Goal: Task Accomplishment & Management: Use online tool/utility

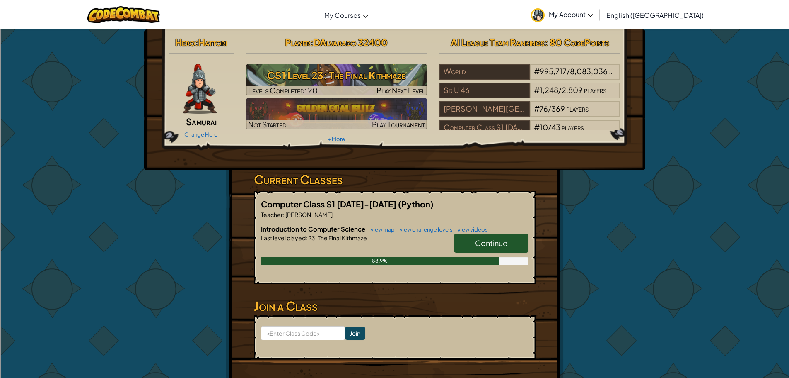
click at [500, 246] on span "Continue" at bounding box center [491, 243] width 32 height 10
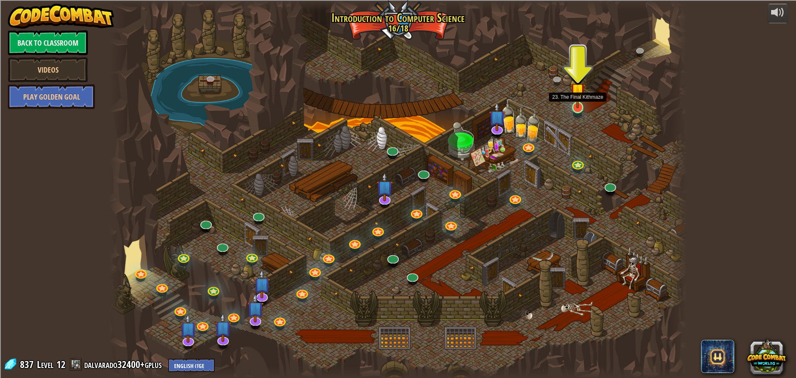
click at [579, 105] on img at bounding box center [577, 90] width 15 height 35
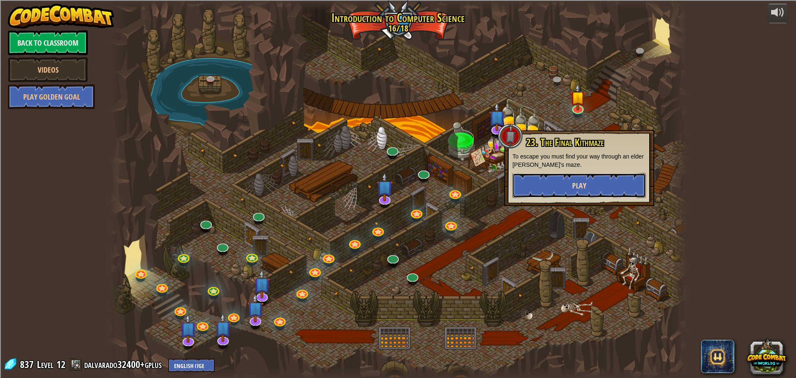
click at [560, 184] on button "Play" at bounding box center [578, 185] width 133 height 25
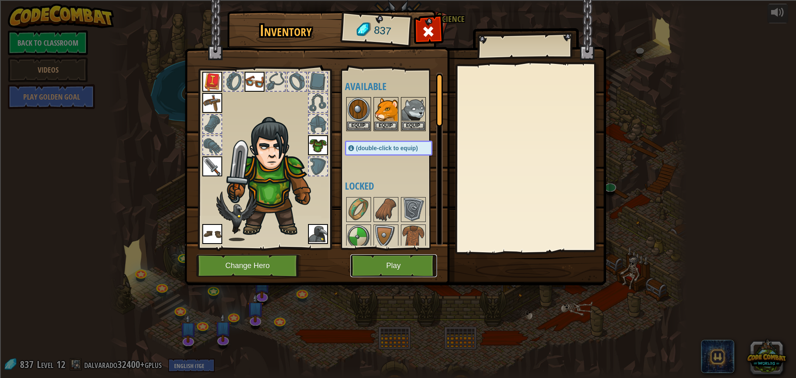
click at [395, 259] on button "Play" at bounding box center [393, 265] width 87 height 23
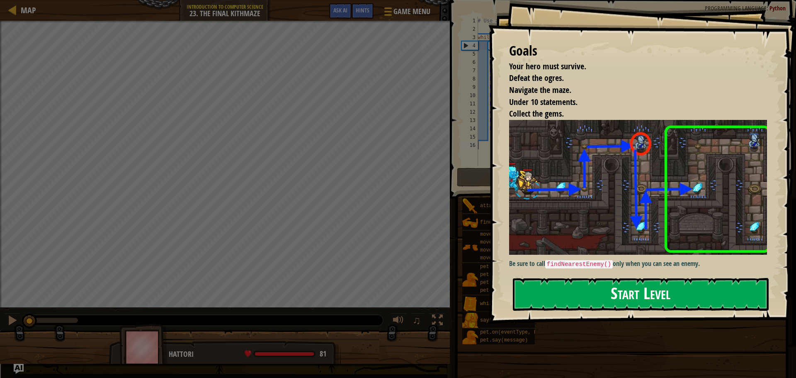
click at [584, 305] on button "Start Level" at bounding box center [641, 294] width 256 height 33
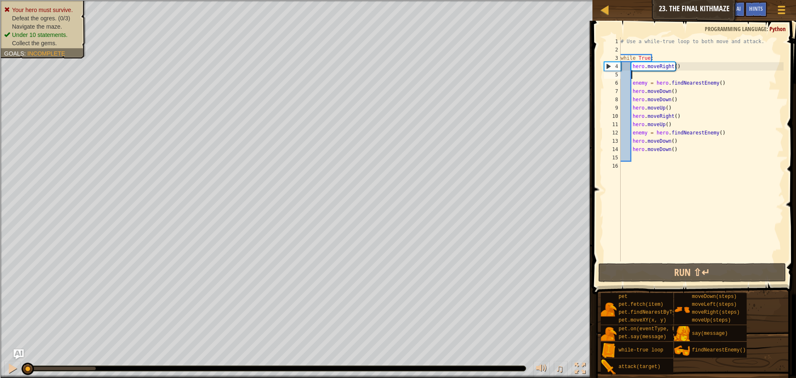
click at [632, 77] on div "# Use a while-true loop to both move and attack. while True : hero . moveRight …" at bounding box center [701, 157] width 165 height 240
type textarea "u"
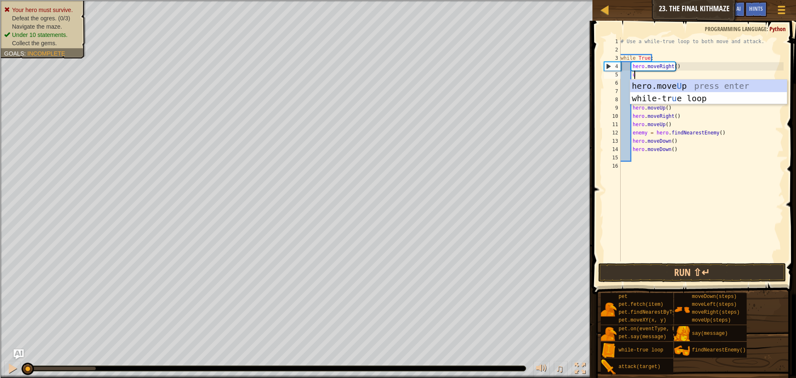
scroll to position [4, 1]
click at [664, 85] on div "hero.move U p press enter while-tr u e loop press enter" at bounding box center [708, 105] width 157 height 50
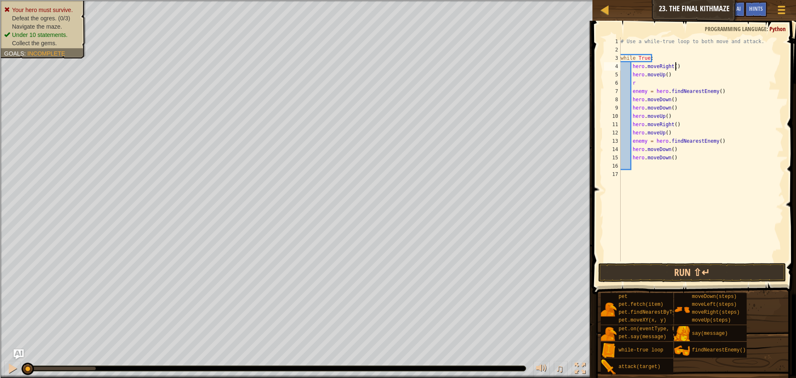
click at [690, 72] on div "# Use a while-true loop to both move and attack. while True : hero . moveRight …" at bounding box center [701, 157] width 165 height 240
click at [649, 86] on div "# Use a while-true loop to both move and attack. while True : hero . moveRight …" at bounding box center [701, 157] width 165 height 240
type textarea "ri"
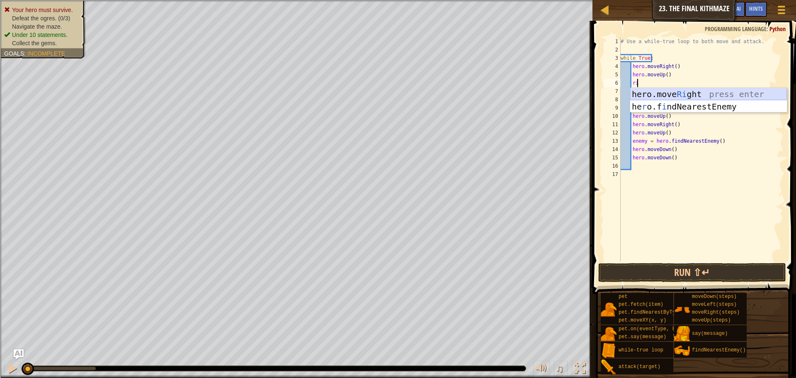
click at [666, 91] on div "hero.move Ri ght press enter he r o.f i ndNearestEnemy press enter" at bounding box center [708, 113] width 157 height 50
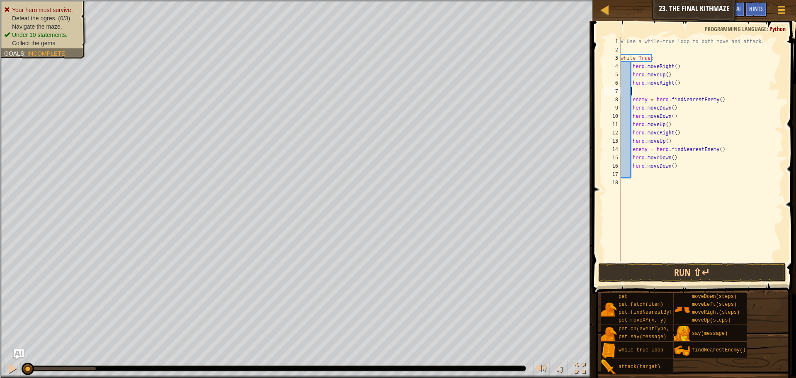
scroll to position [4, 0]
click at [655, 276] on button "Run ⇧↵" at bounding box center [692, 272] width 188 height 19
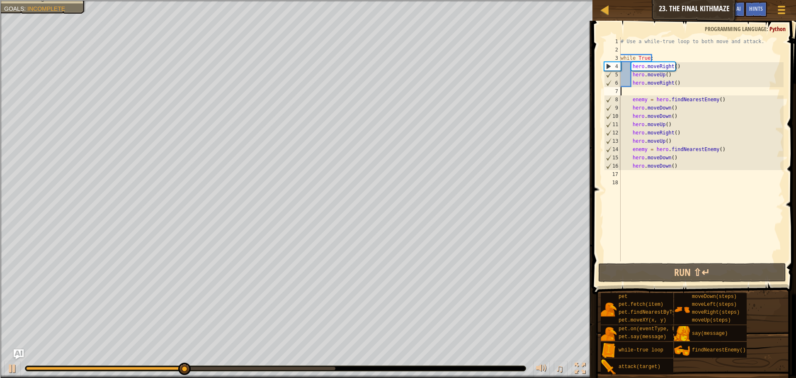
scroll to position [4, 0]
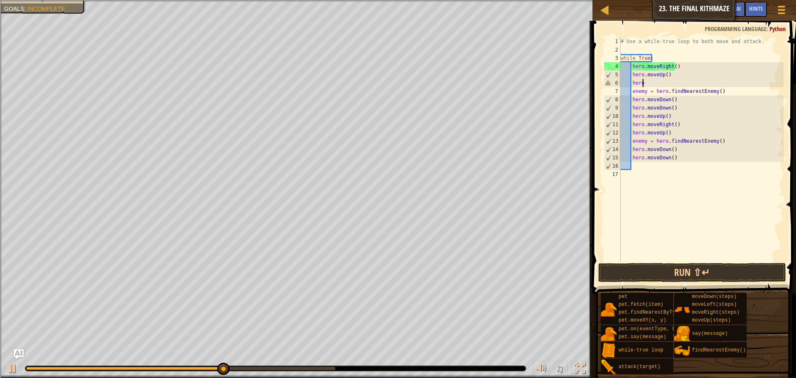
type textarea "h"
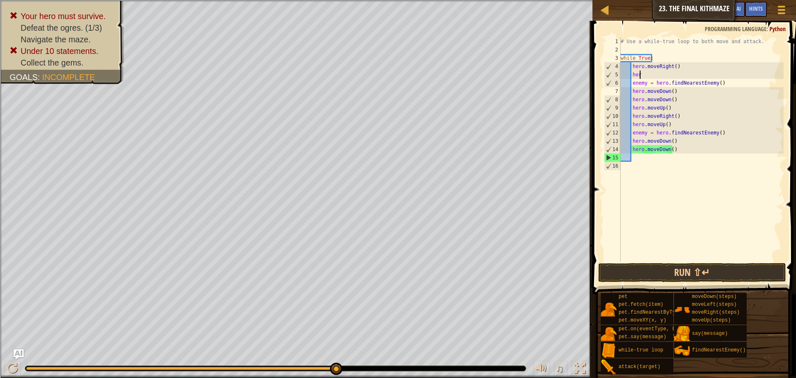
type textarea "h"
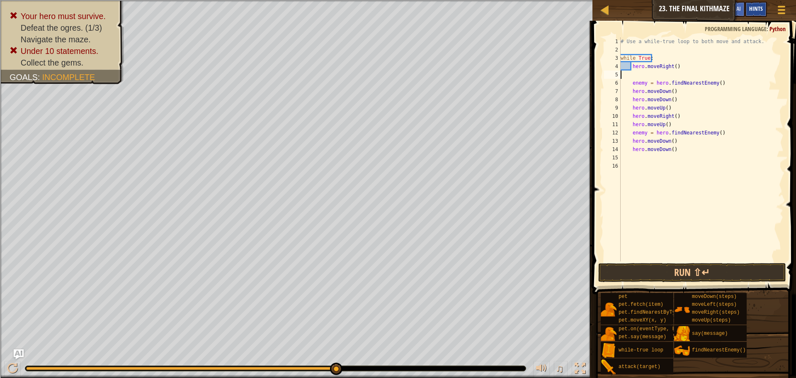
click at [758, 8] on span "Hints" at bounding box center [756, 9] width 14 height 8
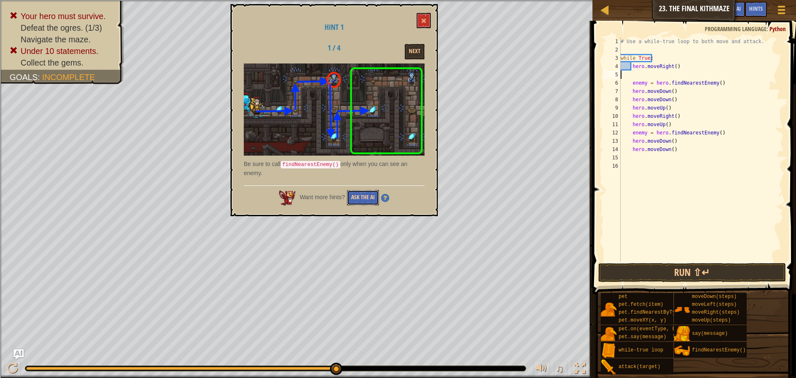
click at [358, 191] on button "Ask the AI" at bounding box center [363, 197] width 32 height 15
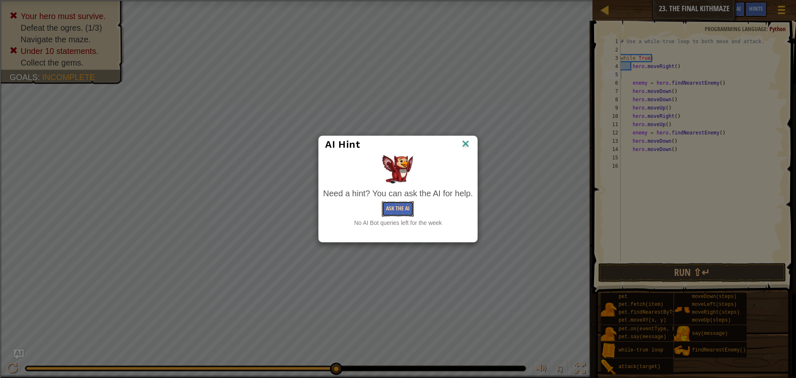
click at [404, 211] on button "Ask the AI" at bounding box center [398, 208] width 32 height 15
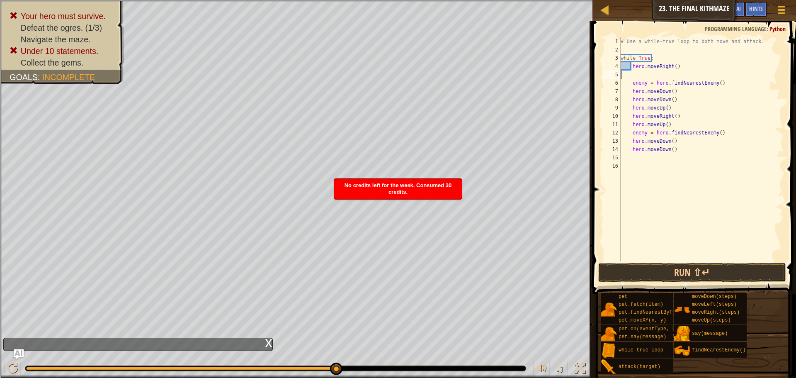
click at [676, 151] on div "# Use a while-true loop to both move and attack. while True : hero . moveRight …" at bounding box center [701, 157] width 165 height 240
type textarea "h"
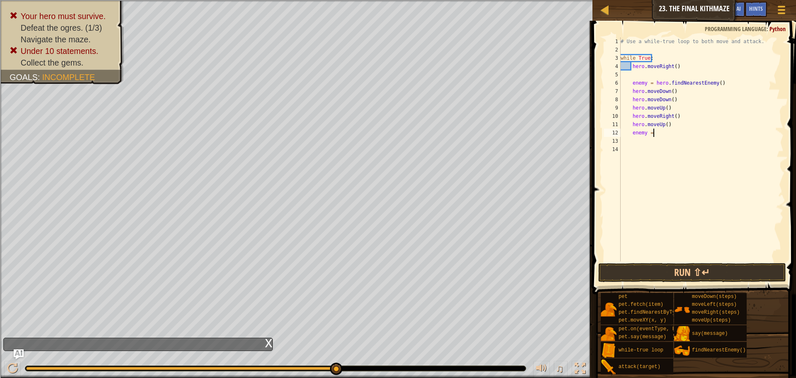
type textarea "e"
type textarea "h"
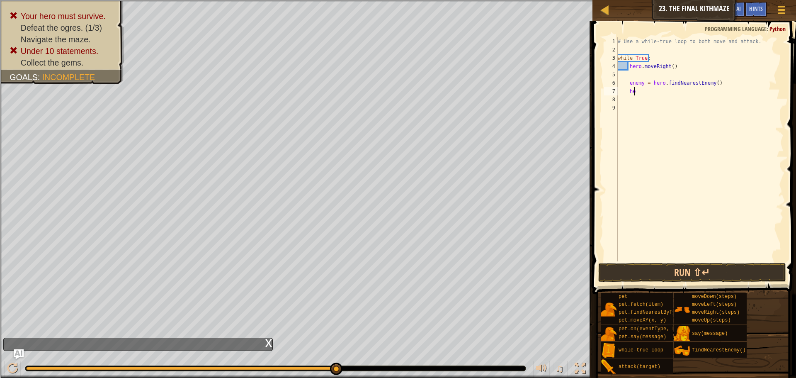
type textarea "h"
type textarea "e"
type textarea "h"
click at [627, 75] on div "# Use a while-true loop to both move and attack. while True :" at bounding box center [699, 157] width 167 height 240
click at [621, 67] on div "# Use a while-true loop to both move and attack. while True :" at bounding box center [699, 157] width 167 height 240
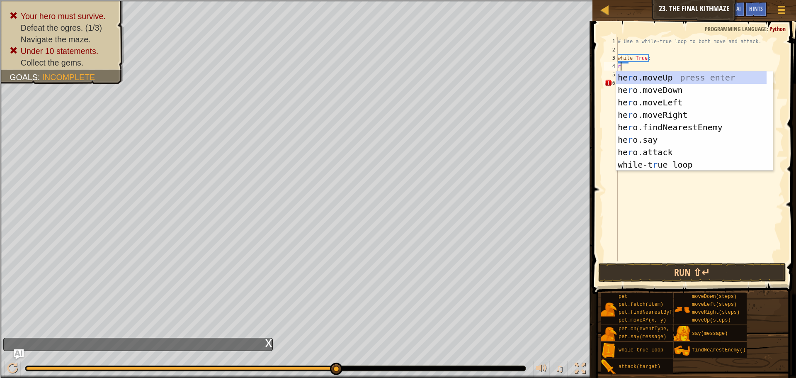
type textarea "ri"
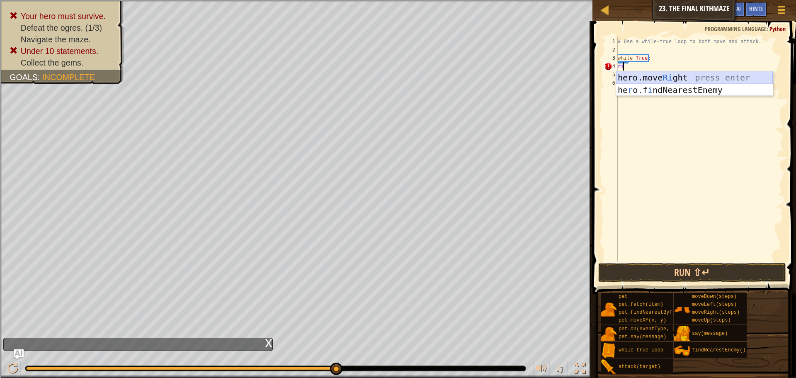
click at [649, 73] on div "hero.move Ri ght press enter he r o.f i ndNearestEnemy press enter" at bounding box center [694, 96] width 157 height 50
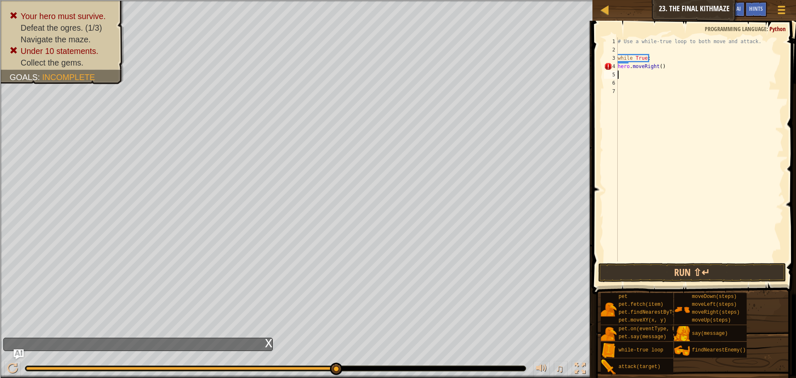
type textarea "u"
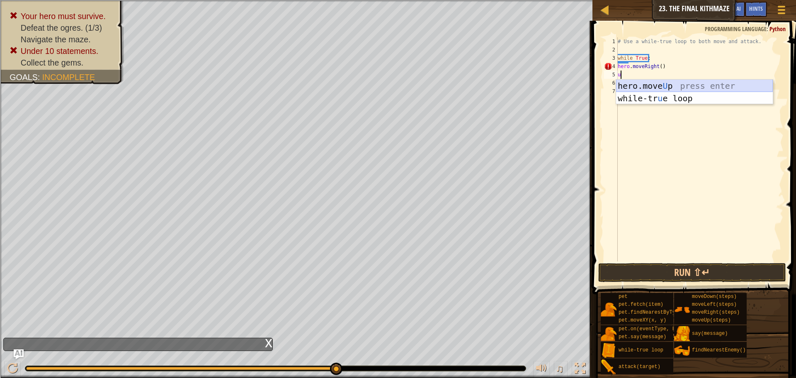
click at [665, 84] on div "hero.move U p press enter while-tr u e loop press enter" at bounding box center [694, 105] width 157 height 50
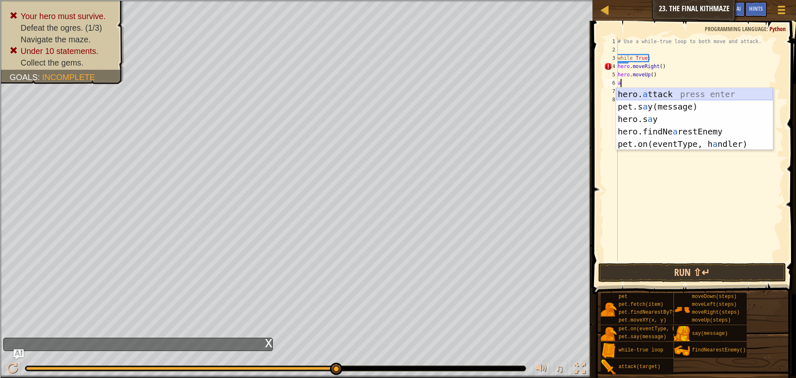
click at [660, 94] on div "hero. a ttack press enter pet.s a y(message) press enter hero.s a y press enter…" at bounding box center [694, 131] width 157 height 87
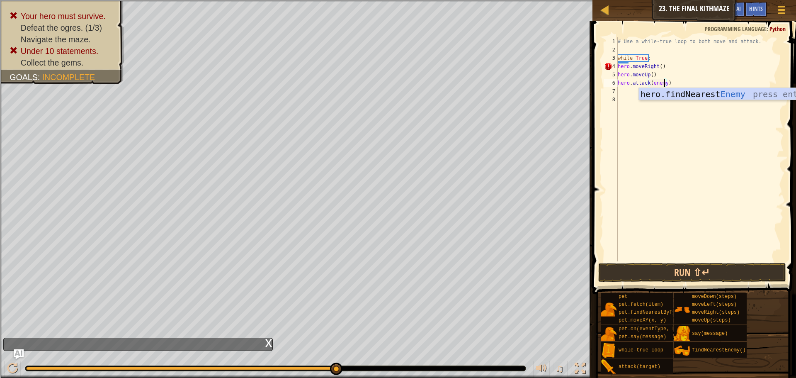
scroll to position [4, 4]
type textarea "hero.attack(enemy1)"
click at [621, 94] on div "# Use a while-true loop to both move and attack. while True : hero . moveRight …" at bounding box center [699, 157] width 167 height 240
type textarea "r"
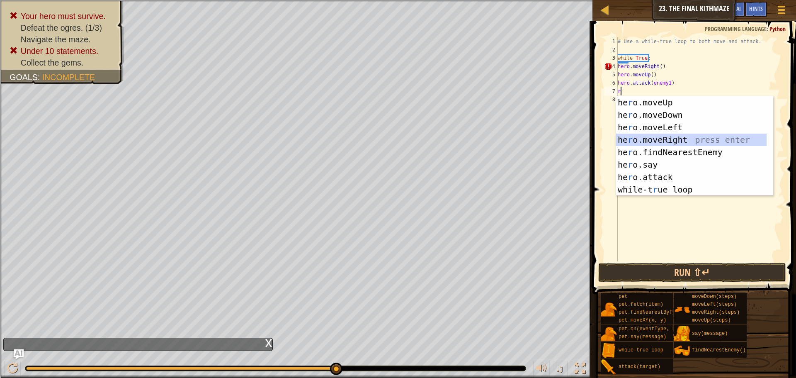
click at [654, 141] on div "he r o.moveUp press enter he r o.moveDown press enter he r o.moveLeft press ent…" at bounding box center [694, 158] width 157 height 124
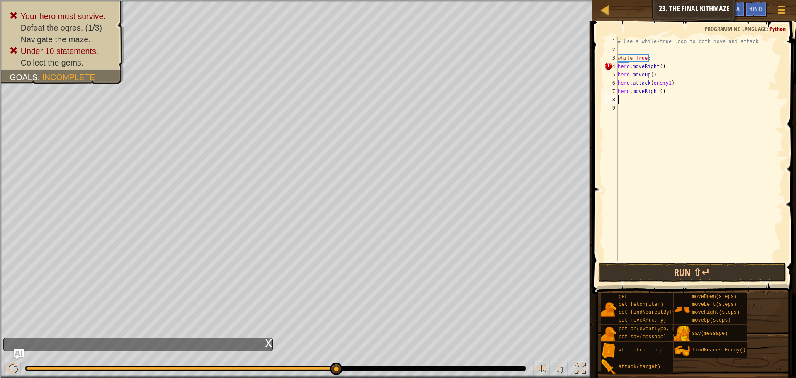
type textarea "d"
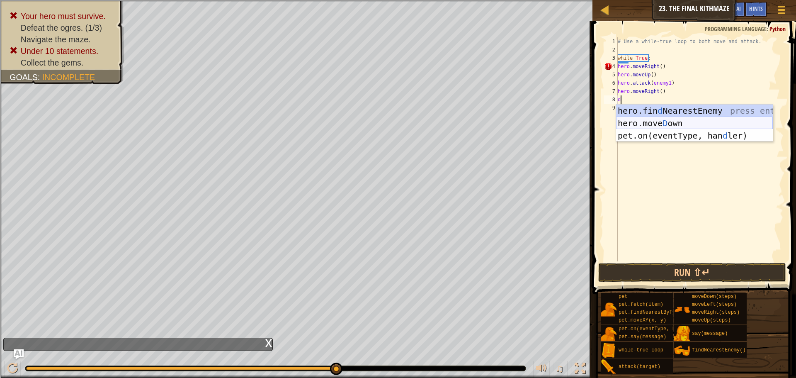
click at [663, 121] on div "hero.fin d NearestEnemy press enter hero.[PERSON_NAME] own press enter pet.on(e…" at bounding box center [694, 135] width 157 height 62
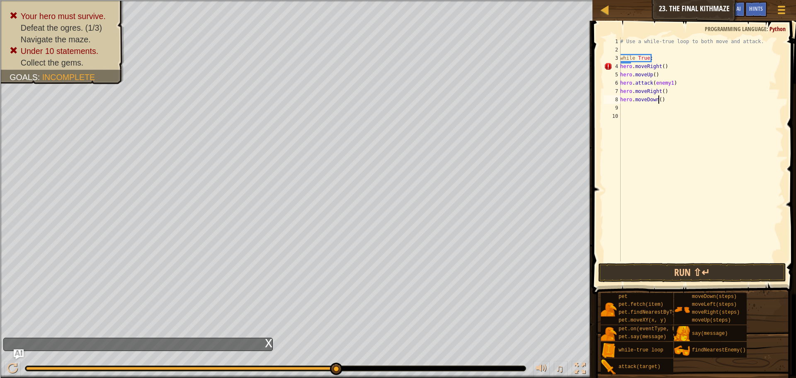
click at [659, 99] on div "# Use a while-true loop to both move and attack. while True : hero . moveRight …" at bounding box center [700, 157] width 165 height 240
type textarea "hero.moveDown(2)"
click at [627, 109] on div "# Use a while-true loop to both move and attack. while True : hero . moveRight …" at bounding box center [700, 157] width 165 height 240
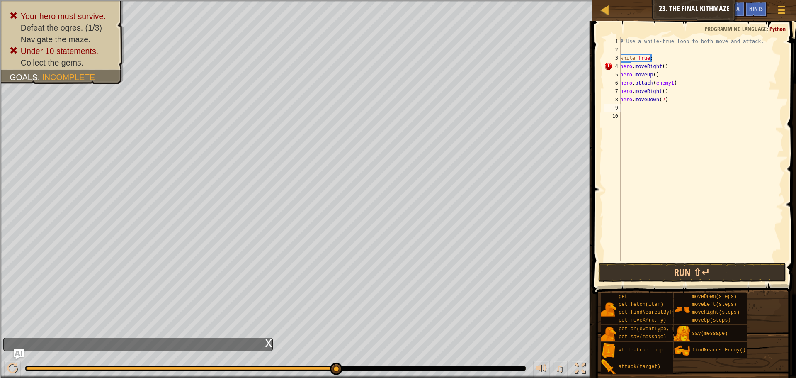
type textarea "u"
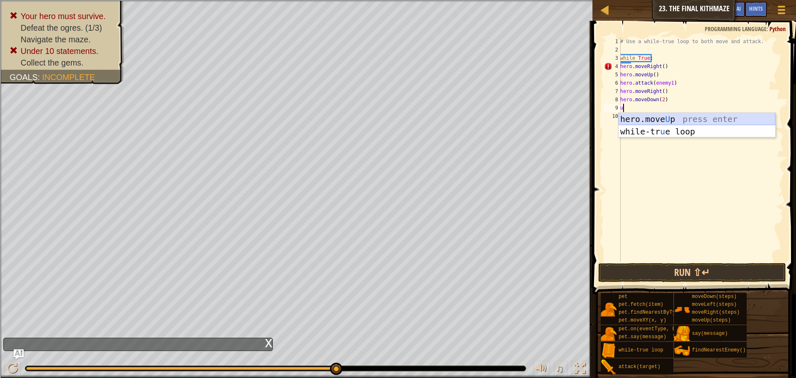
click at [649, 119] on div "hero.move U p press enter while-tr u e loop press enter" at bounding box center [696, 138] width 157 height 50
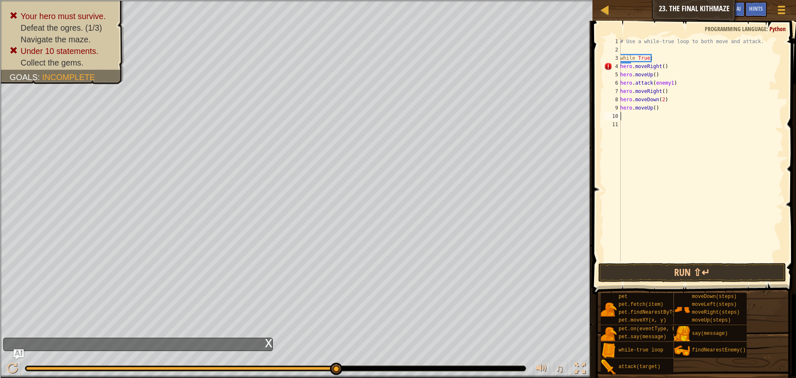
type textarea "r"
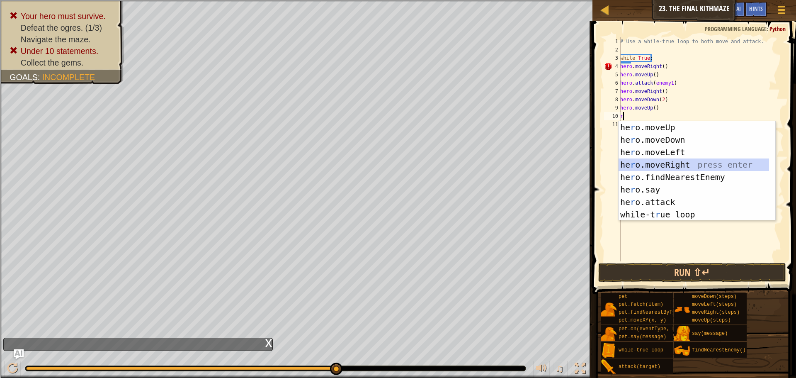
click at [656, 159] on div "he r o.moveUp press enter he r o.moveDown press enter he r o.moveLeft press ent…" at bounding box center [696, 183] width 157 height 124
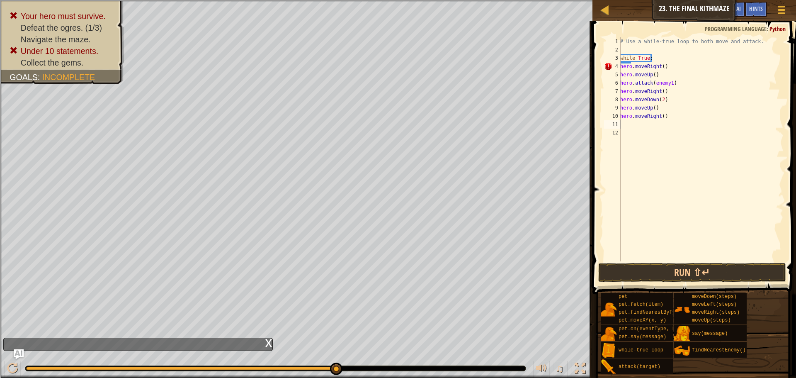
type textarea "u"
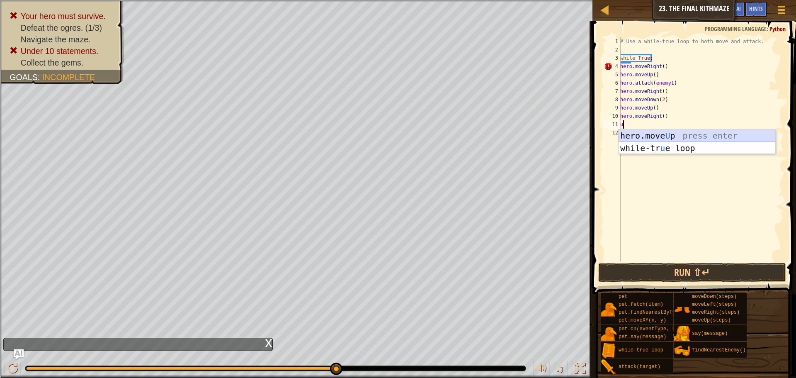
click at [660, 136] on div "hero.move U p press enter while-tr u e loop press enter" at bounding box center [696, 154] width 157 height 50
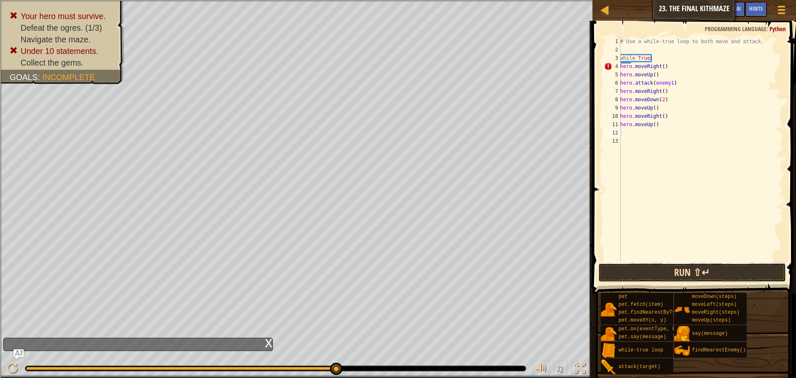
click at [669, 264] on button "Run ⇧↵" at bounding box center [692, 272] width 188 height 19
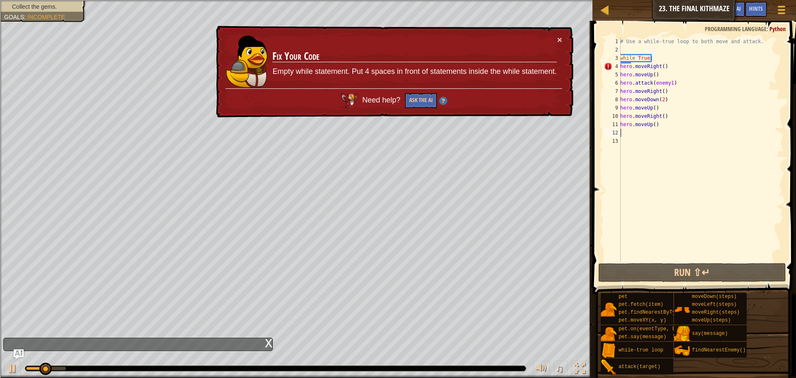
click at [423, 92] on div "Need help? Ask the AI" at bounding box center [393, 98] width 337 height 20
drag, startPoint x: 423, startPoint y: 94, endPoint x: 429, endPoint y: 95, distance: 6.7
click at [425, 95] on button "Ask the AI" at bounding box center [421, 100] width 32 height 15
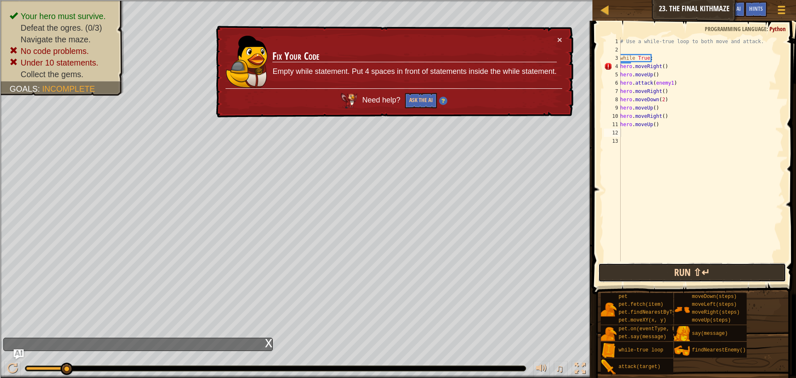
click at [654, 269] on button "Run ⇧↵" at bounding box center [692, 272] width 188 height 19
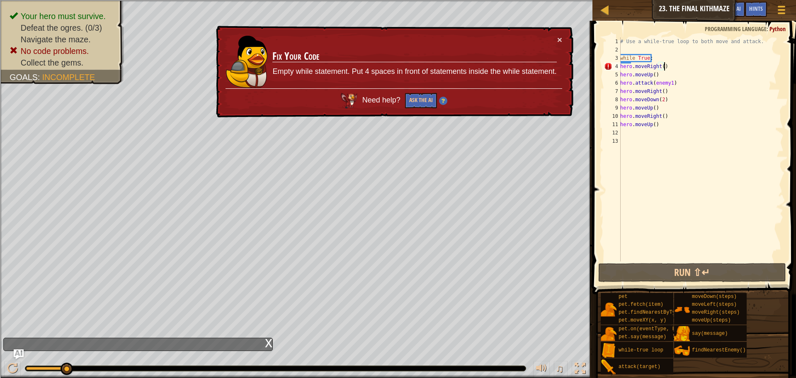
click at [670, 66] on div "# Use a while-true loop to both move and attack. while True : hero . moveRight …" at bounding box center [700, 157] width 165 height 240
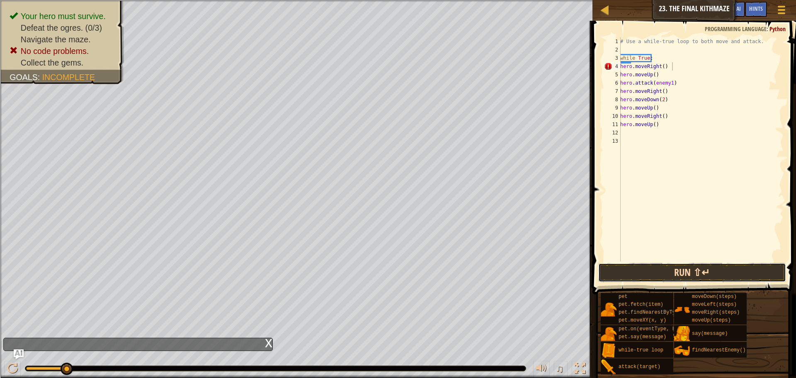
click at [649, 275] on button "Run ⇧↵" at bounding box center [692, 272] width 188 height 19
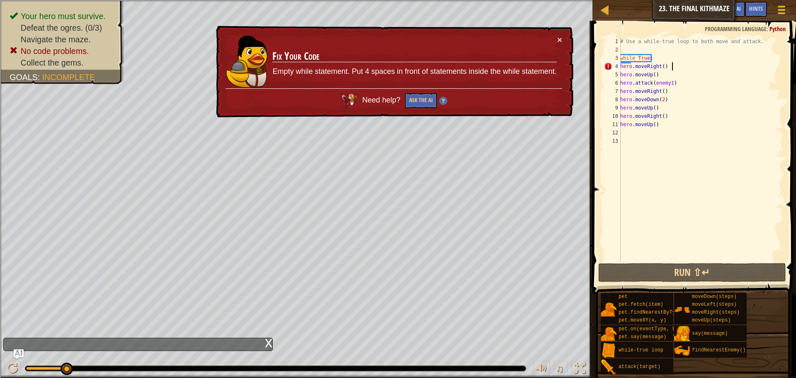
click at [385, 96] on span "Need help?" at bounding box center [382, 100] width 40 height 8
click at [659, 65] on div "# Use a while-true loop to both move and attack. while True : hero . moveRight …" at bounding box center [700, 157] width 165 height 240
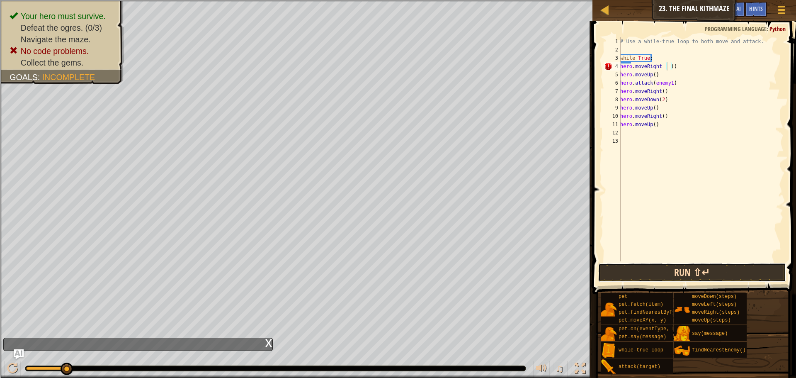
click at [647, 276] on button "Run ⇧↵" at bounding box center [692, 272] width 188 height 19
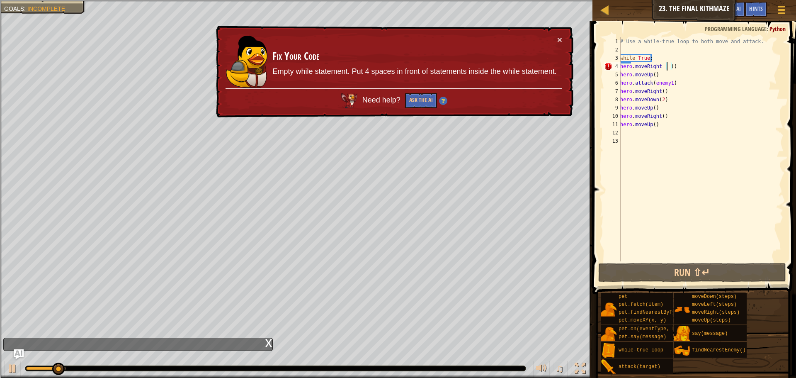
click at [687, 65] on div "# Use a while-true loop to both move and attack. while True : hero . moveRight …" at bounding box center [700, 157] width 165 height 240
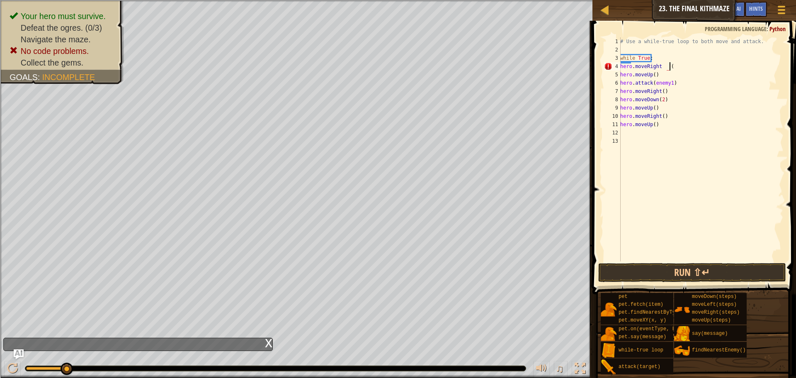
scroll to position [4, 4]
click at [630, 265] on button "Run ⇧↵" at bounding box center [692, 272] width 188 height 19
type textarea "h"
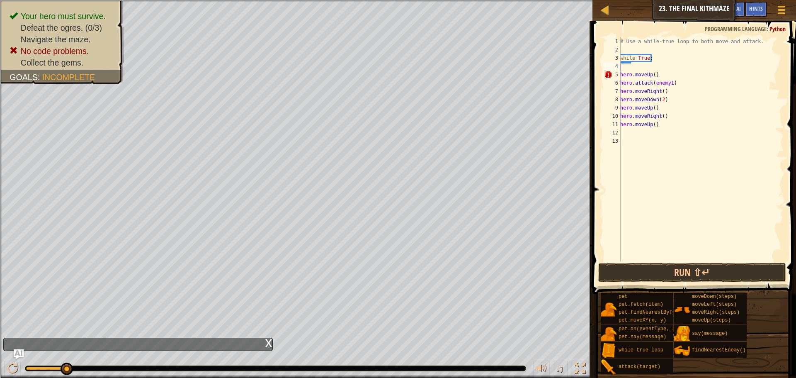
type textarea "r"
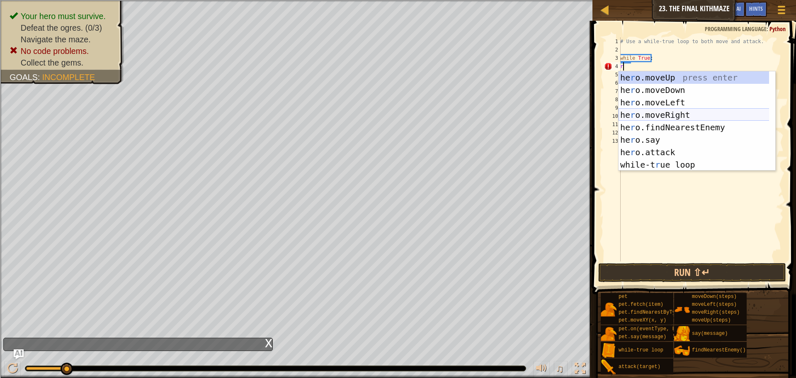
click at [654, 114] on div "he r o.moveUp press enter he r o.moveDown press enter he r o.moveLeft press ent…" at bounding box center [696, 133] width 157 height 124
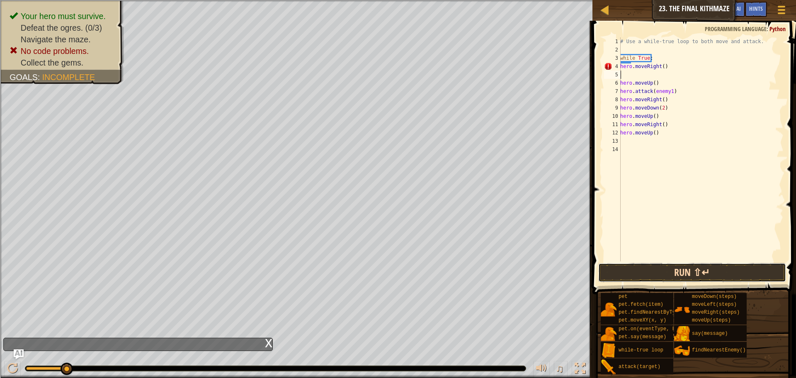
click at [632, 273] on button "Run ⇧↵" at bounding box center [692, 272] width 188 height 19
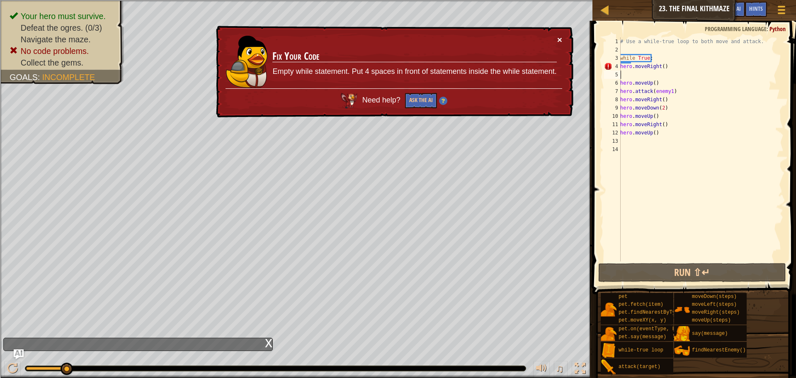
click at [557, 41] on button "×" at bounding box center [559, 39] width 5 height 9
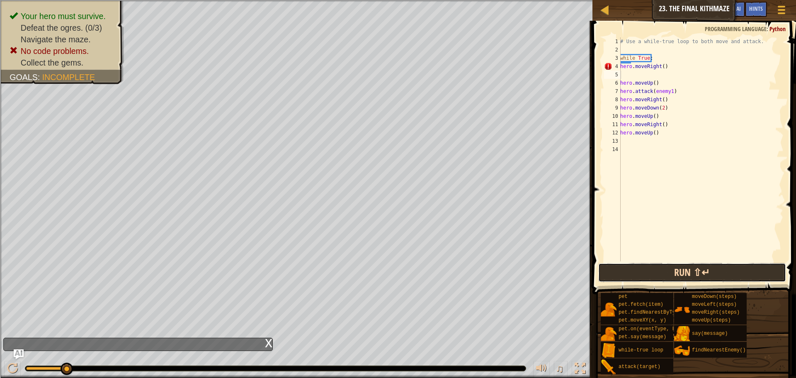
click at [629, 274] on button "Run ⇧↵" at bounding box center [692, 272] width 188 height 19
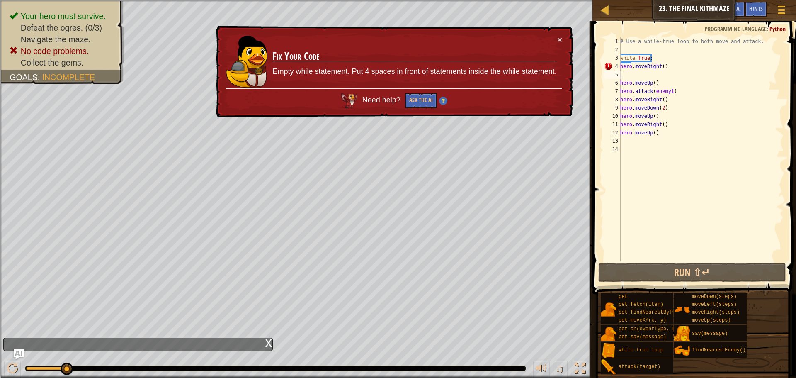
click at [626, 61] on div "# Use a while-true loop to both move and attack. while True : hero . moveRight …" at bounding box center [700, 157] width 165 height 240
drag, startPoint x: 639, startPoint y: 65, endPoint x: 662, endPoint y: 61, distance: 23.2
click at [666, 68] on div "# Use a while-true loop to both move and attack. while True : hero . moveRight …" at bounding box center [700, 157] width 165 height 240
type textarea "hero.moveRight()"
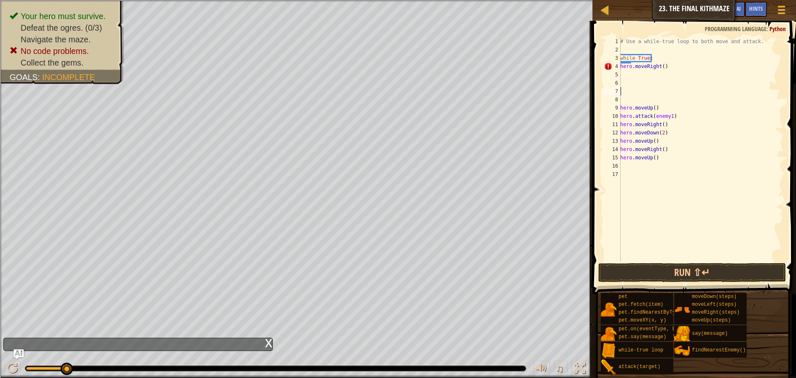
click at [648, 261] on span at bounding box center [695, 146] width 210 height 298
click at [652, 274] on button "Run ⇧↵" at bounding box center [692, 272] width 188 height 19
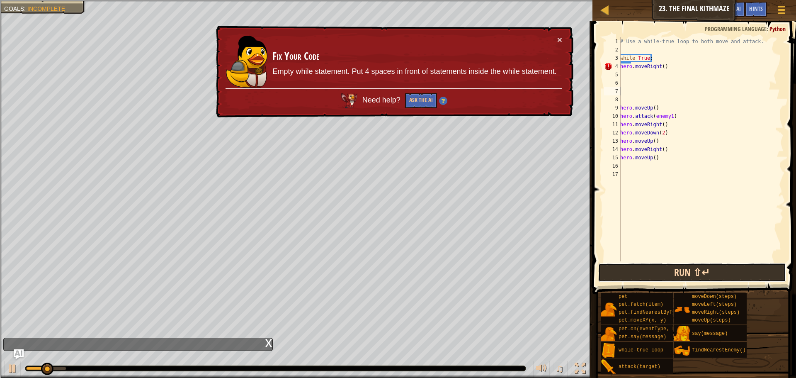
click at [652, 274] on button "Run ⇧↵" at bounding box center [692, 272] width 188 height 19
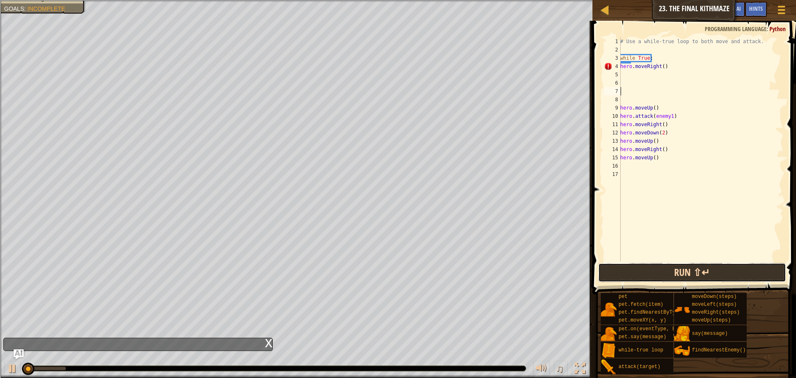
click at [652, 274] on button "Run ⇧↵" at bounding box center [692, 272] width 188 height 19
click at [652, 274] on button "Running" at bounding box center [692, 272] width 188 height 19
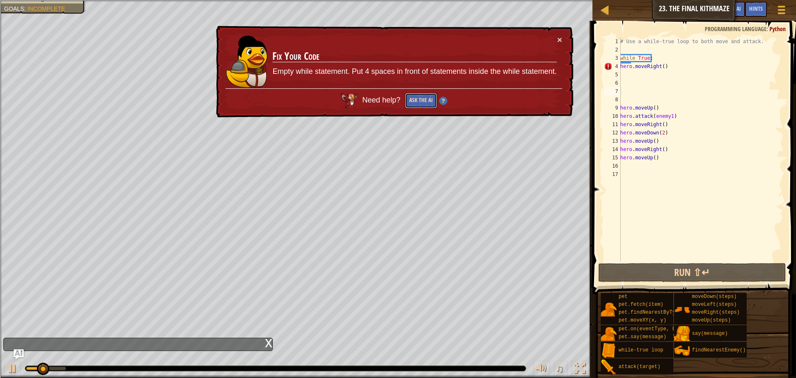
click at [415, 94] on button "Ask the AI" at bounding box center [421, 100] width 32 height 15
click at [444, 103] on img at bounding box center [442, 101] width 8 height 8
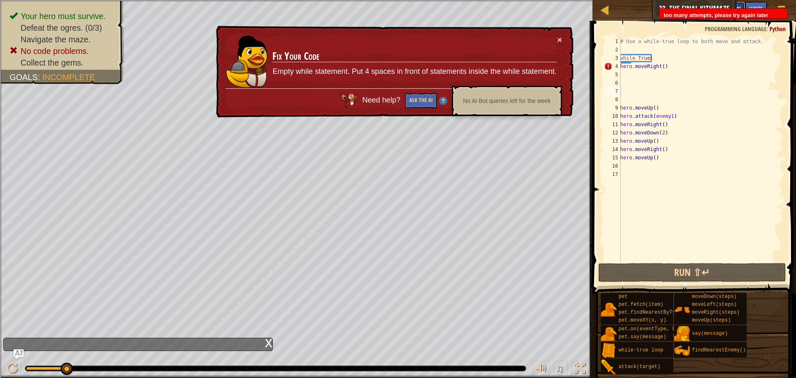
click at [735, 3] on button "Ask AI" at bounding box center [733, 9] width 22 height 15
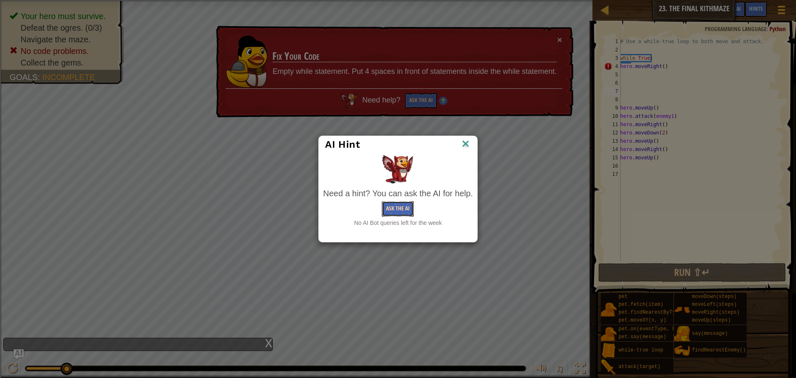
click at [403, 205] on button "Ask the AI" at bounding box center [398, 208] width 32 height 15
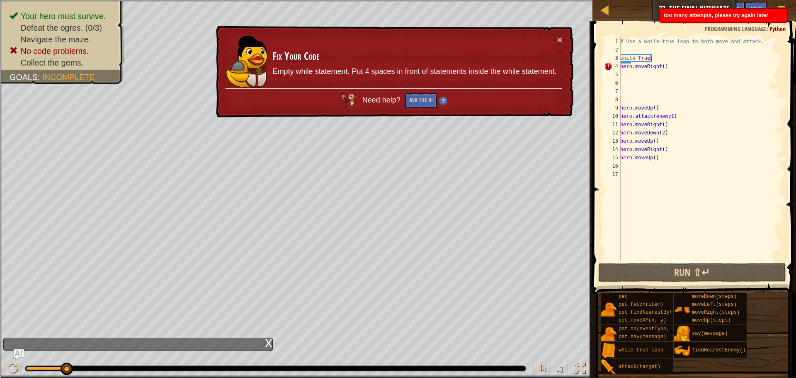
click at [387, 96] on span "Need help?" at bounding box center [382, 100] width 40 height 8
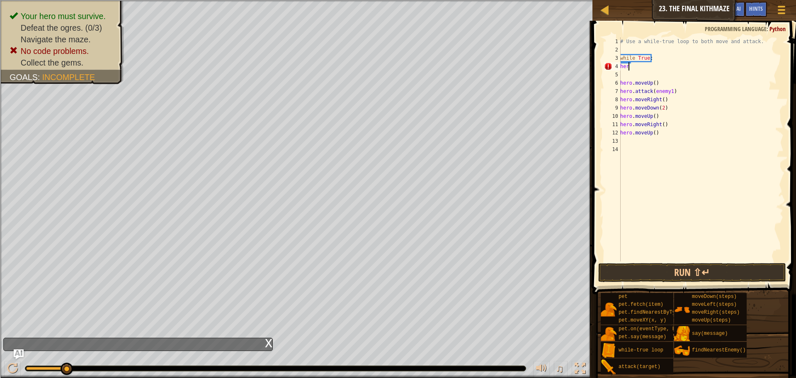
type textarea "h"
click at [639, 274] on button "Run ⇧↵" at bounding box center [692, 272] width 188 height 19
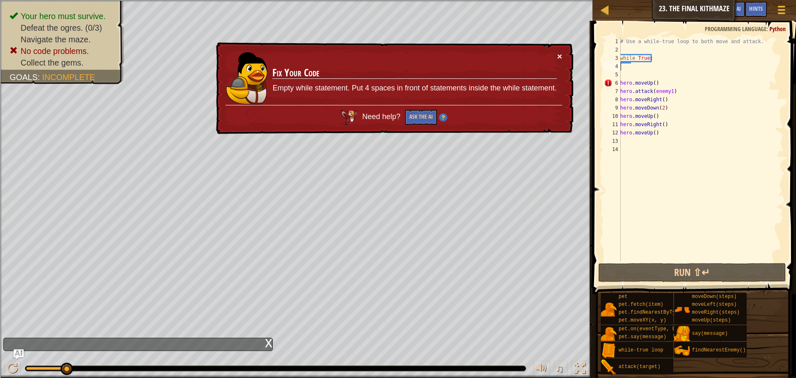
click at [557, 57] on button "×" at bounding box center [559, 56] width 5 height 9
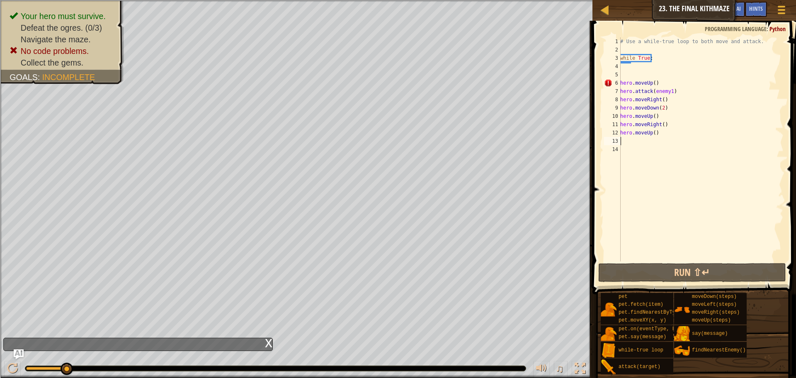
click at [661, 137] on div "# Use a while-true loop to both move and attack. while True : hero . moveUp ( )…" at bounding box center [700, 157] width 165 height 240
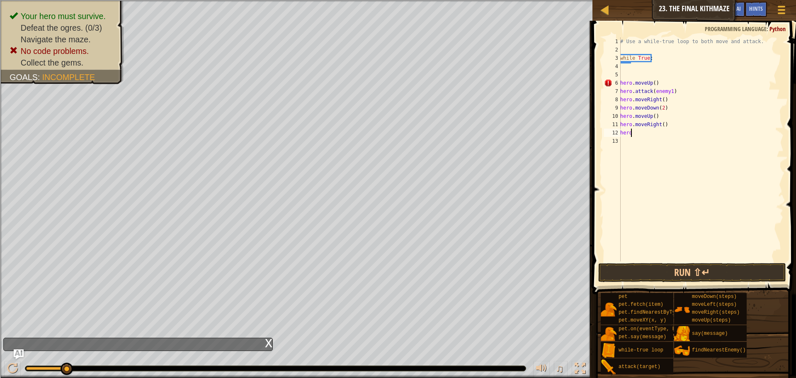
type textarea "h"
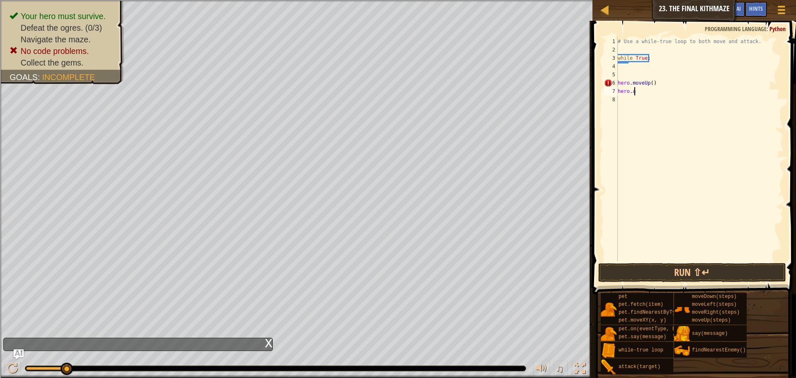
type textarea "h"
type textarea "w"
type textarea "#"
type textarea "ri"
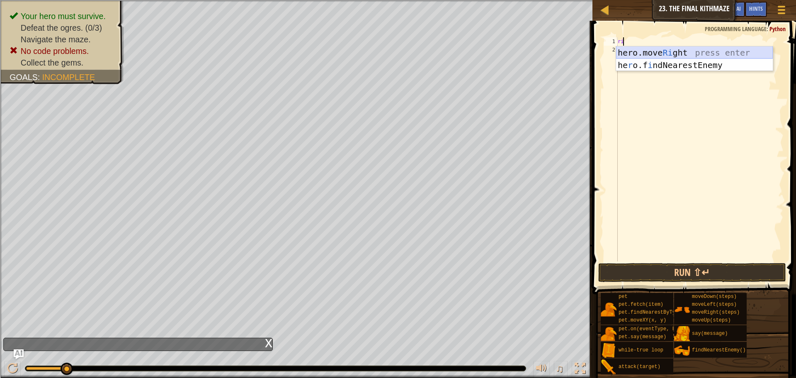
click at [637, 48] on div "hero.move Ri ght press enter he r o.f i ndNearestEnemy press enter" at bounding box center [694, 71] width 157 height 50
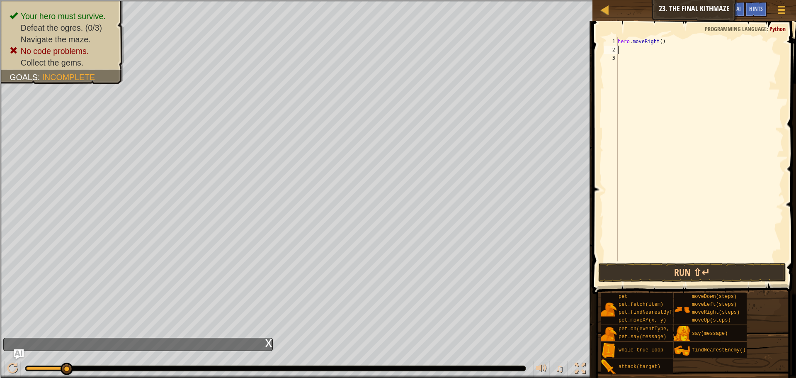
type textarea "u"
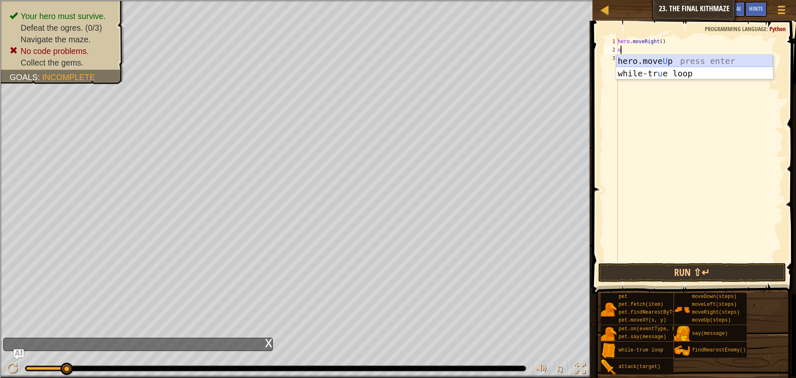
click at [658, 65] on div "hero.move U p press enter while-tr u e loop press enter" at bounding box center [694, 80] width 157 height 50
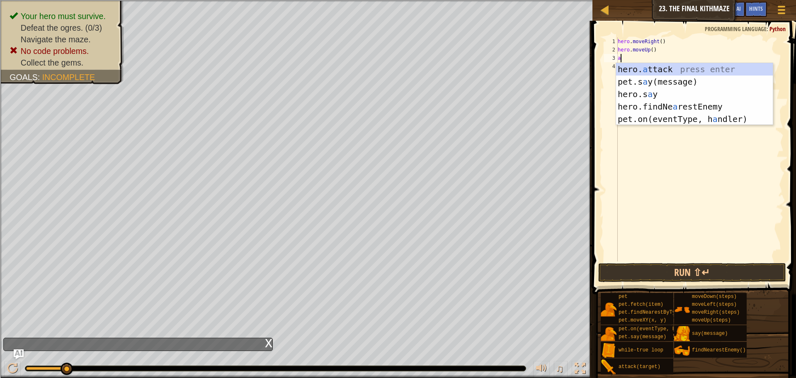
click at [654, 68] on div "hero. a ttack press enter pet.s a y(message) press enter hero.s a y press enter…" at bounding box center [694, 106] width 157 height 87
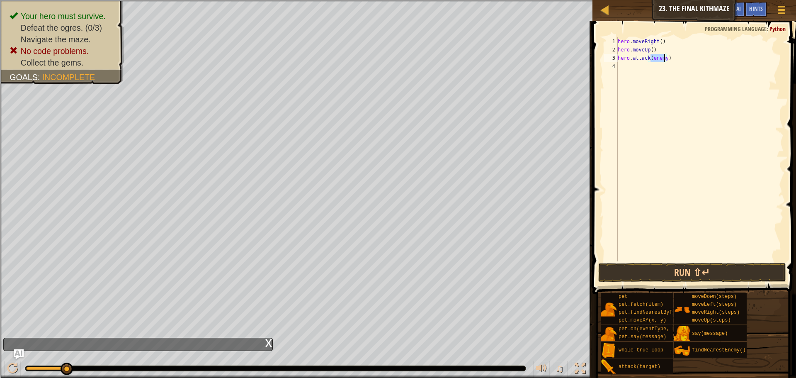
click at [660, 56] on div "hero . moveRight ( ) hero . moveUp ( ) hero . attack ( enemy )" at bounding box center [699, 149] width 167 height 224
click at [663, 57] on div "hero . moveRight ( ) hero . moveUp ( ) hero . attack ( enemy )" at bounding box center [699, 157] width 167 height 240
type textarea "hero.attack(enemy1)"
click at [624, 73] on div "hero . moveRight ( ) hero . moveUp ( ) hero . attack ( enemy1 )" at bounding box center [699, 157] width 167 height 240
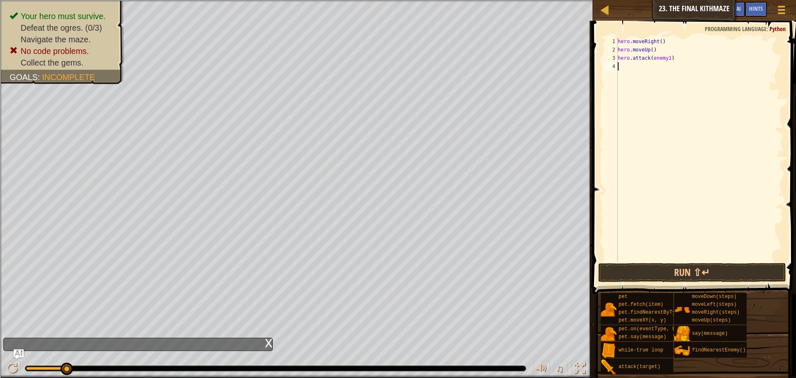
scroll to position [4, 0]
type textarea "r"
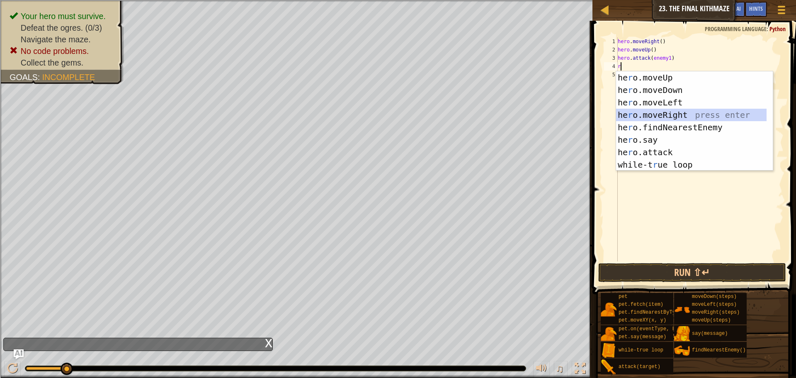
click at [659, 109] on div "he r o.moveUp press enter he r o.moveDown press enter he r o.moveLeft press ent…" at bounding box center [691, 133] width 150 height 124
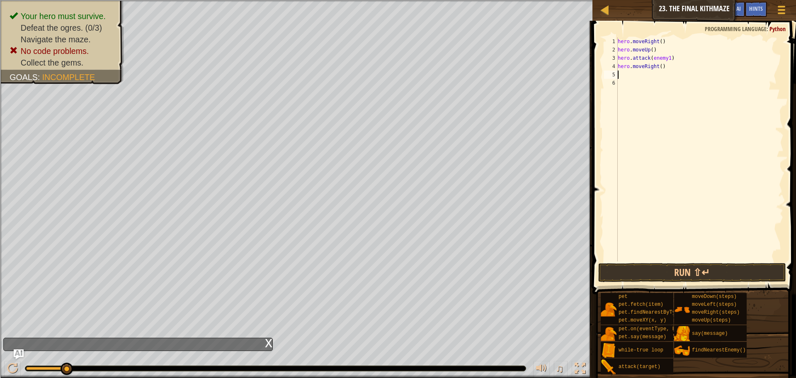
type textarea "d"
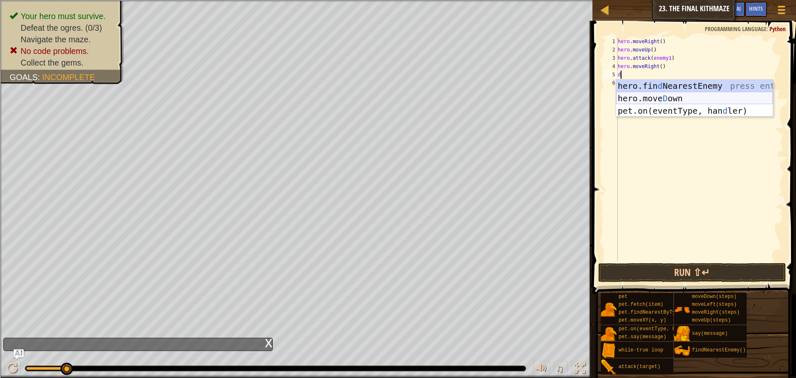
click at [660, 98] on div "hero.fin d NearestEnemy press enter hero.[PERSON_NAME] own press enter pet.on(e…" at bounding box center [694, 111] width 157 height 62
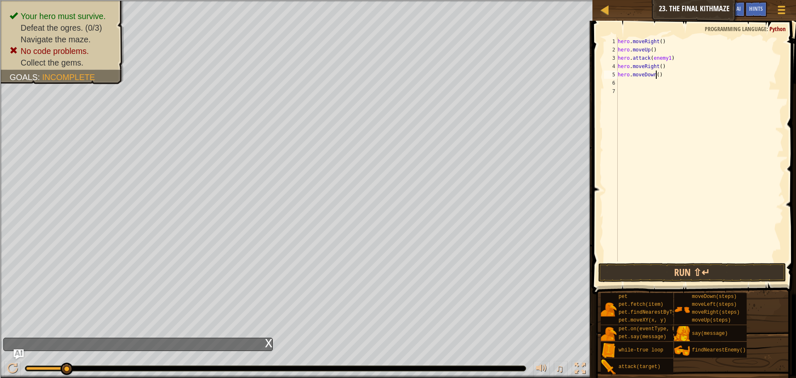
click at [655, 75] on div "hero . moveRight ( ) hero . moveUp ( ) hero . attack ( enemy1 ) hero . moveRigh…" at bounding box center [699, 157] width 167 height 240
type textarea "hero.moveDown(2)"
click at [622, 82] on div "hero . moveRight ( ) hero . moveUp ( ) hero . attack ( enemy1 ) hero . moveRigh…" at bounding box center [699, 157] width 167 height 240
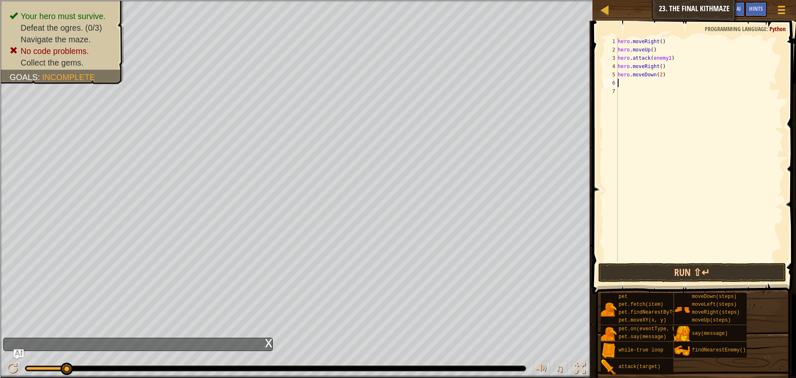
type textarea "u"
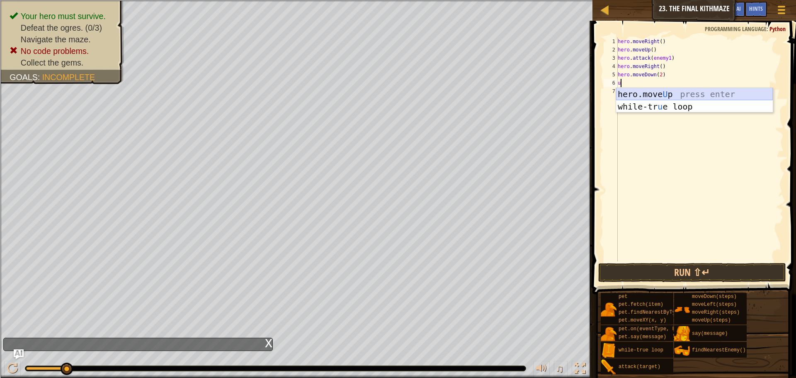
click at [633, 92] on div "hero.move U p press enter while-tr u e loop press enter" at bounding box center [694, 113] width 157 height 50
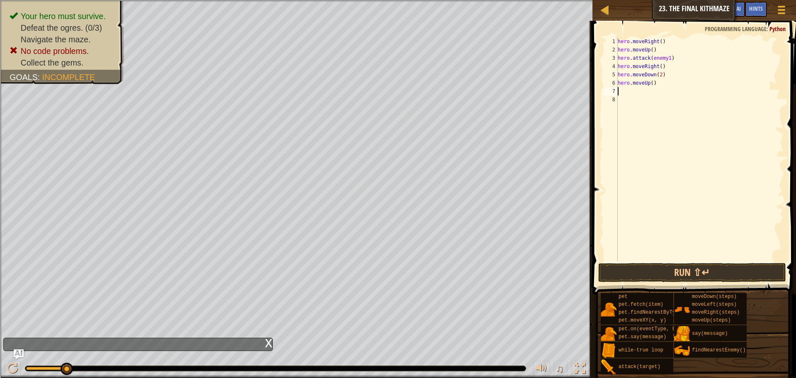
type textarea "r"
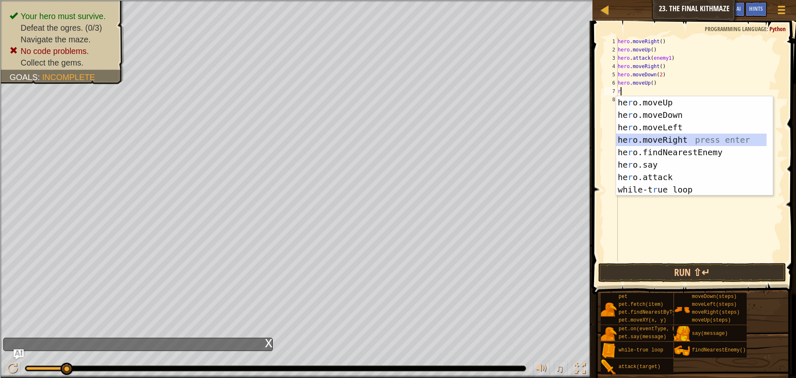
click at [653, 136] on div "he r o.moveUp press enter he r o.moveDown press enter he r o.moveLeft press ent…" at bounding box center [694, 158] width 157 height 124
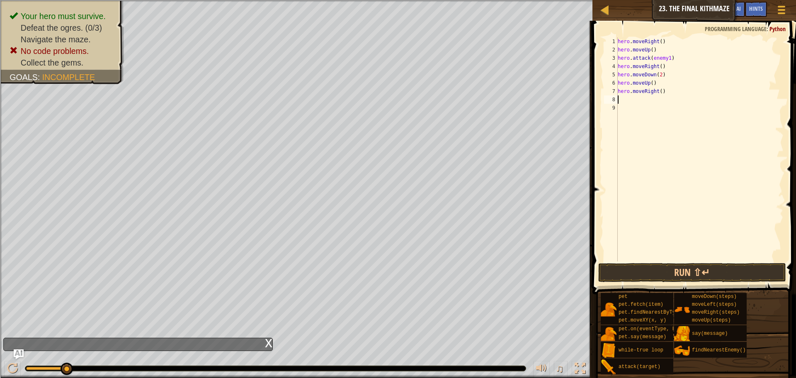
type textarea "u"
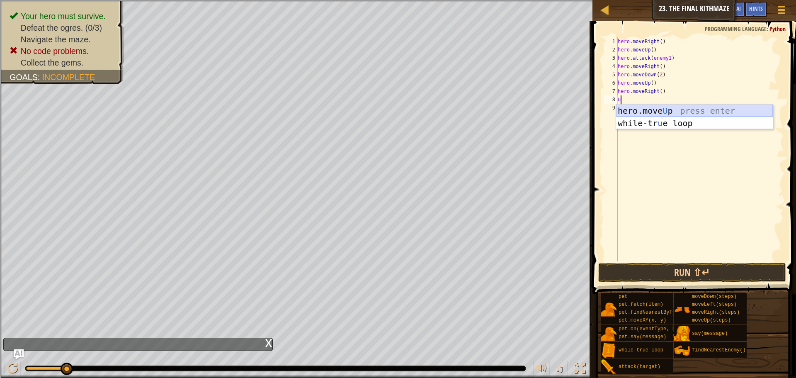
click at [648, 111] on div "hero.move U p press enter while-tr u e loop press enter" at bounding box center [694, 129] width 157 height 50
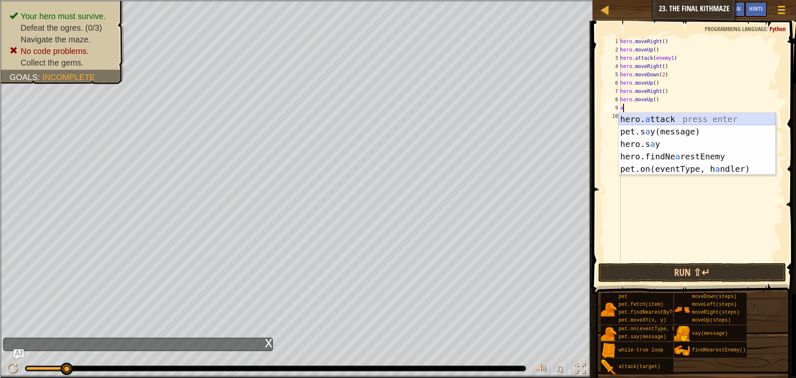
click at [638, 115] on div "hero. a ttack press enter pet.s a y(message) press enter hero.s a y press enter…" at bounding box center [696, 156] width 157 height 87
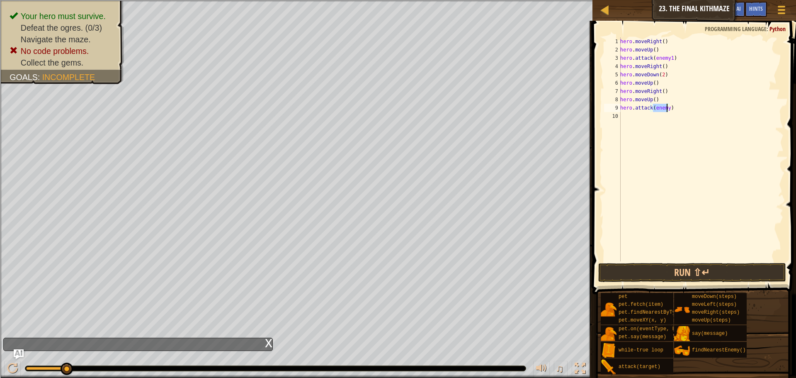
click at [665, 106] on div "hero . moveRight ( ) hero . moveUp ( ) hero . attack ( enemy1 ) hero . moveRigh…" at bounding box center [700, 149] width 165 height 224
click at [666, 108] on div "hero . moveRight ( ) hero . moveUp ( ) hero . attack ( enemy1 ) hero . moveRigh…" at bounding box center [700, 157] width 165 height 240
type textarea "hero.attack(enemy2)"
click at [634, 117] on div "hero . moveRight ( ) hero . moveUp ( ) hero . attack ( enemy1 ) hero . moveRigh…" at bounding box center [700, 157] width 165 height 240
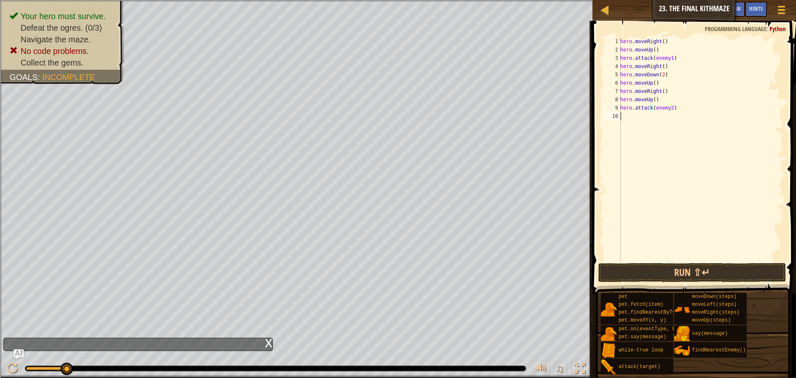
scroll to position [4, 0]
type textarea "r"
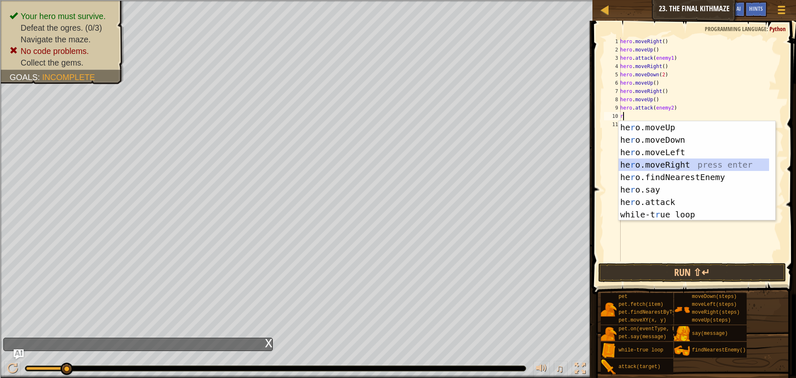
drag, startPoint x: 660, startPoint y: 162, endPoint x: 662, endPoint y: 171, distance: 8.5
click at [661, 162] on div "he r o.moveUp press enter he r o.moveDown press enter he r o.moveLeft press ent…" at bounding box center [693, 183] width 150 height 124
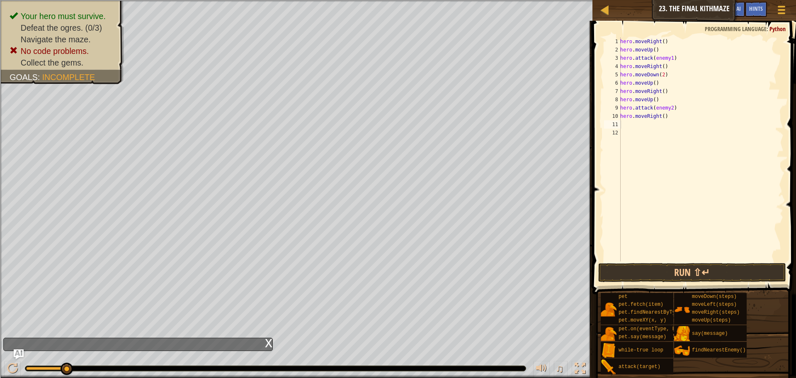
click at [643, 262] on span at bounding box center [695, 146] width 210 height 298
click at [643, 264] on button "Run ⇧↵" at bounding box center [692, 272] width 188 height 19
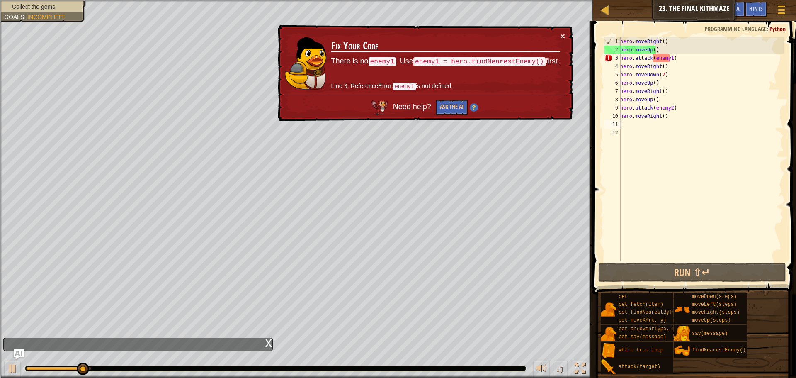
click at [676, 58] on div "hero . moveRight ( ) hero . moveUp ( ) hero . attack ( enemy1 ) hero . moveRigh…" at bounding box center [700, 157] width 165 height 240
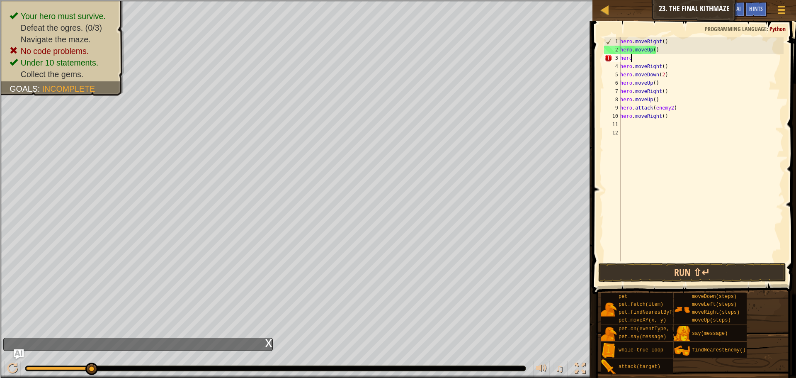
type textarea "h"
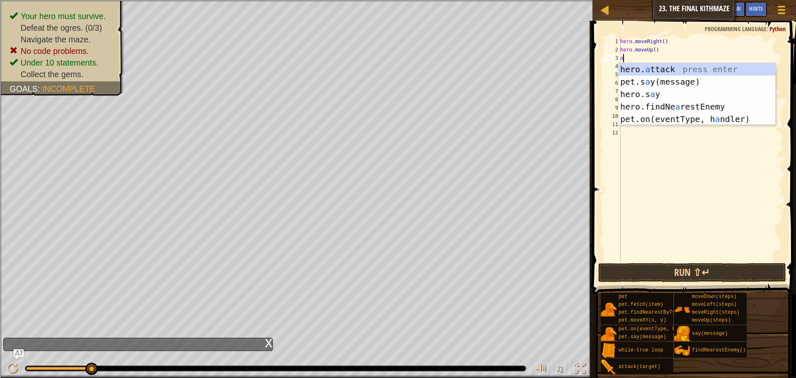
type textarea "at"
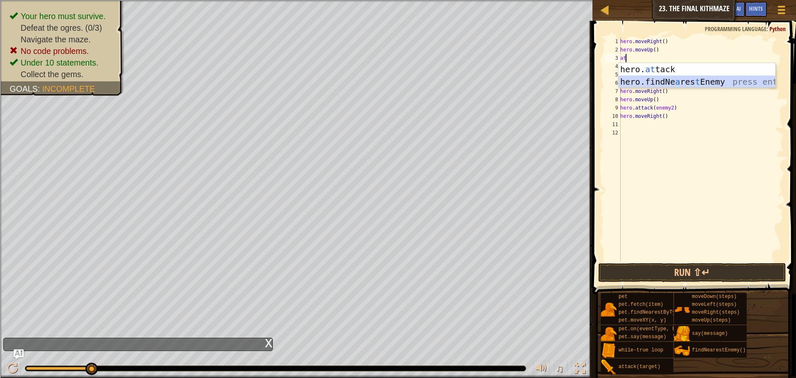
click at [649, 80] on div "hero. at tack press enter hero.findNe a res t Enemy press enter" at bounding box center [696, 88] width 157 height 50
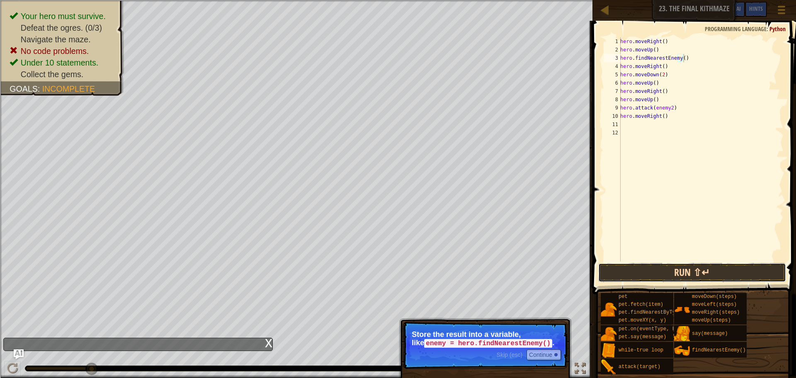
click at [648, 273] on button "Run ⇧↵" at bounding box center [692, 272] width 188 height 19
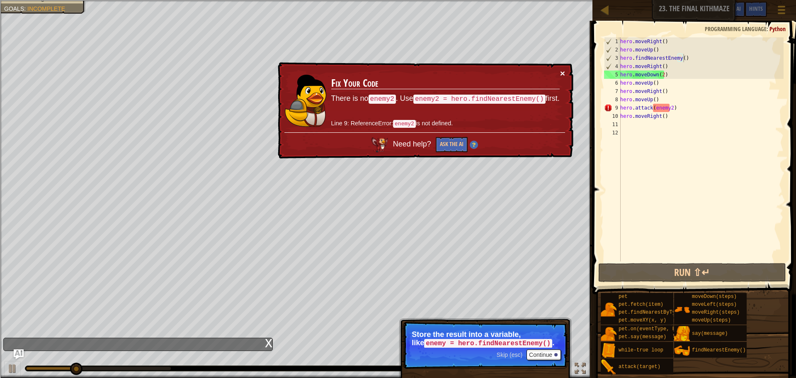
click at [560, 74] on button "×" at bounding box center [562, 74] width 5 height 9
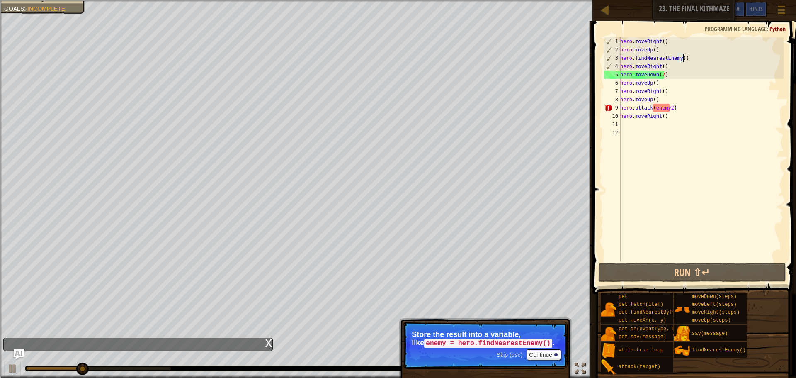
click at [690, 110] on div "hero . moveRight ( ) hero . moveUp ( ) hero . findNearestEnemy ( ) hero . moveR…" at bounding box center [700, 157] width 165 height 240
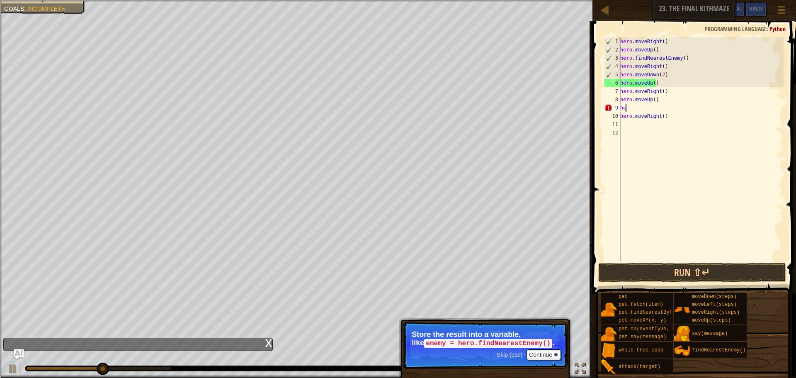
type textarea "h"
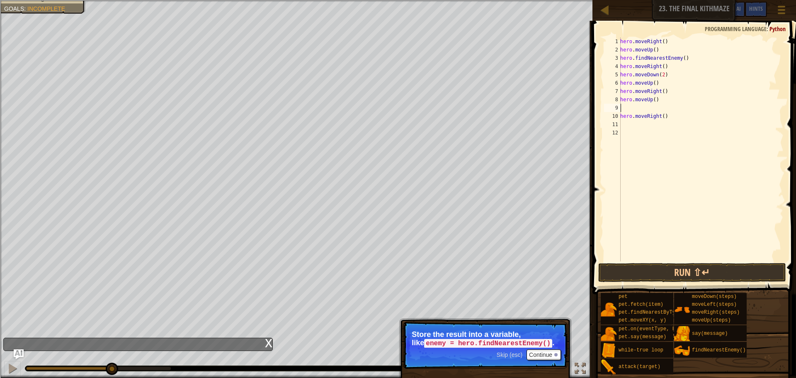
type textarea "f"
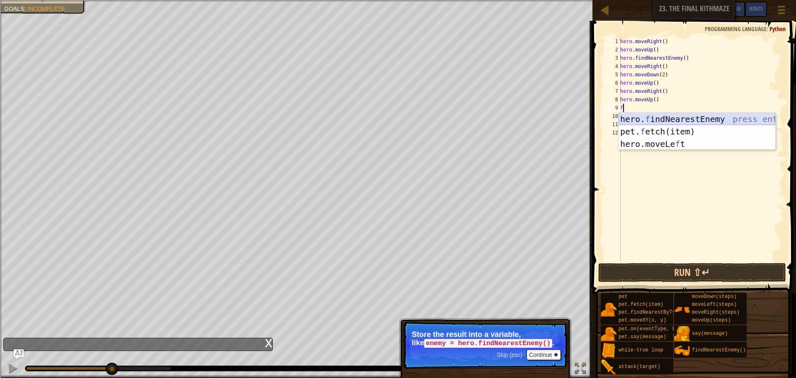
click at [652, 116] on div "hero. f indNearestEnemy press enter pet. f etch(item) press enter hero.moveLe f…" at bounding box center [696, 144] width 157 height 62
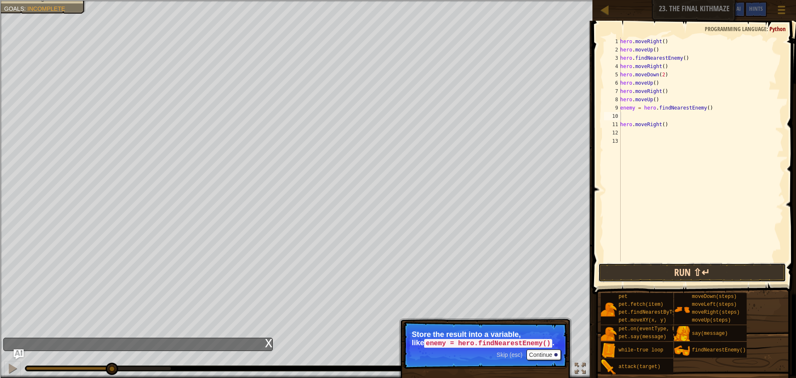
click at [650, 269] on button "Run ⇧↵" at bounding box center [692, 272] width 188 height 19
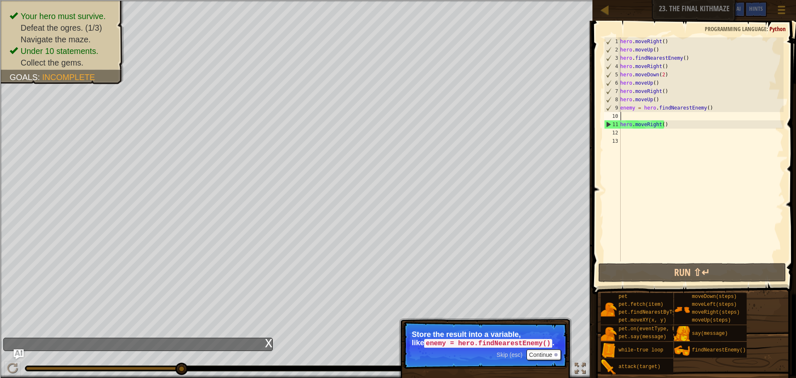
type textarea "enemy = hero.findNearestEnemy()"
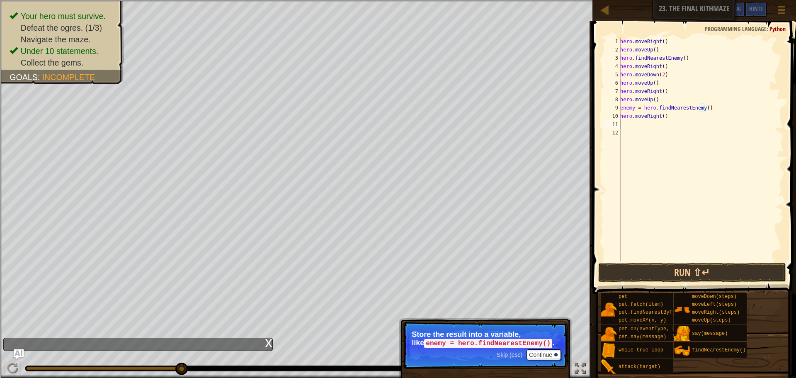
click at [625, 123] on div "hero . moveRight ( ) hero . moveUp ( ) hero . findNearestEnemy ( ) hero . moveR…" at bounding box center [700, 157] width 165 height 240
type textarea "d"
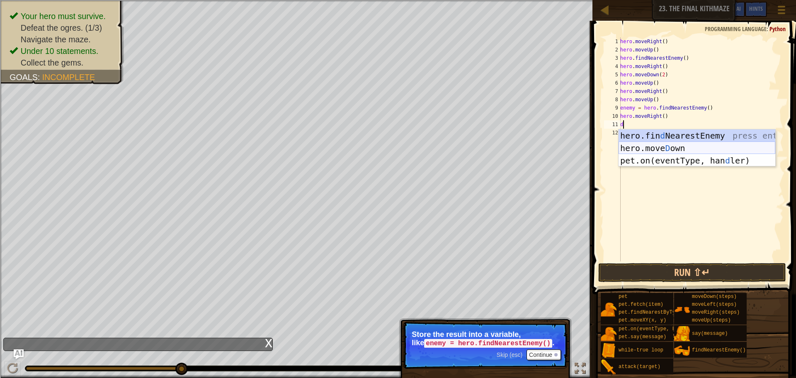
click at [672, 143] on div "hero.fin d NearestEnemy press enter hero.[PERSON_NAME] own press enter pet.on(e…" at bounding box center [696, 160] width 157 height 62
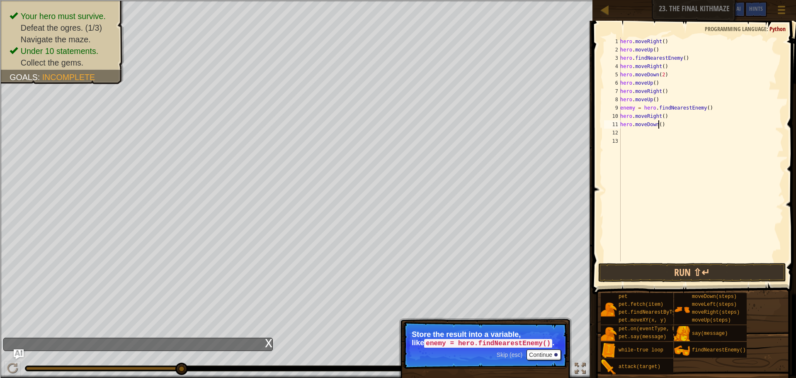
click at [658, 125] on div "hero . moveRight ( ) hero . moveUp ( ) hero . findNearestEnemy ( ) hero . moveR…" at bounding box center [700, 157] width 165 height 240
type textarea "hero.moveDown(2)"
click at [629, 133] on div "hero . moveRight ( ) hero . moveUp ( ) hero . findNearestEnemy ( ) hero . moveR…" at bounding box center [700, 157] width 165 height 240
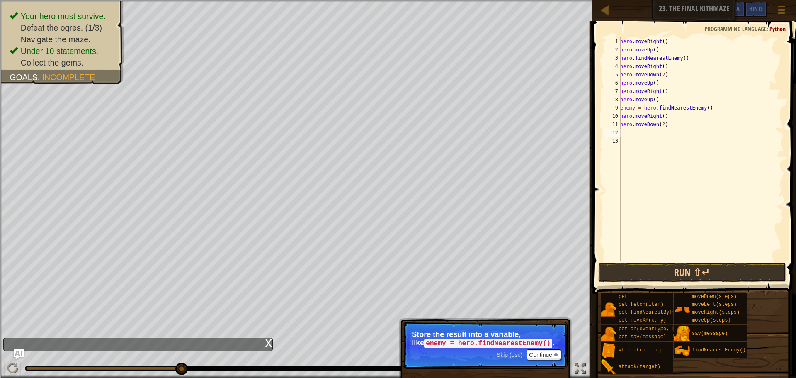
type textarea "u"
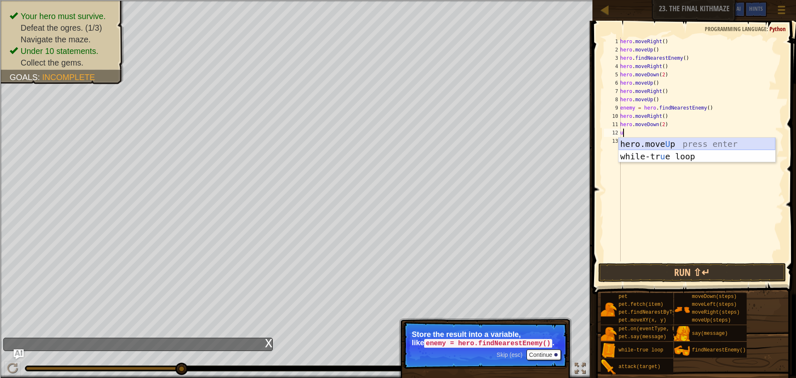
click at [663, 143] on div "hero.move U p press enter while-tr u e loop press enter" at bounding box center [696, 163] width 157 height 50
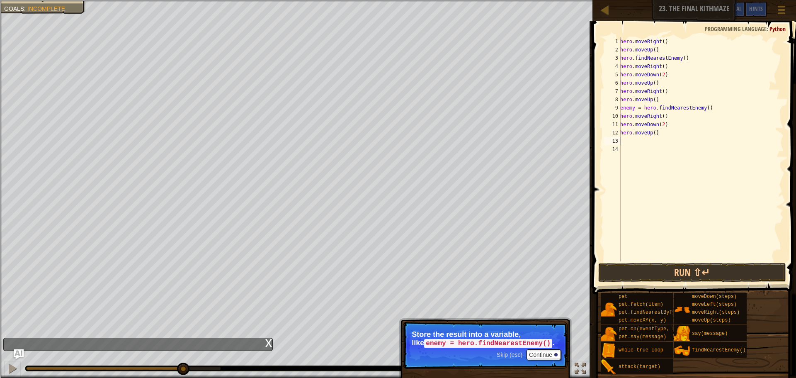
type textarea "r"
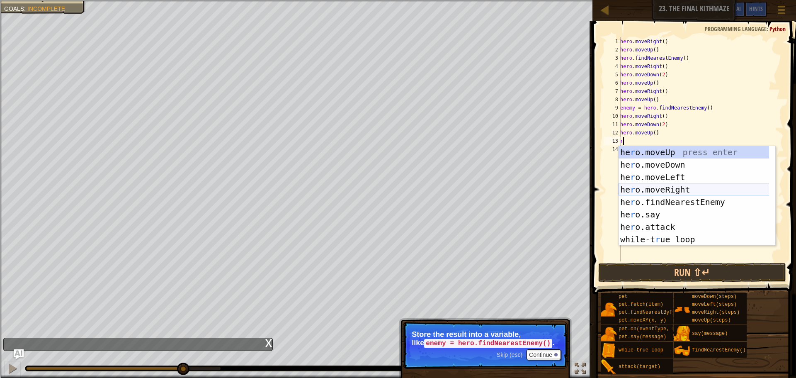
click at [671, 187] on div "he r o.moveUp press enter he r o.moveDown press enter he r o.moveLeft press ent…" at bounding box center [696, 208] width 157 height 124
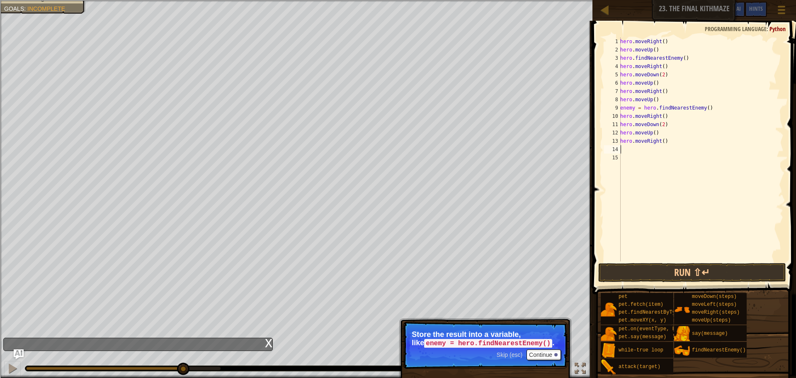
type textarea "u"
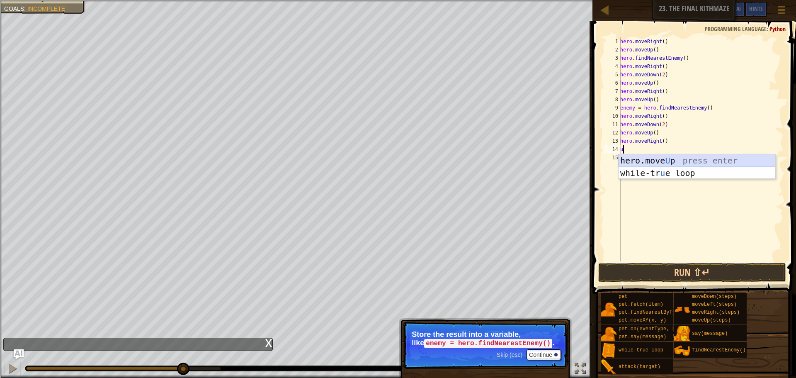
click at [667, 160] on div "hero.move U p press enter while-tr u e loop press enter" at bounding box center [696, 179] width 157 height 50
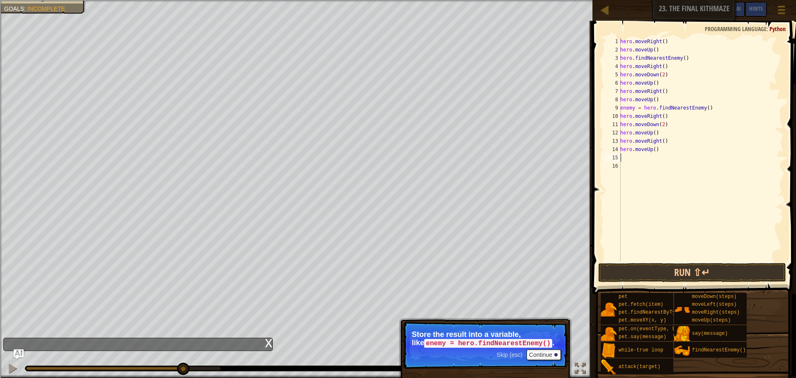
type textarea "f"
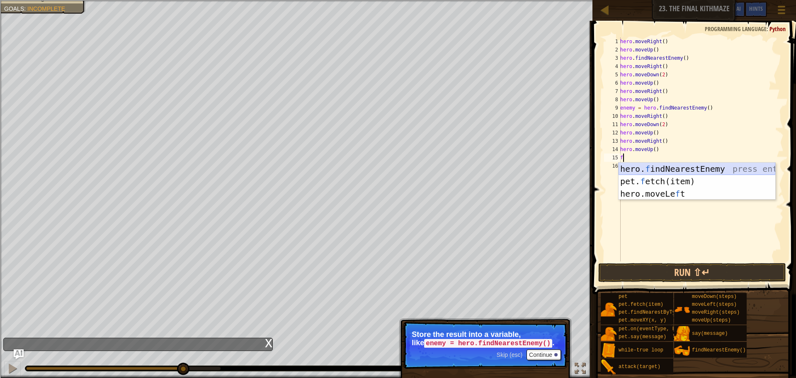
click at [668, 166] on div "hero. f indNearestEnemy press enter pet. f etch(item) press enter hero.moveLe f…" at bounding box center [696, 193] width 157 height 62
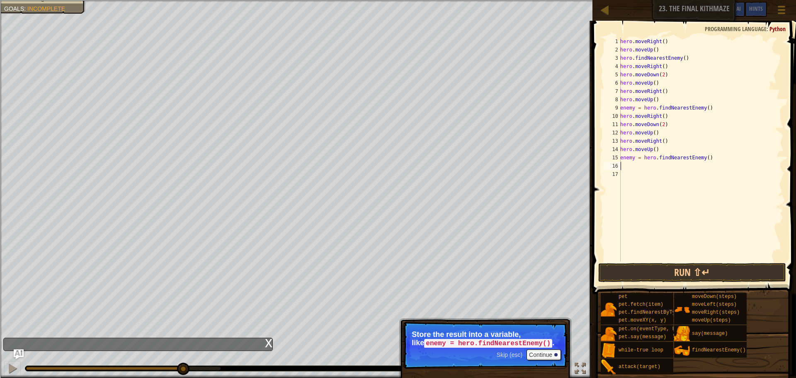
type textarea "d"
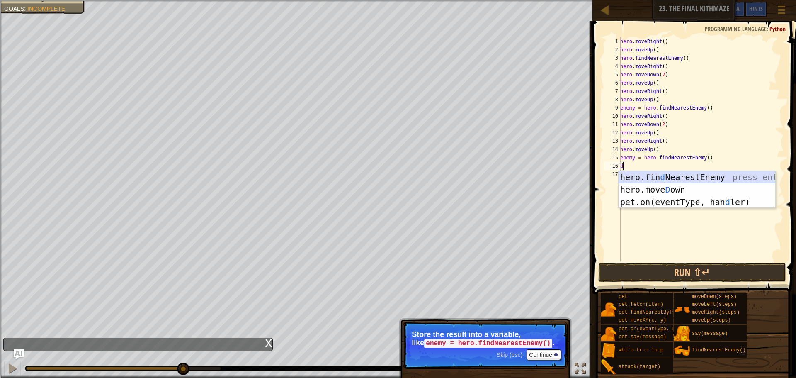
click at [665, 185] on div "hero.fin d NearestEnemy press enter hero.[PERSON_NAME] own press enter pet.on(e…" at bounding box center [696, 202] width 157 height 62
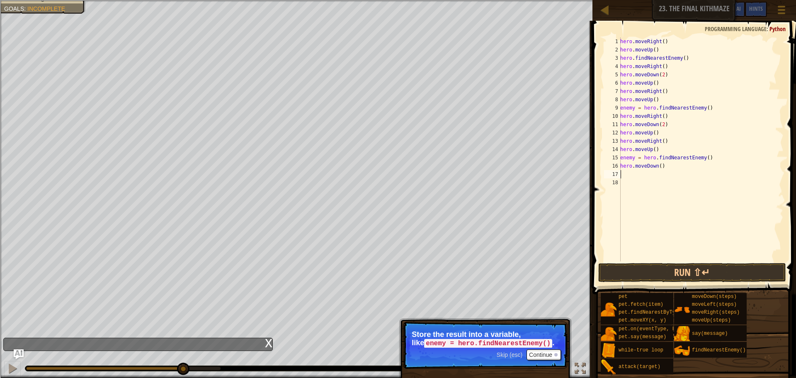
click at [657, 167] on div "hero . moveRight ( ) hero . moveUp ( ) hero . findNearestEnemy ( ) hero . moveR…" at bounding box center [700, 157] width 165 height 240
type textarea "hero.moveDown(2)"
click at [626, 174] on div "hero . moveRight ( ) hero . moveUp ( ) hero . findNearestEnemy ( ) hero . moveR…" at bounding box center [700, 157] width 165 height 240
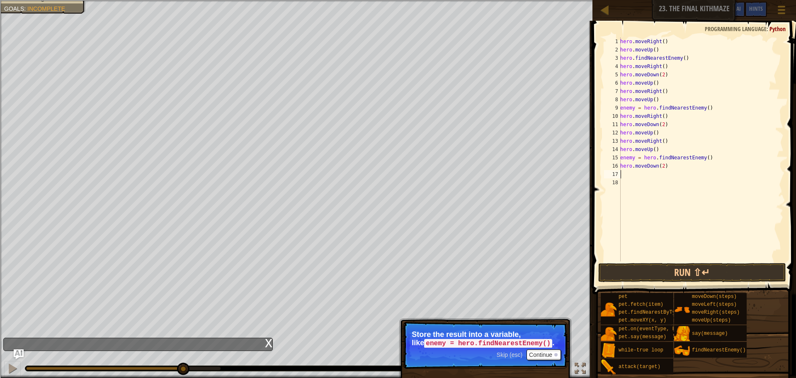
type textarea "u"
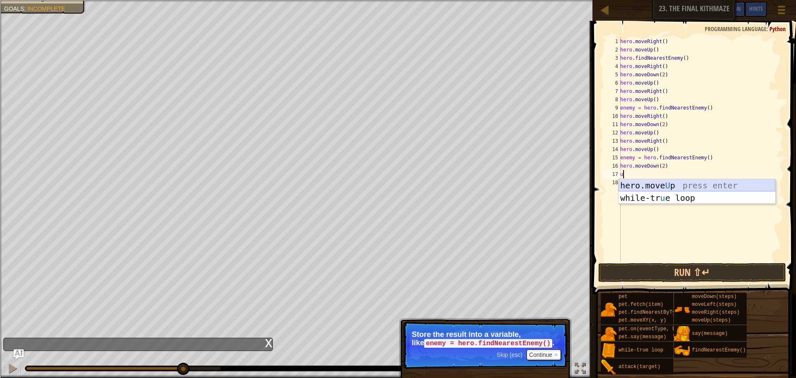
click at [635, 184] on div "hero.move U p press enter while-tr u e loop press enter" at bounding box center [696, 204] width 157 height 50
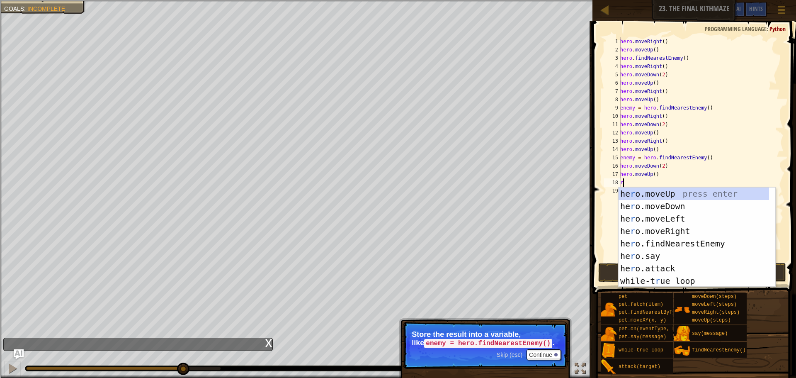
type textarea "ri"
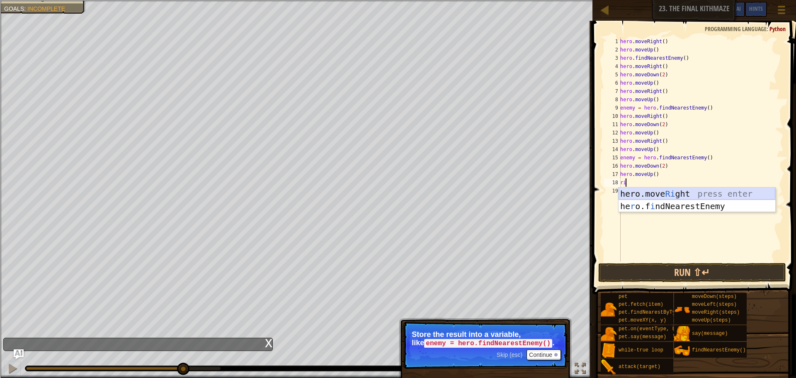
click at [644, 191] on div "hero.move Ri ght press enter he r o.f i ndNearestEnemy press enter" at bounding box center [696, 212] width 157 height 50
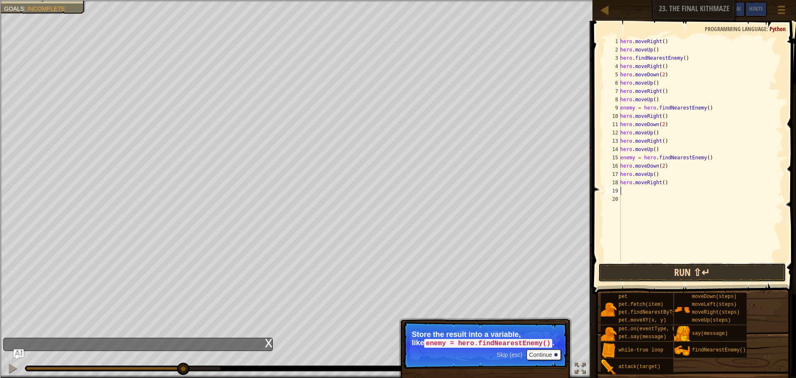
click at [637, 268] on button "Run ⇧↵" at bounding box center [692, 272] width 188 height 19
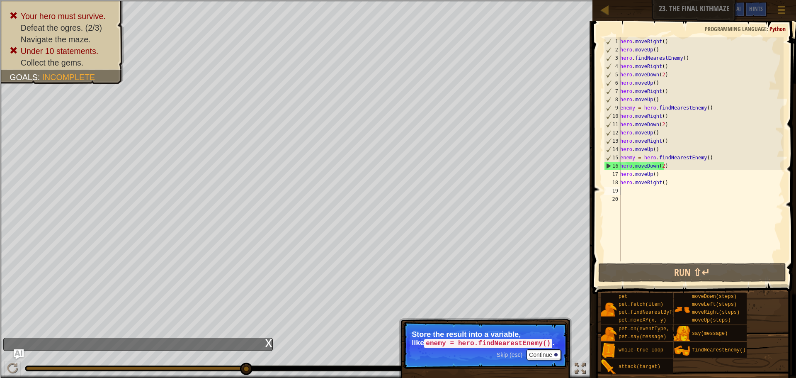
type textarea "u"
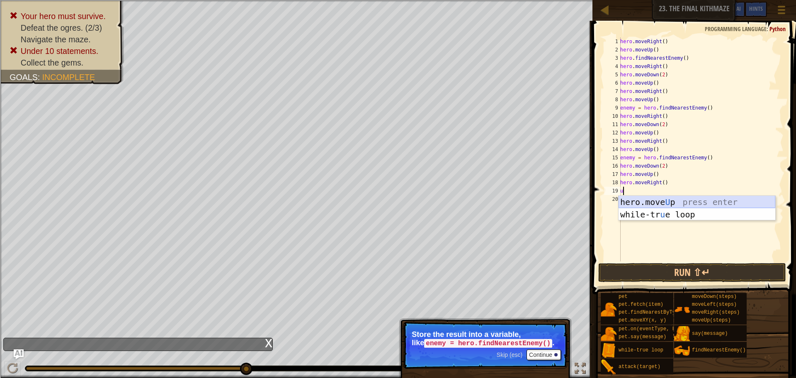
click at [631, 200] on div "hero.move U p press enter while-tr u e loop press enter" at bounding box center [696, 221] width 157 height 50
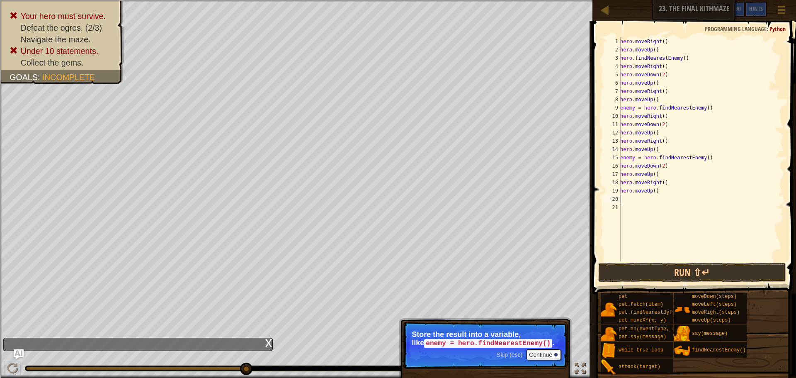
type textarea "r"
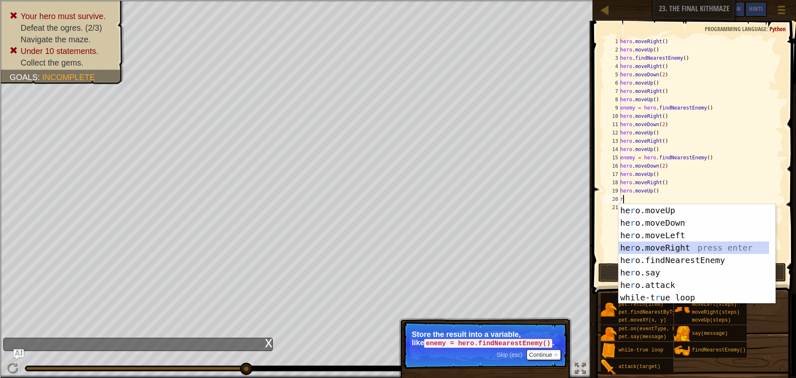
click at [660, 247] on div "he r o.moveUp press enter he r o.moveDown press enter he r o.moveLeft press ent…" at bounding box center [696, 266] width 157 height 124
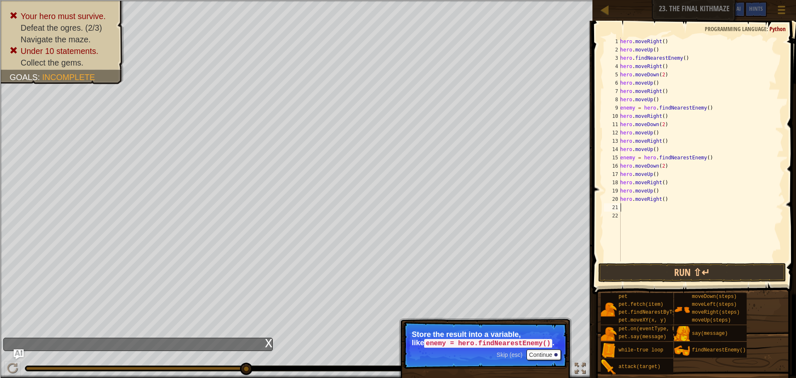
type textarea "d"
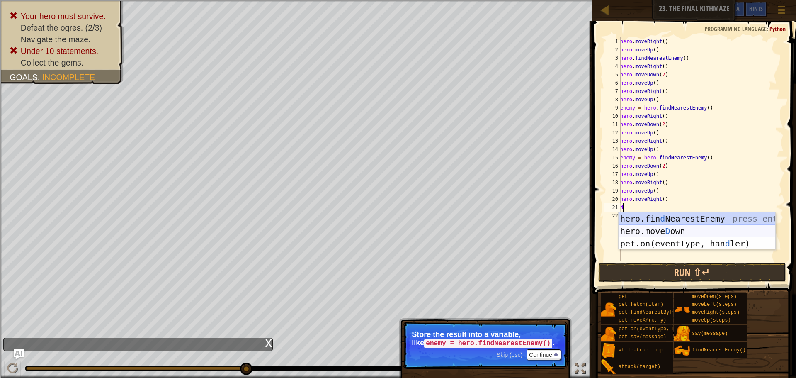
click at [673, 229] on div "hero.fin d NearestEnemy press enter hero.[PERSON_NAME] own press enter pet.on(e…" at bounding box center [696, 243] width 157 height 62
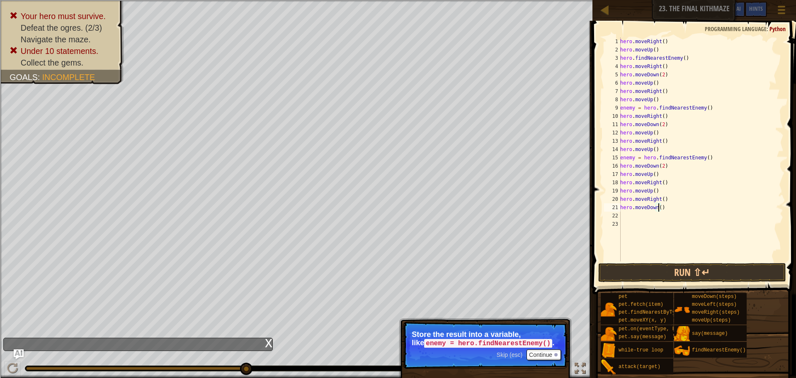
click at [659, 208] on div "hero . moveRight ( ) hero . moveUp ( ) hero . findNearestEnemy ( ) hero . moveR…" at bounding box center [700, 157] width 165 height 240
type textarea "hero.moveDown(2)"
click at [622, 213] on div "hero . moveRight ( ) hero . moveUp ( ) hero . findNearestEnemy ( ) hero . moveR…" at bounding box center [700, 157] width 165 height 240
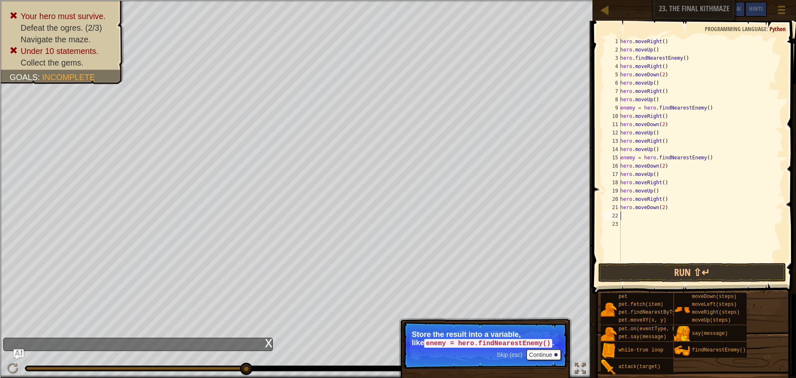
type textarea "r"
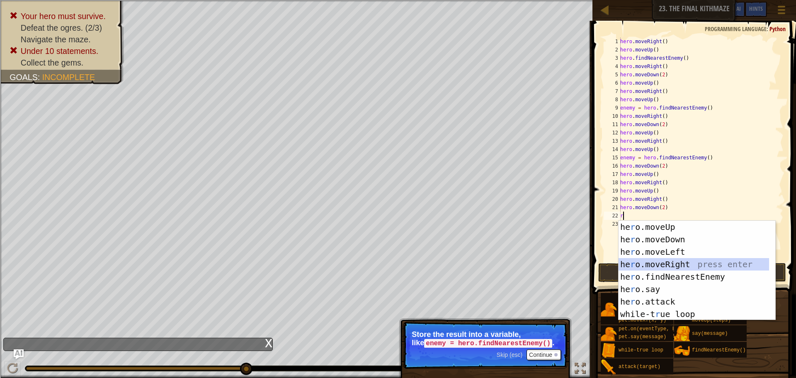
click at [664, 258] on div "he r o.moveUp press enter he r o.moveDown press enter he r o.moveLeft press ent…" at bounding box center [693, 282] width 150 height 124
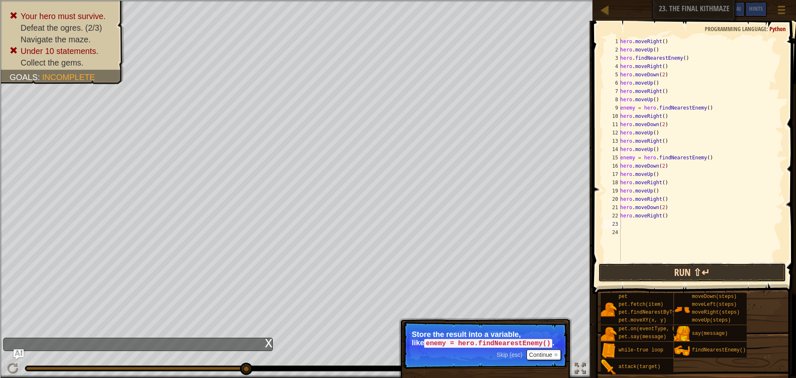
click at [665, 263] on button "Run ⇧↵" at bounding box center [692, 272] width 188 height 19
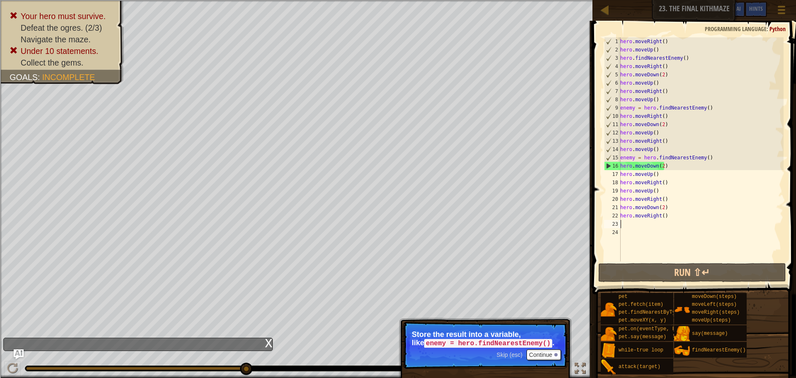
click at [680, 58] on div "hero . moveRight ( ) hero . moveUp ( ) hero . findNearestEnemy ( ) hero . moveR…" at bounding box center [700, 157] width 165 height 240
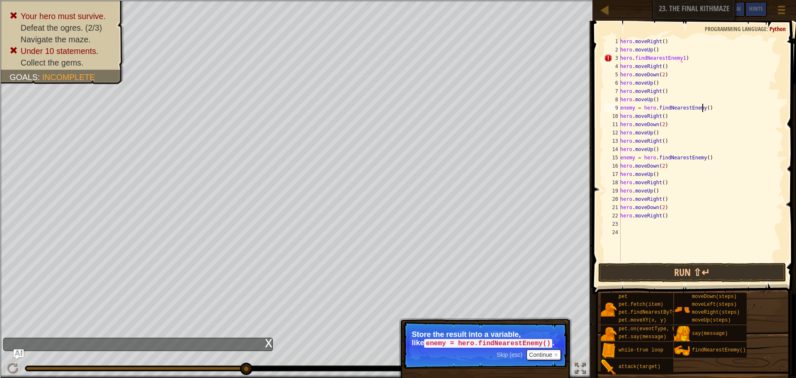
click at [702, 107] on div "hero . moveRight ( ) hero . moveUp ( ) hero . findNearestEnemy1 ) hero . moveRi…" at bounding box center [700, 157] width 165 height 240
click at [701, 158] on div "hero . moveRight ( ) hero . moveUp ( ) hero . findNearestEnemy1 ) hero . moveRi…" at bounding box center [700, 157] width 165 height 240
click at [661, 264] on button "Run ⇧↵" at bounding box center [692, 272] width 188 height 19
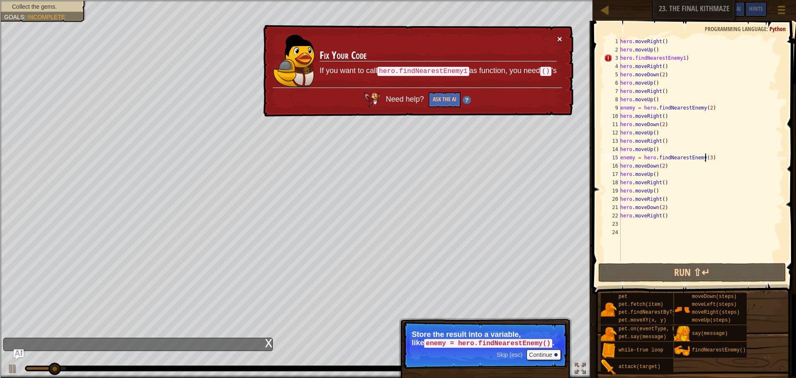
click at [561, 35] on button "×" at bounding box center [559, 38] width 5 height 9
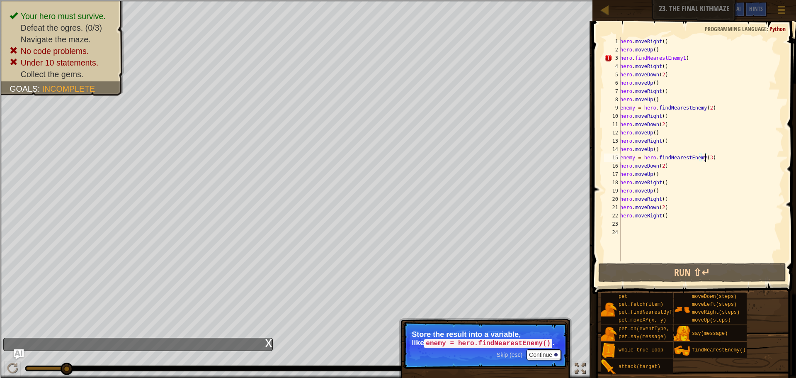
click at [678, 58] on div "hero . moveRight ( ) hero . moveUp ( ) hero . findNearestEnemy1 ) hero . moveRi…" at bounding box center [700, 157] width 165 height 240
click at [679, 58] on div "hero . moveRight ( ) hero . moveUp ( ) hero . findNearestEnemy1 ) hero . moveRi…" at bounding box center [700, 157] width 165 height 240
click at [683, 59] on div "hero . moveRight ( ) hero . moveUp ( ) hero . findNearestEnemy1 ) hero . moveRi…" at bounding box center [700, 157] width 165 height 240
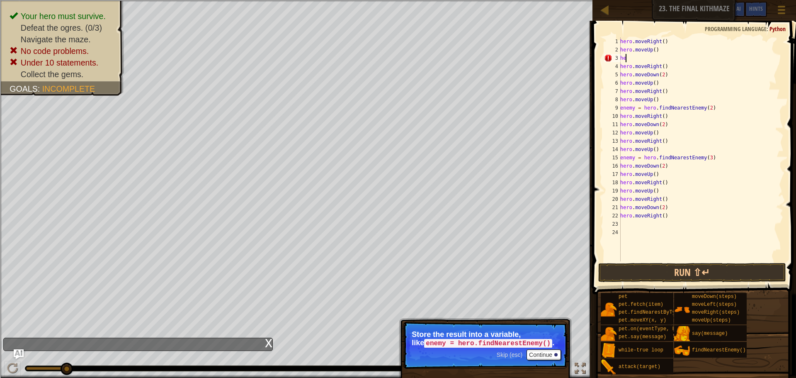
scroll to position [4, 0]
type textarea "h"
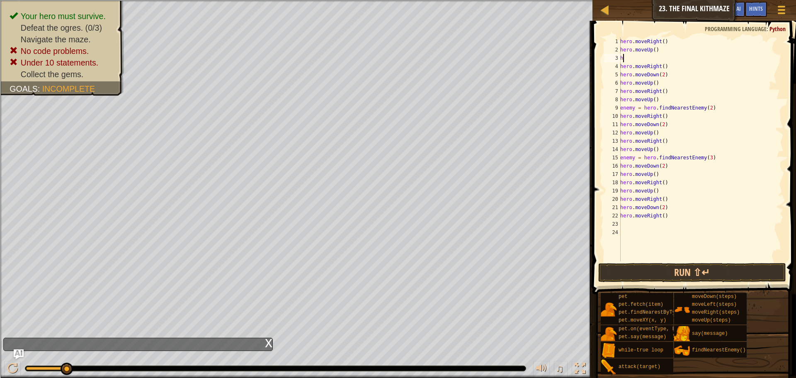
type textarea "h"
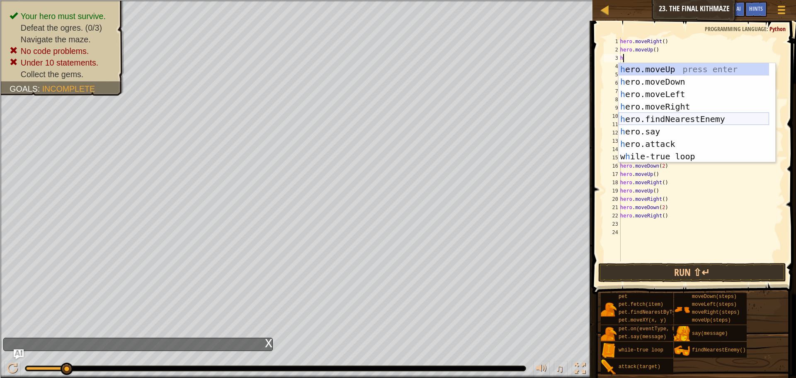
click at [683, 119] on div "h ero.moveUp press enter h ero.moveDown press enter h ero.moveLeft press enter …" at bounding box center [693, 125] width 150 height 124
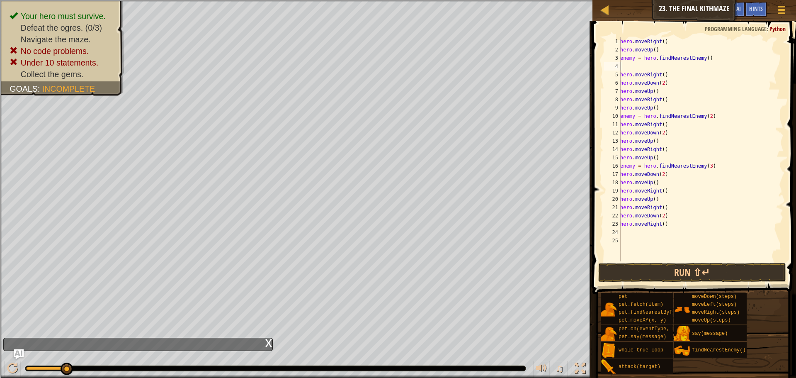
click at [702, 60] on div "hero . moveRight ( ) hero . moveUp ( ) enemy = hero . findNearestEnemy ( ) hero…" at bounding box center [700, 157] width 165 height 240
click at [663, 268] on button "Run ⇧↵" at bounding box center [692, 272] width 188 height 19
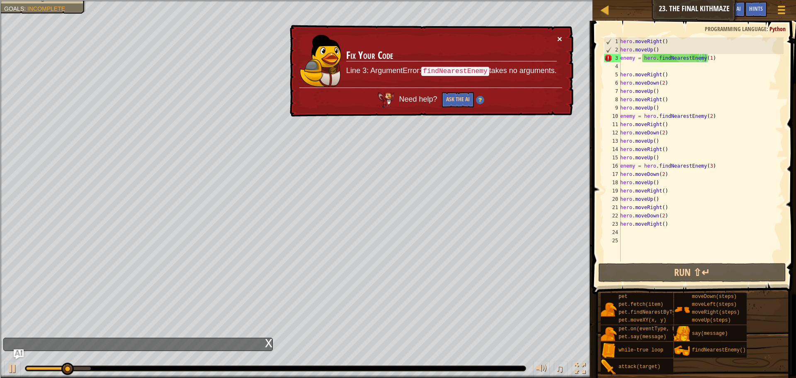
click at [561, 41] on button "×" at bounding box center [559, 38] width 5 height 9
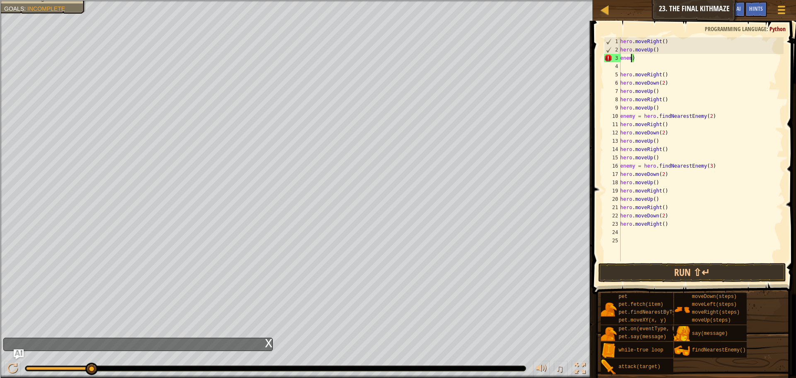
scroll to position [4, 0]
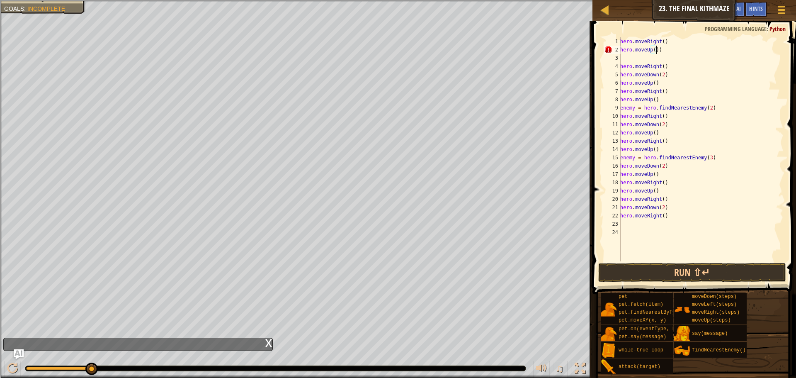
type textarea "hero.moveUp()"
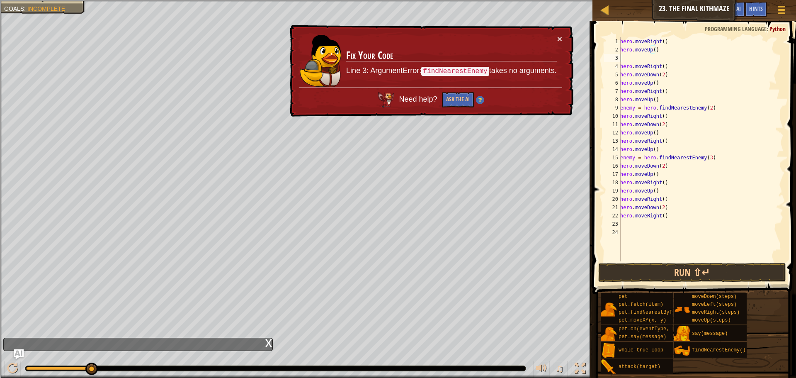
click at [629, 59] on div "hero . moveRight ( ) hero . moveUp ( ) hero . moveRight ( ) hero . moveDown ( 2…" at bounding box center [700, 157] width 165 height 240
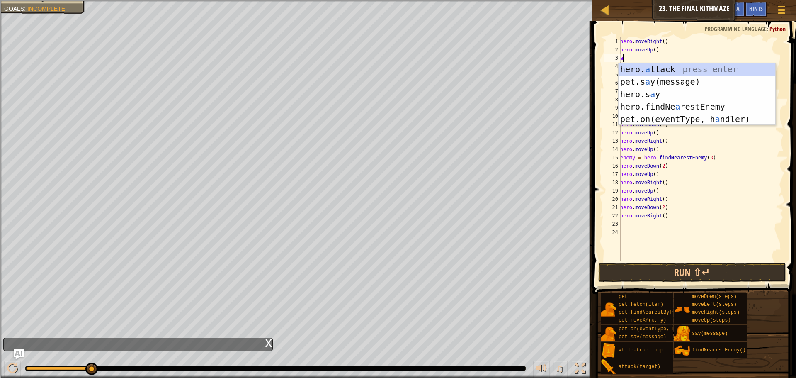
click at [658, 62] on div "hero . moveRight ( ) hero . moveUp ( ) a hero . moveRight ( ) hero . moveDown (…" at bounding box center [700, 157] width 165 height 240
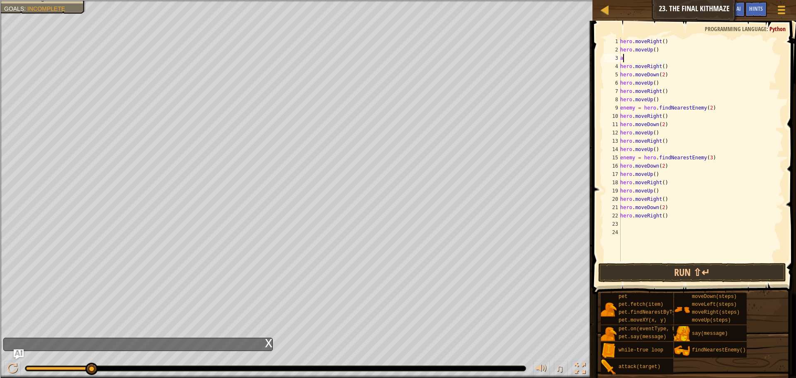
click at [629, 59] on div "hero . moveRight ( ) hero . moveUp ( ) a hero . moveRight ( ) hero . moveDown (…" at bounding box center [700, 157] width 165 height 240
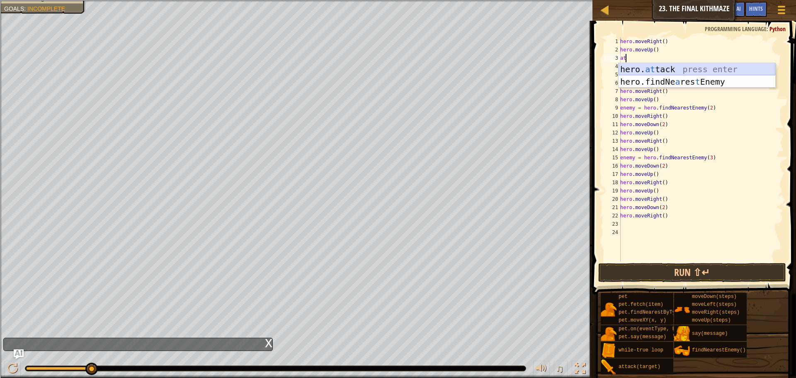
click at [649, 65] on div "hero. at tack press enter hero.findNe a res t Enemy press enter" at bounding box center [696, 88] width 157 height 50
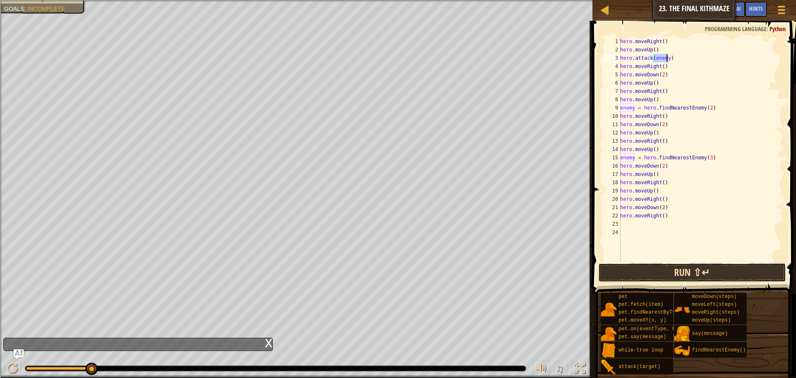
click at [673, 266] on button "Run ⇧↵" at bounding box center [692, 272] width 188 height 19
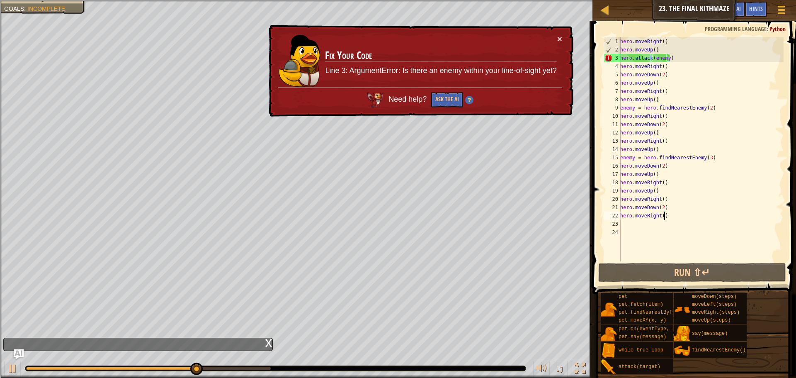
click at [676, 219] on div "hero . moveRight ( ) hero . moveUp ( ) hero . attack ( enemy ) hero . moveRight…" at bounding box center [700, 157] width 165 height 240
click at [458, 98] on button "Ask the AI" at bounding box center [447, 99] width 32 height 15
click at [559, 36] on div "× Fix Your Code Line 3: ArgumentError: Is there an enemy within your line-of-si…" at bounding box center [420, 71] width 306 height 92
click at [559, 36] on button "×" at bounding box center [559, 38] width 5 height 9
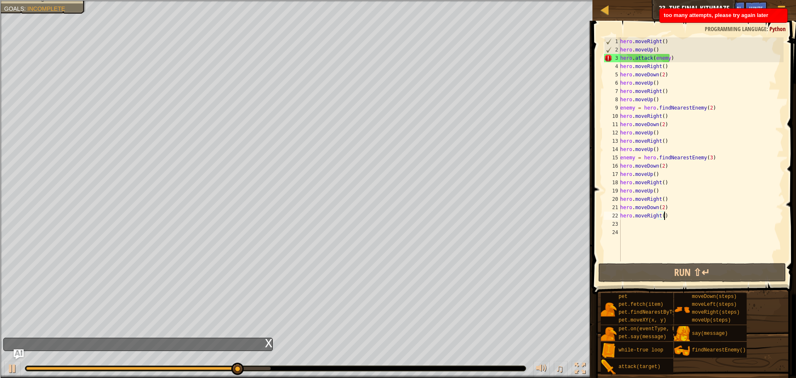
drag, startPoint x: 671, startPoint y: 217, endPoint x: 681, endPoint y: 159, distance: 59.3
click at [680, 167] on div "hero . moveRight ( ) hero . moveUp ( ) hero . attack ( enemy ) hero . moveRight…" at bounding box center [700, 157] width 165 height 240
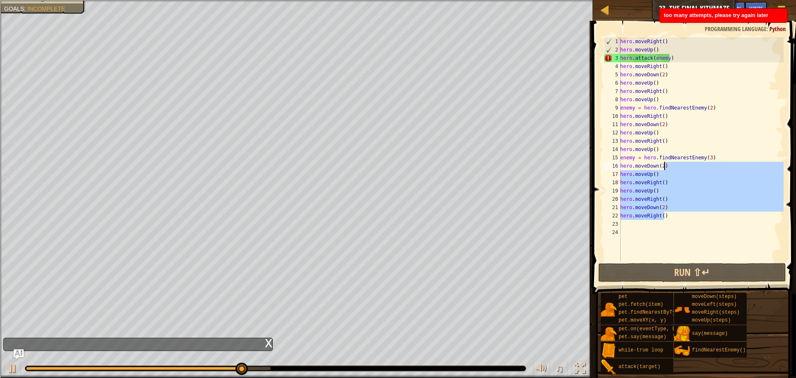
click at [671, 54] on div "hero . moveRight ( ) hero . moveUp ( ) hero . attack ( enemy ) hero . moveRight…" at bounding box center [700, 157] width 165 height 240
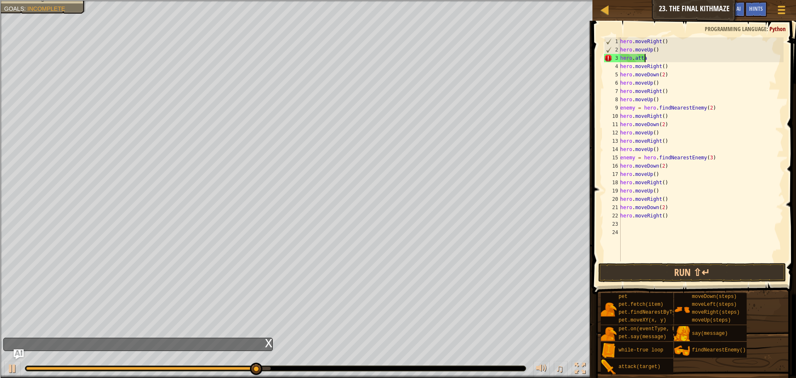
type textarea "h"
click at [667, 131] on div "hero . moveRight ( ) hero . moveUp ( ) hero . moveRight ( ) hero . moveDown ( 2…" at bounding box center [700, 157] width 165 height 240
type textarea "h"
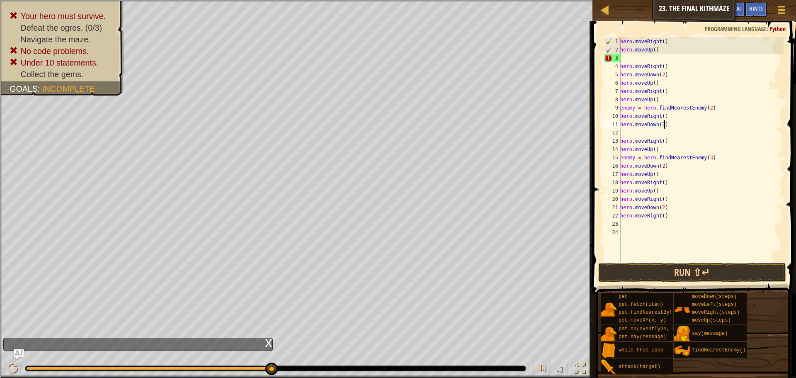
click at [666, 126] on div "hero . moveRight ( ) hero . moveUp ( ) hero . moveRight ( ) hero . moveDown ( 2…" at bounding box center [700, 157] width 165 height 240
type textarea "h"
click at [717, 159] on div "hero . moveRight ( ) hero . moveUp ( ) hero . moveRight ( ) hero . moveDown ( 2…" at bounding box center [700, 157] width 165 height 240
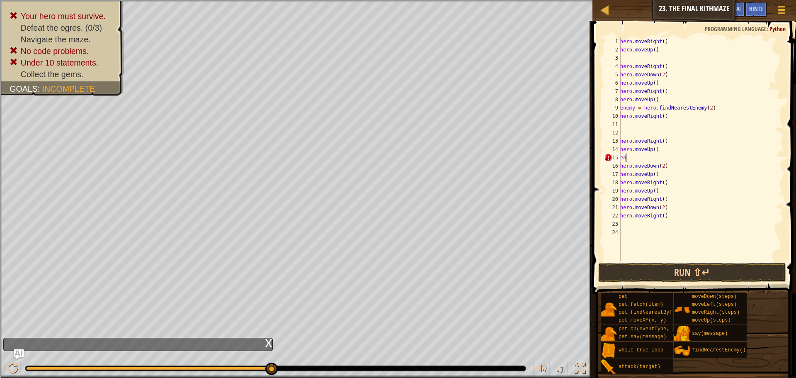
type textarea "e"
click at [714, 109] on div "hero . moveRight ( ) hero . moveUp ( ) hero . moveRight ( ) hero . moveDown ( 2…" at bounding box center [700, 157] width 165 height 240
type textarea "e"
click at [634, 160] on div "hero . moveRight ( ) hero . moveUp ( ) hero . moveRight ( ) hero . moveDown ( 2…" at bounding box center [700, 157] width 165 height 240
click at [670, 218] on div "hero . moveRight ( ) hero . moveUp ( ) hero . moveRight ( ) hero . moveDown ( 2…" at bounding box center [700, 157] width 165 height 240
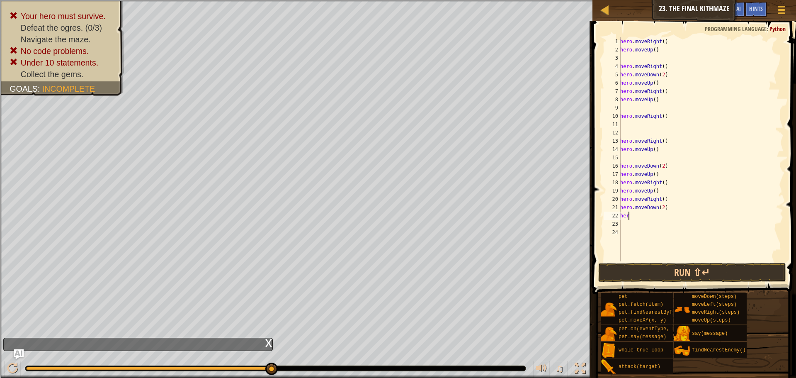
type textarea "h"
click at [631, 109] on div "hero . moveRight ( ) hero . moveUp ( ) hero . moveRight ( ) hero . moveDown ( 2…" at bounding box center [700, 157] width 165 height 240
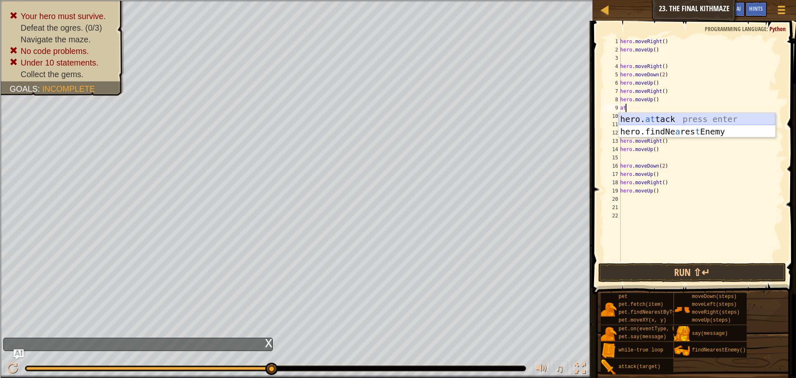
click at [664, 121] on div "hero. at tack press enter hero.findNe a res t Enemy press enter" at bounding box center [696, 138] width 157 height 50
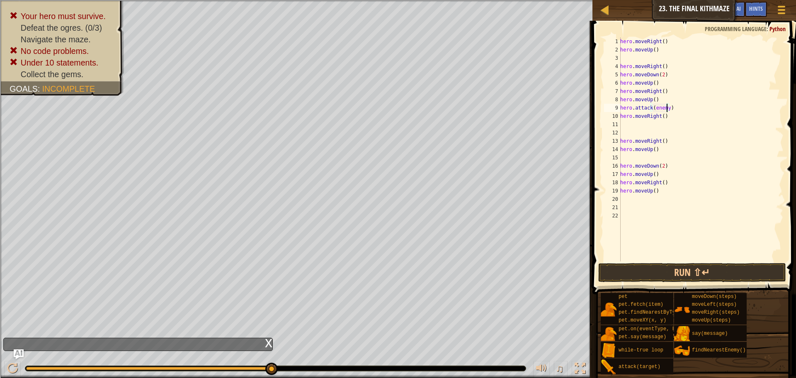
type textarea "hero.attack(enemy1)"
click at [626, 124] on div "hero . moveRight ( ) hero . moveUp ( ) hero . moveRight ( ) hero . moveDown ( 2…" at bounding box center [700, 157] width 165 height 240
type textarea "r"
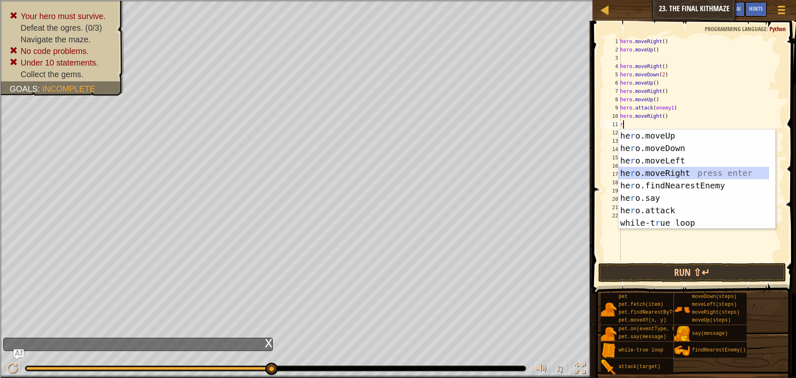
drag, startPoint x: 663, startPoint y: 173, endPoint x: 658, endPoint y: 166, distance: 8.9
click at [664, 173] on div "he r o.moveUp press enter he r o.moveDown press enter he r o.moveLeft press ent…" at bounding box center [696, 191] width 157 height 124
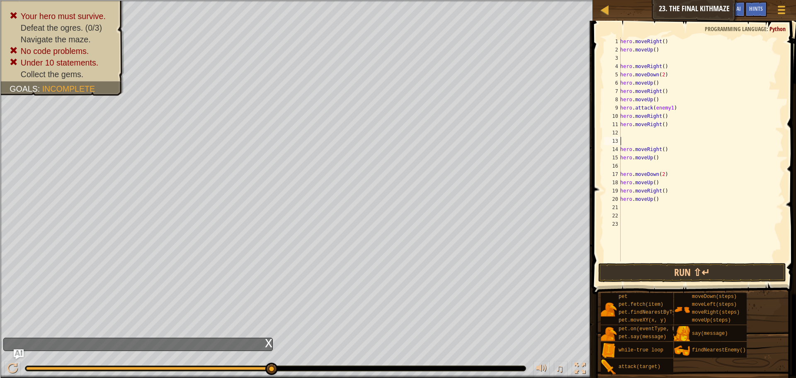
click at [626, 143] on div "hero . moveRight ( ) hero . moveUp ( ) hero . moveRight ( ) hero . moveDown ( 2…" at bounding box center [700, 157] width 165 height 240
click at [627, 154] on div "hero . moveRight ( ) hero . moveUp ( ) hero . moveRight ( ) hero . moveDown ( 2…" at bounding box center [700, 157] width 165 height 240
type textarea "hero.moveDown(2)"
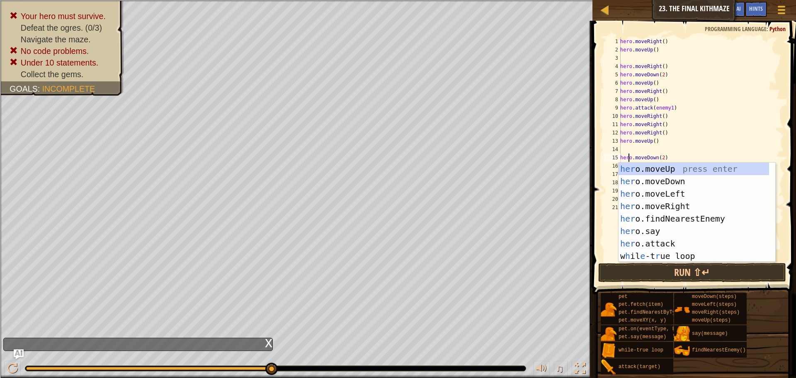
click at [641, 145] on div "hero . moveRight ( ) hero . moveUp ( ) hero . moveRight ( ) hero . moveDown ( 2…" at bounding box center [700, 157] width 165 height 240
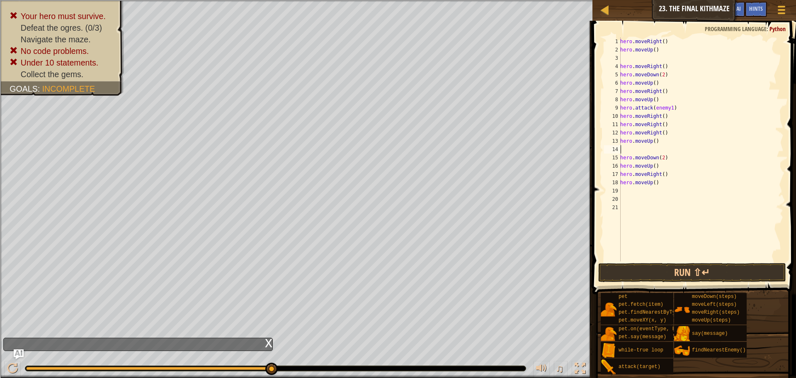
scroll to position [4, 0]
type textarea "hero.moveUp()"
click at [629, 61] on div "hero . moveRight ( ) hero . moveUp ( ) hero . moveRight ( ) hero . moveDown ( 2…" at bounding box center [700, 157] width 165 height 240
click at [668, 43] on div "hero . moveRight ( ) hero . moveUp ( ) hero . moveRight ( ) hero . moveDown ( 2…" at bounding box center [700, 157] width 165 height 240
type textarea "h"
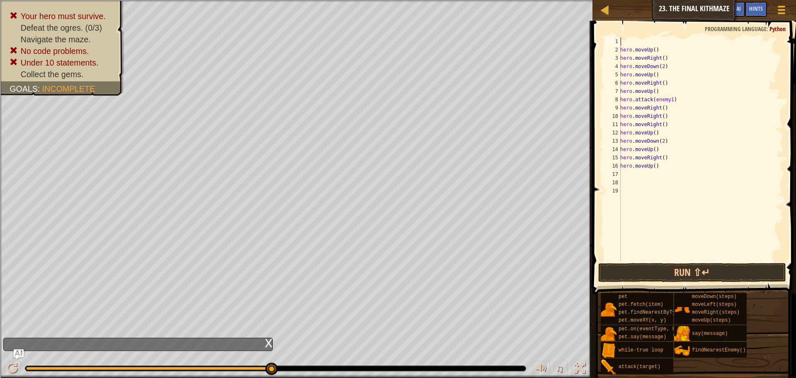
click at [668, 48] on div "hero . moveUp ( ) hero . moveRight ( ) hero . moveDown ( 2 ) hero . moveUp ( ) …" at bounding box center [700, 157] width 165 height 240
type textarea "h"
click at [665, 169] on div "hero . moveRight ( ) hero . moveDown ( 2 ) hero . moveUp ( ) hero . moveRight (…" at bounding box center [700, 157] width 165 height 240
type textarea "h"
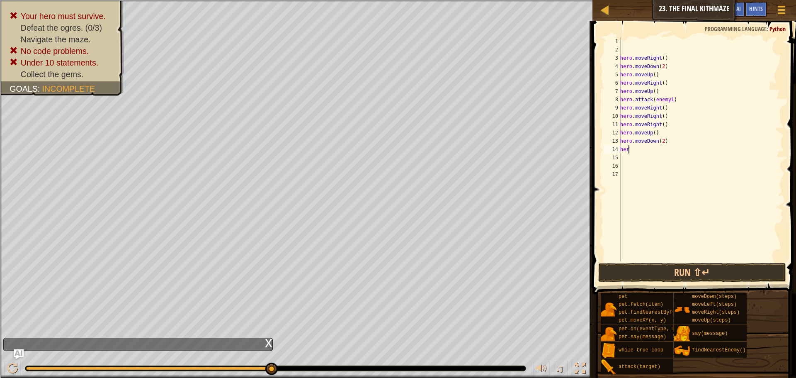
type textarea "h"
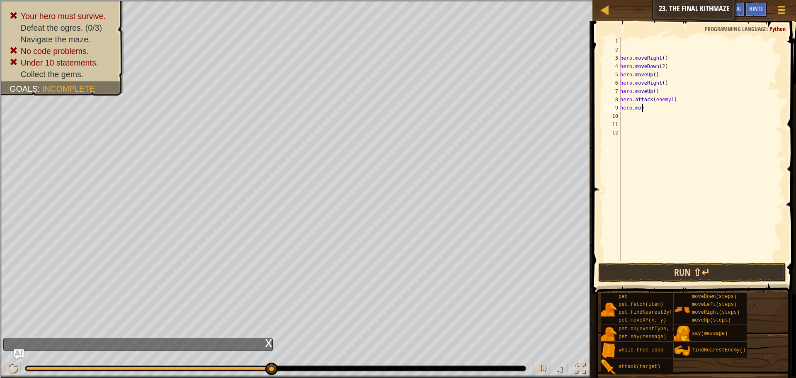
type textarea "h"
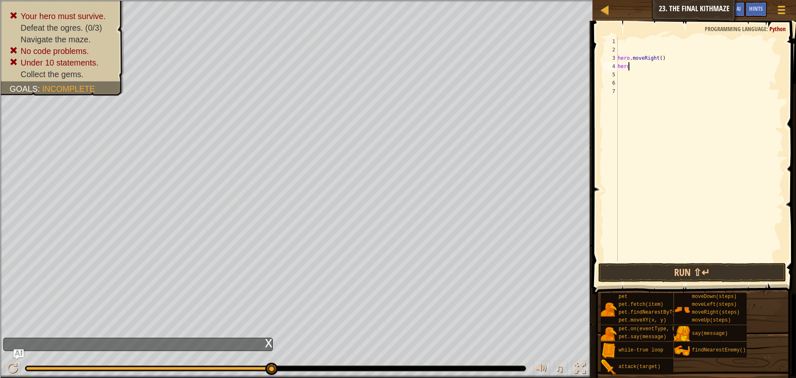
type textarea "h"
click at [625, 66] on div at bounding box center [699, 157] width 167 height 240
type textarea "r"
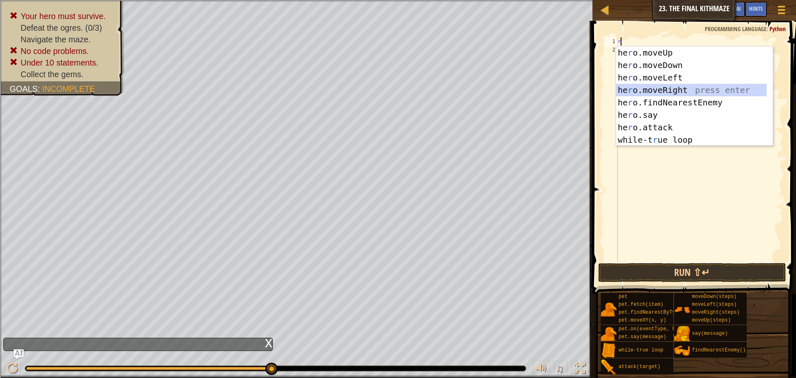
click at [666, 91] on div "he r o.moveUp press enter he r o.moveDown press enter he r o.moveLeft press ent…" at bounding box center [691, 108] width 150 height 124
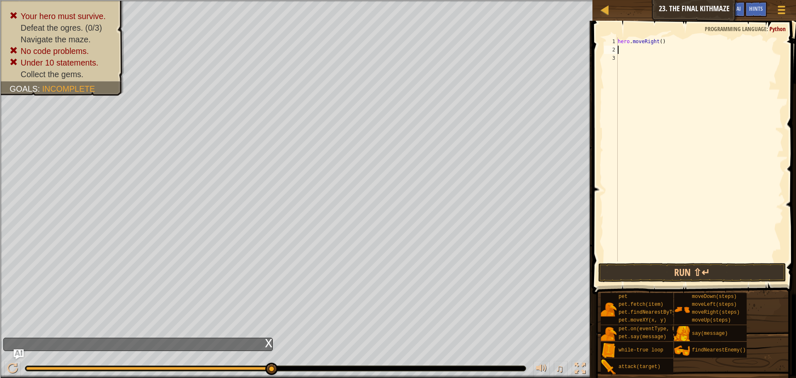
type textarea "u"
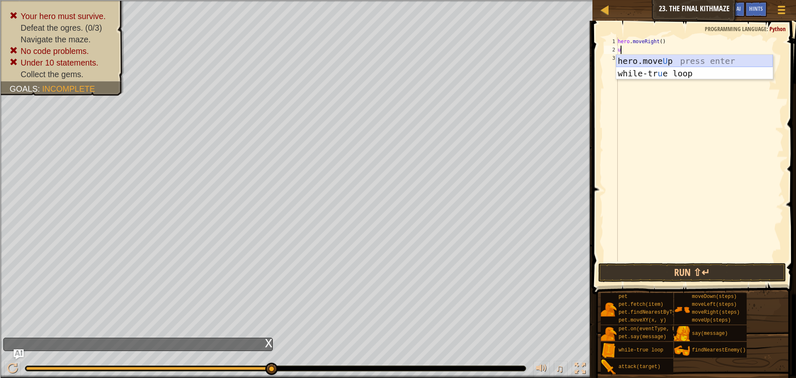
click at [663, 61] on div "hero.move U p press enter while-tr u e loop press enter" at bounding box center [694, 80] width 157 height 50
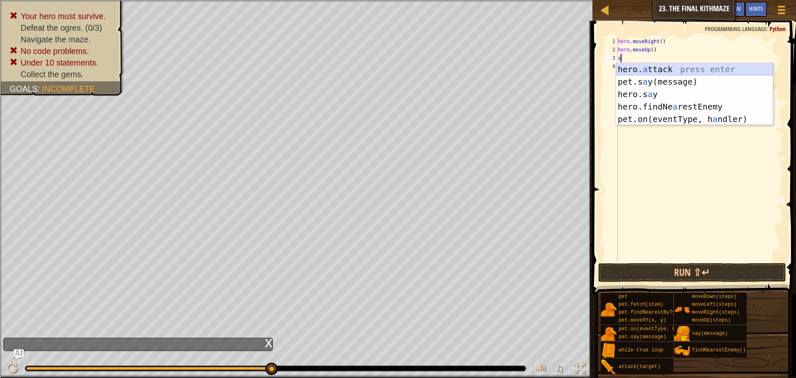
click at [646, 67] on div "hero. a ttack press enter pet.s a y(message) press enter hero.s a y press enter…" at bounding box center [694, 106] width 157 height 87
type textarea "hero.attack(enemy)"
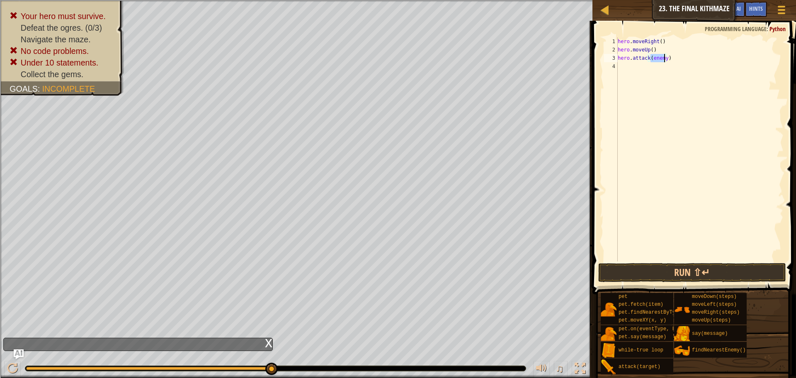
click at [626, 68] on div "hero . moveRight ( ) hero . moveUp ( ) hero . attack ( enemy )" at bounding box center [699, 157] width 167 height 240
type textarea "r"
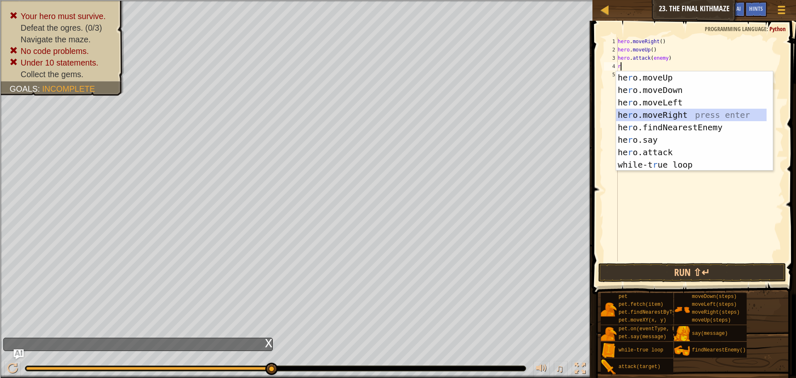
click at [639, 112] on div "he r o.moveUp press enter he r o.moveDown press enter he r o.moveLeft press ent…" at bounding box center [691, 133] width 150 height 124
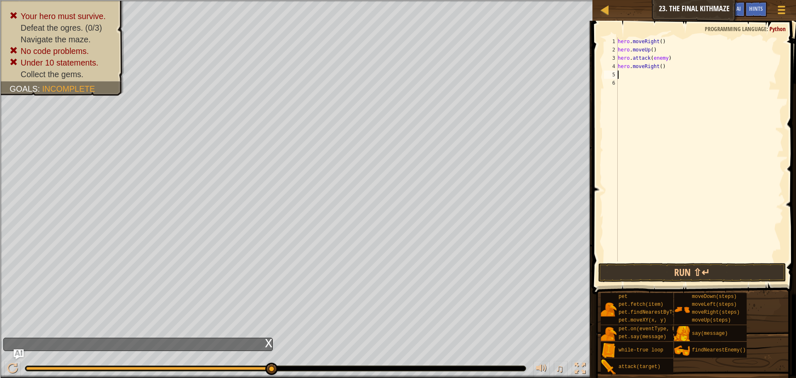
type textarea "d"
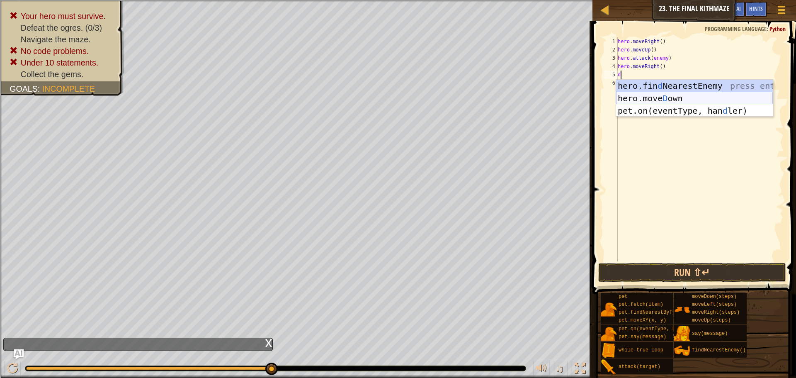
click at [646, 92] on div "hero.fin d NearestEnemy press enter hero.[PERSON_NAME] own press enter pet.on(e…" at bounding box center [694, 111] width 157 height 62
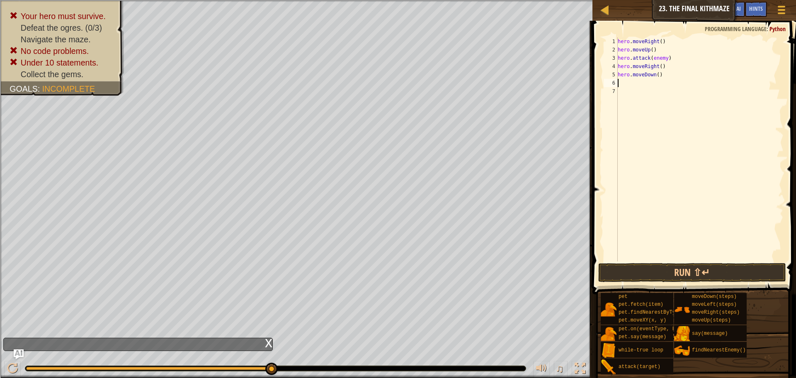
click at [654, 76] on div "hero . moveRight ( ) hero . moveUp ( ) hero . attack ( enemy ) hero . moveRight…" at bounding box center [699, 157] width 167 height 240
click at [655, 75] on div "hero . moveRight ( ) hero . moveUp ( ) hero . attack ( enemy ) hero . moveRight…" at bounding box center [699, 157] width 167 height 240
type textarea "hero.moveDown(2)"
click at [632, 83] on div "hero . moveRight ( ) hero . moveUp ( ) hero . attack ( enemy ) hero . moveRight…" at bounding box center [699, 157] width 167 height 240
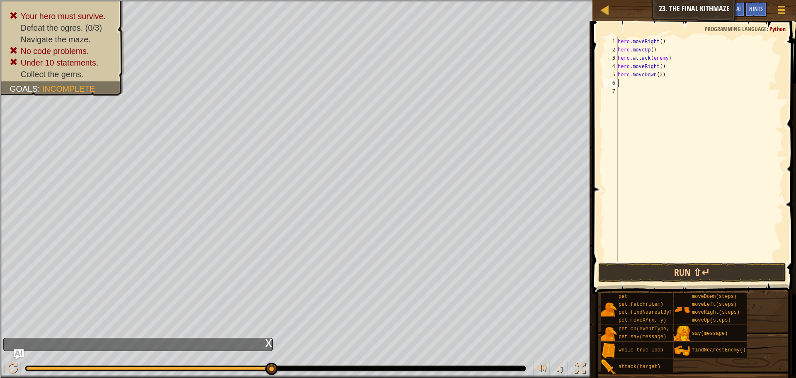
scroll to position [4, 0]
type textarea "u"
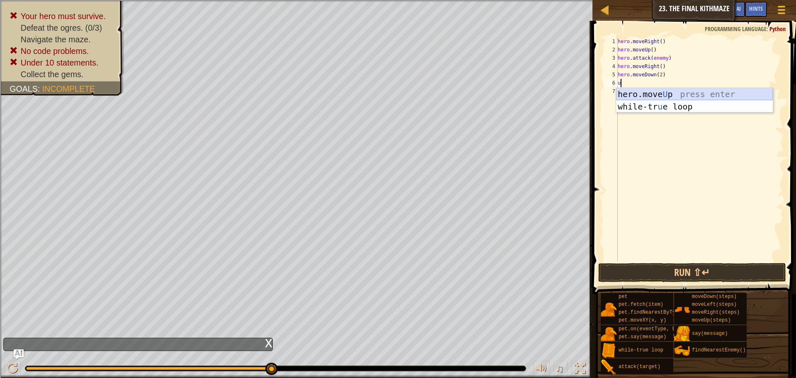
click at [639, 94] on div "hero.move U p press enter while-tr u e loop press enter" at bounding box center [694, 113] width 157 height 50
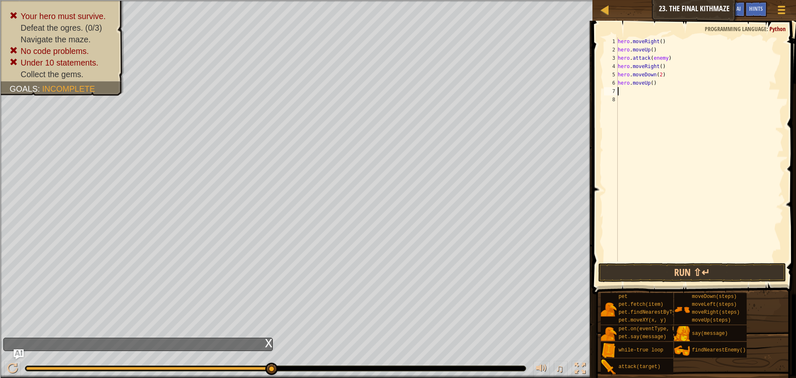
type textarea "r"
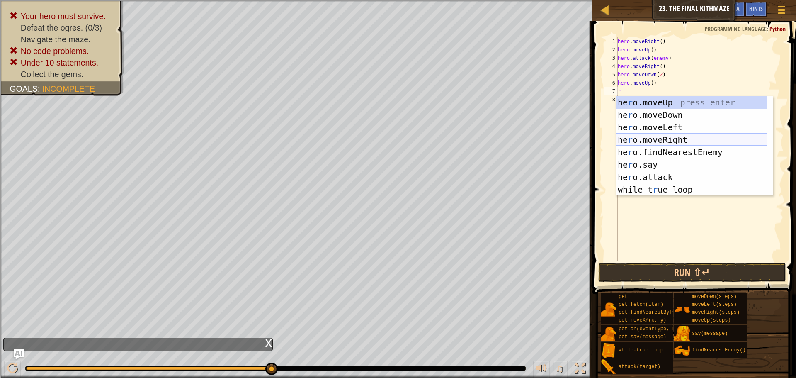
click at [658, 139] on div "he r o.moveUp press enter he r o.moveDown press enter he r o.moveLeft press ent…" at bounding box center [694, 158] width 157 height 124
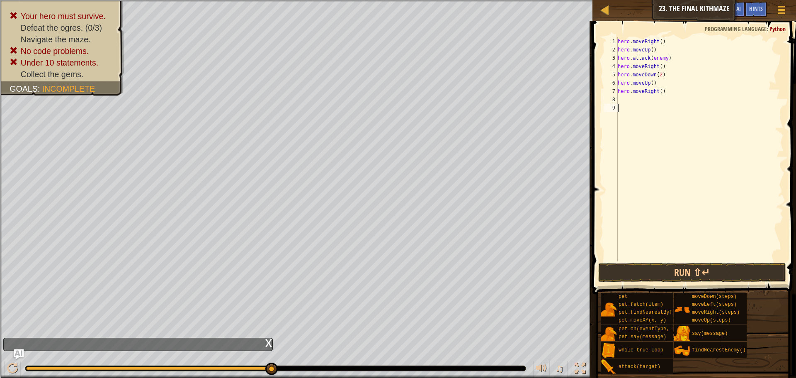
type textarea "u"
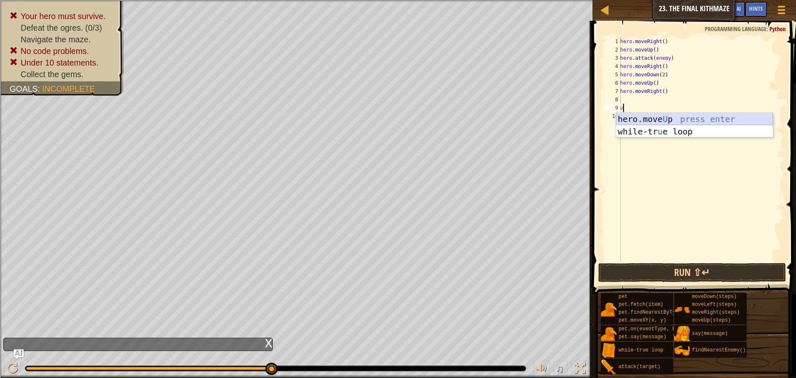
click at [638, 115] on div "hero.move U p press enter while-tr u e loop press enter" at bounding box center [694, 138] width 157 height 50
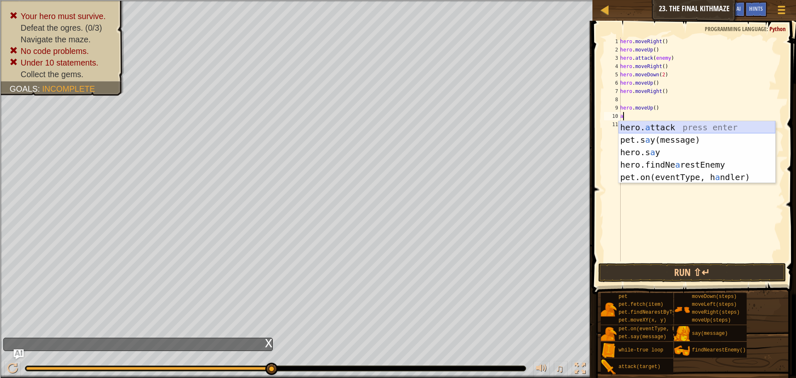
click at [654, 128] on div "hero. a ttack press enter pet.s a y(message) press enter hero.s a y press enter…" at bounding box center [696, 164] width 157 height 87
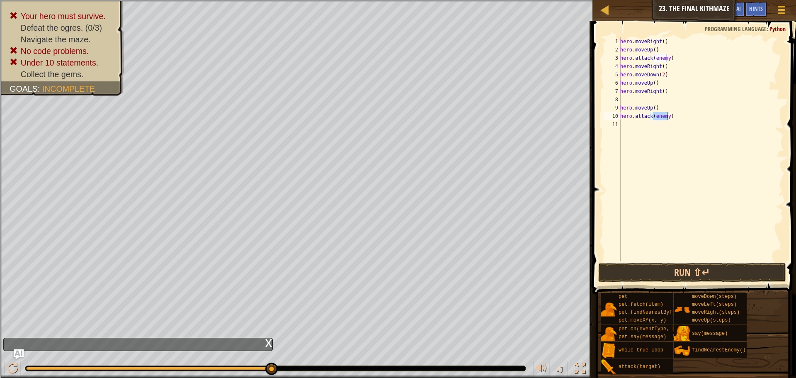
scroll to position [4, 3]
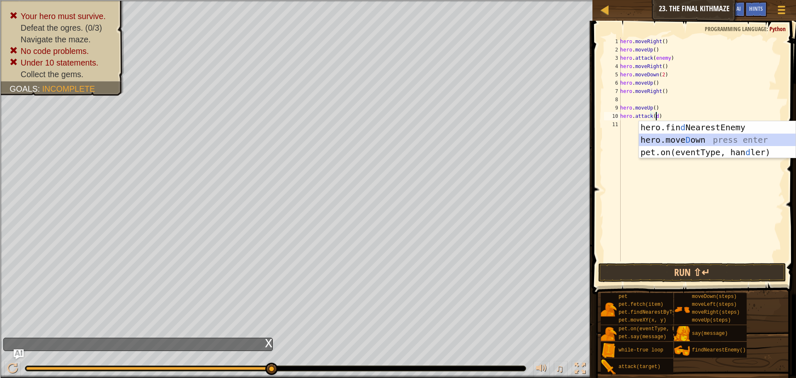
click at [657, 142] on div "hero.fin d NearestEnemy press enter hero.[PERSON_NAME] own press enter pet.on(e…" at bounding box center [717, 152] width 157 height 62
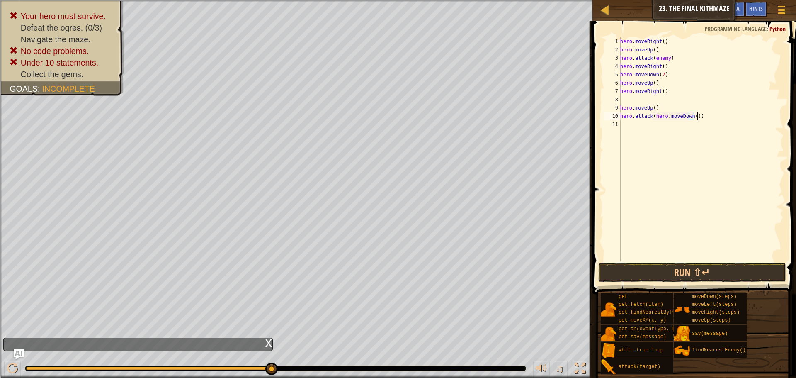
click at [701, 116] on div "hero . moveRight ( ) hero . moveUp ( ) hero . attack ( enemy ) hero . moveRight…" at bounding box center [700, 157] width 165 height 240
type textarea "h"
click at [632, 101] on div "hero . moveRight ( ) hero . moveUp ( ) hero . attack ( enemy ) hero . moveRight…" at bounding box center [700, 157] width 165 height 240
type textarea "hero.moveRight()"
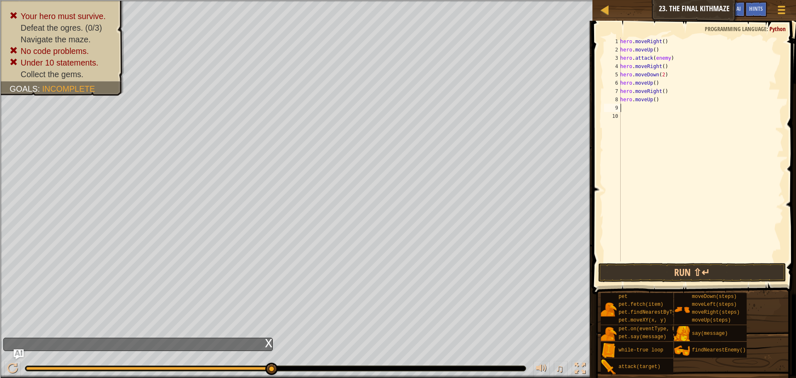
click at [624, 111] on div "hero . moveRight ( ) hero . moveUp ( ) hero . attack ( enemy ) hero . moveRight…" at bounding box center [700, 157] width 165 height 240
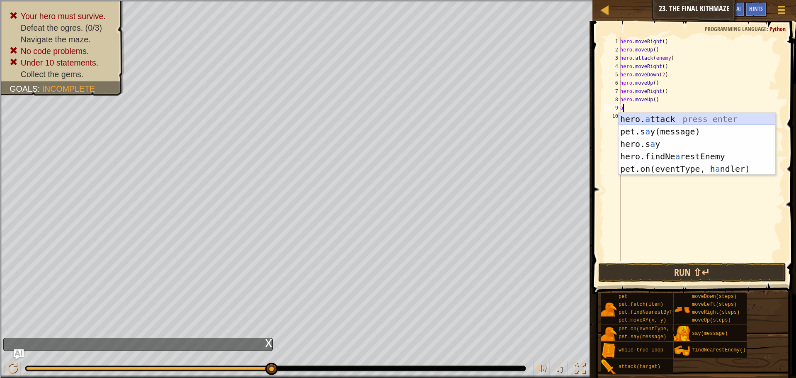
click at [662, 121] on div "hero. a ttack press enter pet.s a y(message) press enter hero.s a y press enter…" at bounding box center [696, 156] width 157 height 87
type textarea "hero.attack(enemy)"
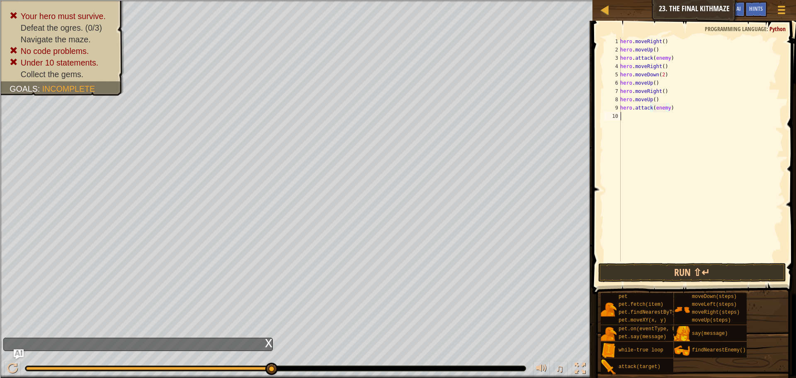
click at [626, 120] on div "hero . moveRight ( ) hero . moveUp ( ) hero . attack ( enemy ) hero . moveRight…" at bounding box center [700, 157] width 165 height 240
type textarea "d"
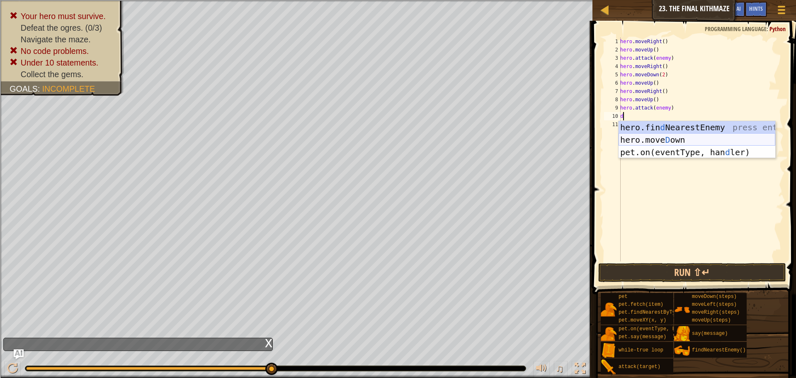
click at [657, 137] on div "hero.fin d NearestEnemy press enter hero.[PERSON_NAME] own press enter pet.on(e…" at bounding box center [696, 152] width 157 height 62
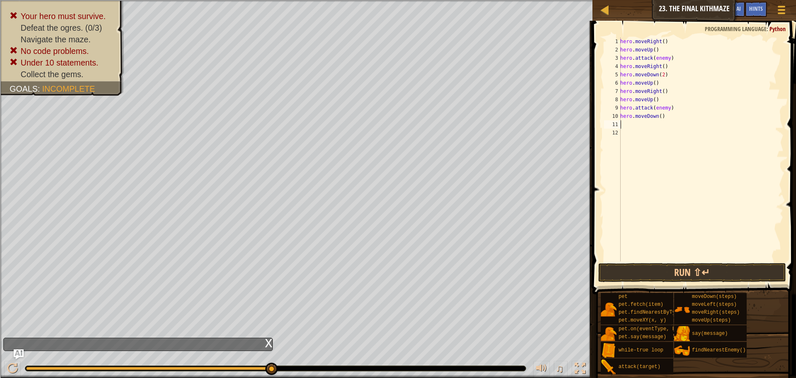
click at [658, 116] on div "hero . moveRight ( ) hero . moveUp ( ) hero . attack ( enemy ) hero . moveRight…" at bounding box center [700, 157] width 165 height 240
type textarea "hero.moveDown(2)"
click at [633, 128] on div "hero . moveRight ( ) hero . moveUp ( ) hero . attack ( enemy ) hero . moveRight…" at bounding box center [700, 157] width 165 height 240
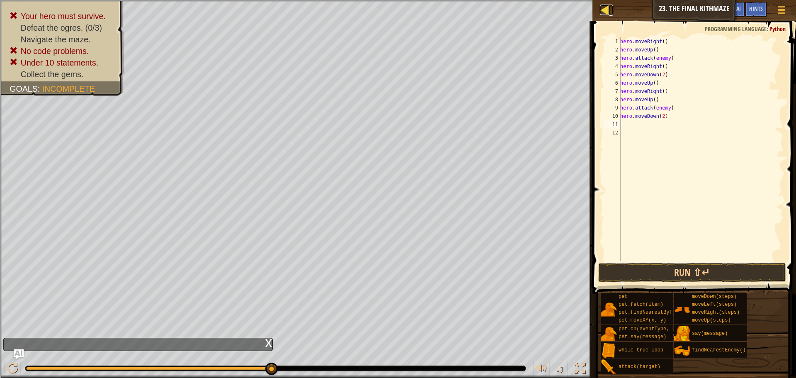
click at [605, 7] on div at bounding box center [605, 10] width 10 height 10
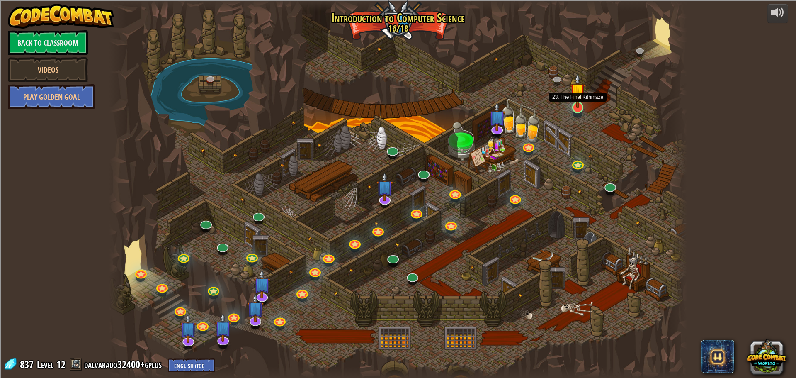
click at [573, 106] on img at bounding box center [577, 90] width 15 height 35
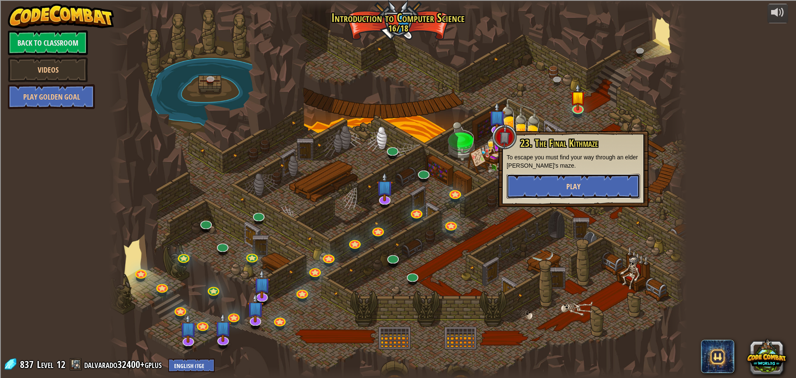
click at [522, 189] on button "Play" at bounding box center [572, 186] width 133 height 25
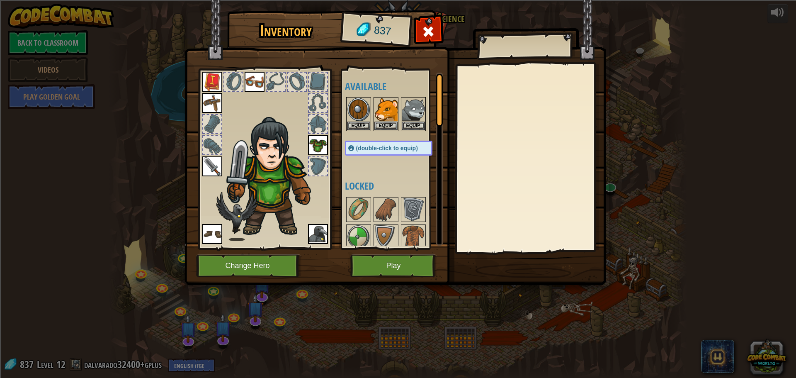
drag, startPoint x: 215, startPoint y: 104, endPoint x: 211, endPoint y: 106, distance: 4.8
click at [211, 106] on img at bounding box center [212, 103] width 20 height 20
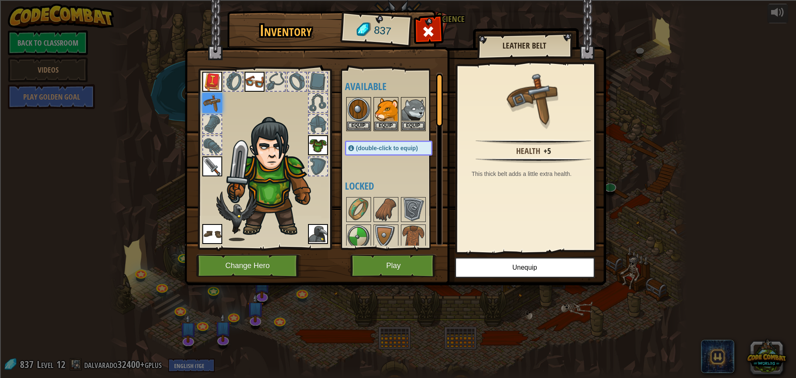
click at [259, 85] on img at bounding box center [255, 82] width 20 height 20
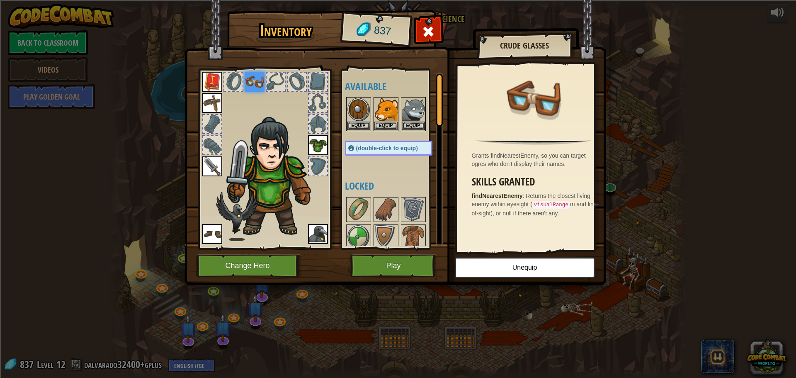
click at [325, 148] on img at bounding box center [318, 145] width 20 height 20
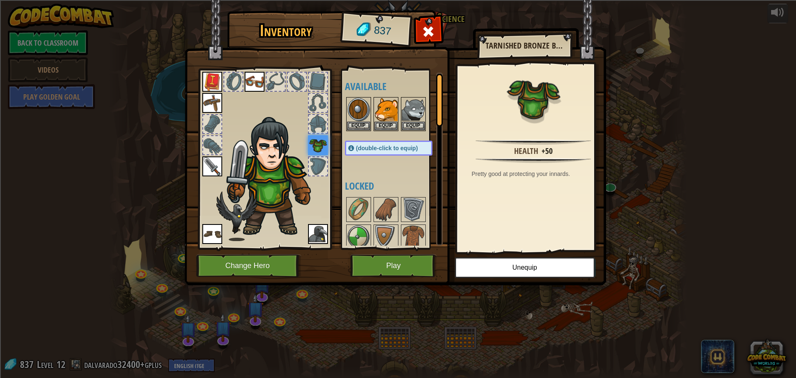
click at [206, 172] on img at bounding box center [212, 166] width 20 height 20
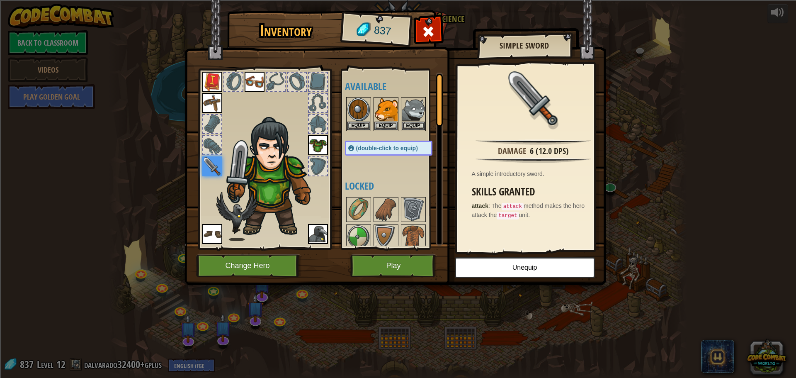
click at [215, 234] on img at bounding box center [212, 234] width 20 height 20
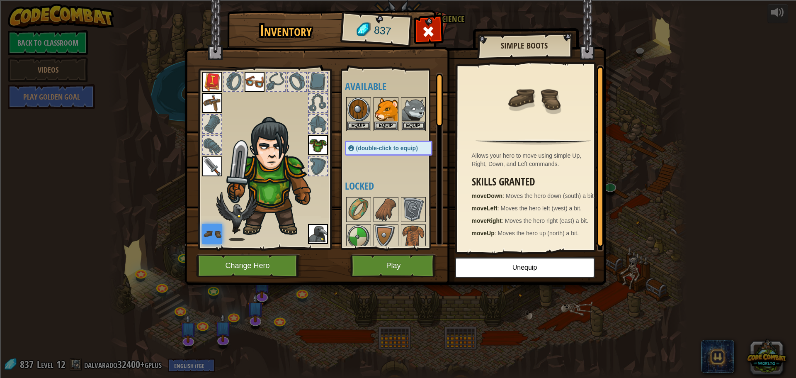
click at [320, 237] on img at bounding box center [318, 234] width 20 height 20
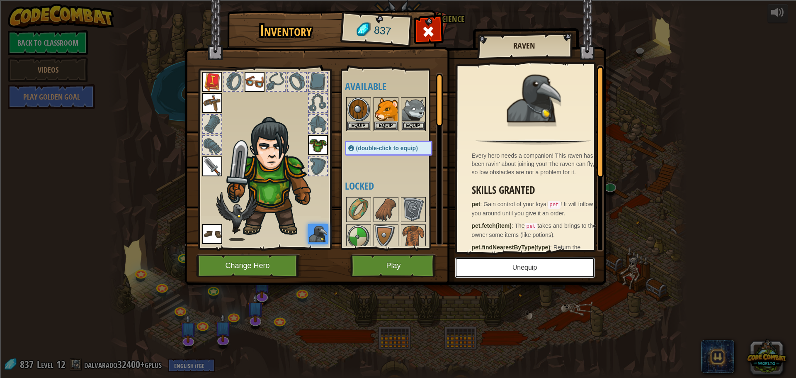
click at [513, 274] on button "Unequip" at bounding box center [525, 267] width 140 height 21
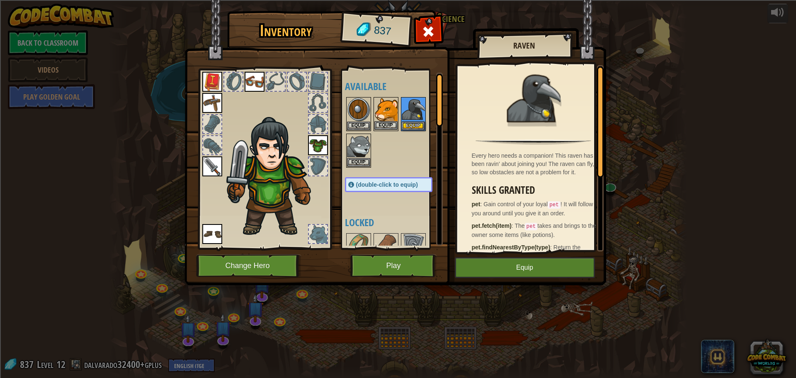
click at [380, 110] on img at bounding box center [385, 109] width 23 height 23
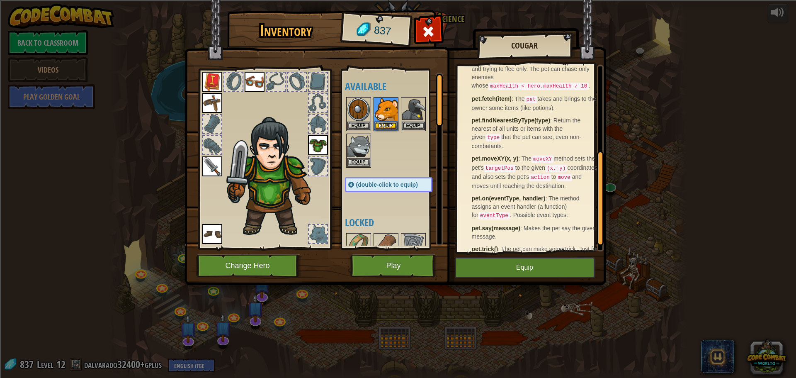
scroll to position [185, 0]
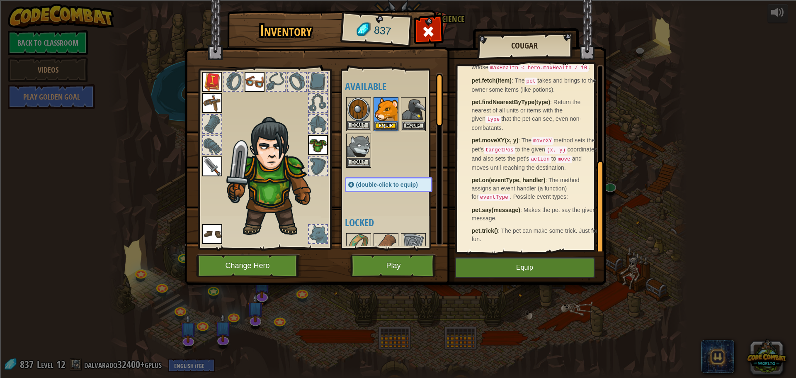
click at [353, 115] on img at bounding box center [358, 109] width 23 height 23
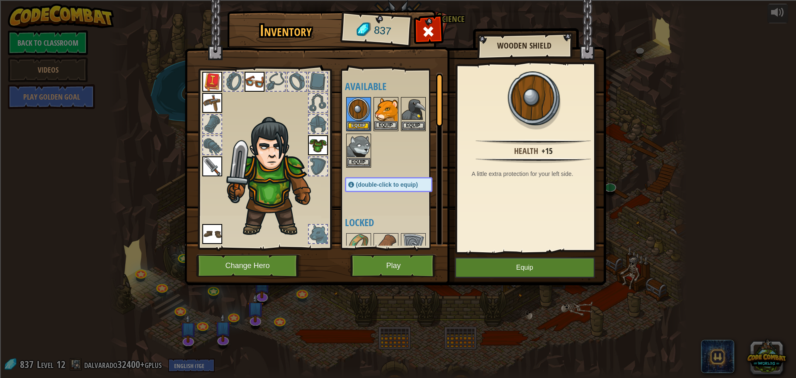
click at [394, 110] on img at bounding box center [385, 109] width 23 height 23
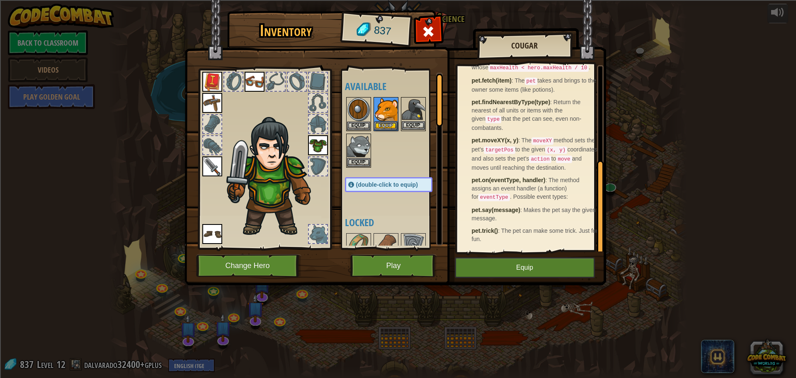
click at [406, 109] on img at bounding box center [413, 109] width 23 height 23
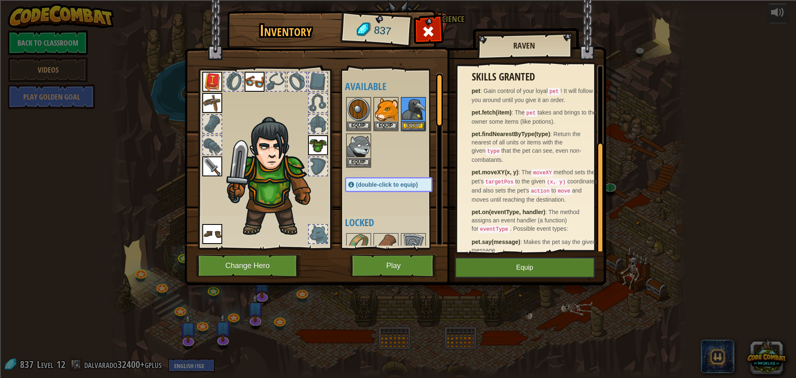
scroll to position [124, 0]
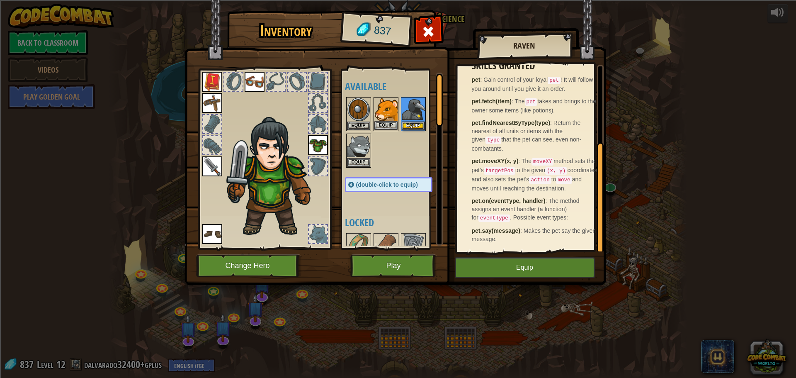
click at [387, 114] on img at bounding box center [385, 109] width 23 height 23
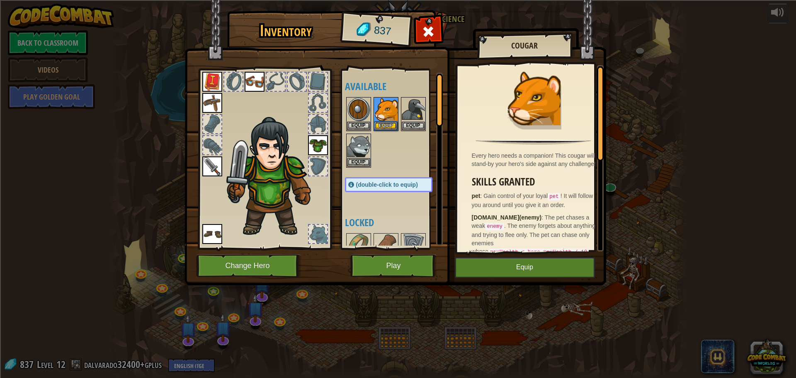
drag, startPoint x: 380, startPoint y: 308, endPoint x: 376, endPoint y: 312, distance: 6.2
click at [376, 312] on div "Inventory 837 Available Equip Equip Equip Equip Equip Equip Equip Equip Equip (…" at bounding box center [398, 189] width 796 height 378
click at [400, 229] on div "Available Equip Equip Equip Equip Equip Equip Equip Equip Equip (double-click t…" at bounding box center [397, 159] width 104 height 173
click at [205, 175] on img at bounding box center [212, 166] width 20 height 20
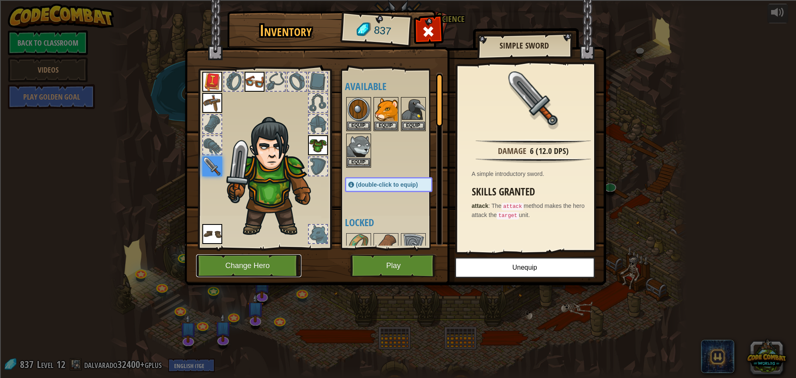
click at [267, 265] on button "Change Hero" at bounding box center [248, 265] width 105 height 23
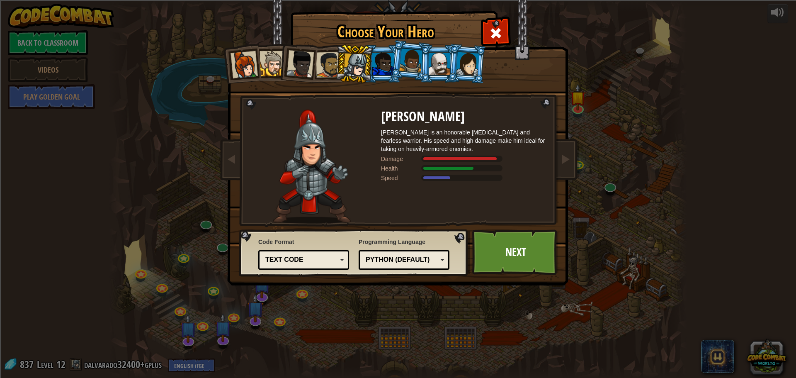
click at [319, 265] on div "Text code" at bounding box center [304, 259] width 80 height 13
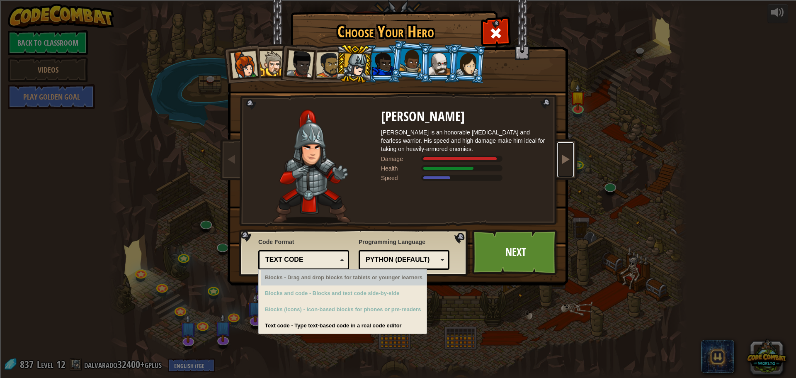
click at [567, 167] on link at bounding box center [565, 159] width 17 height 35
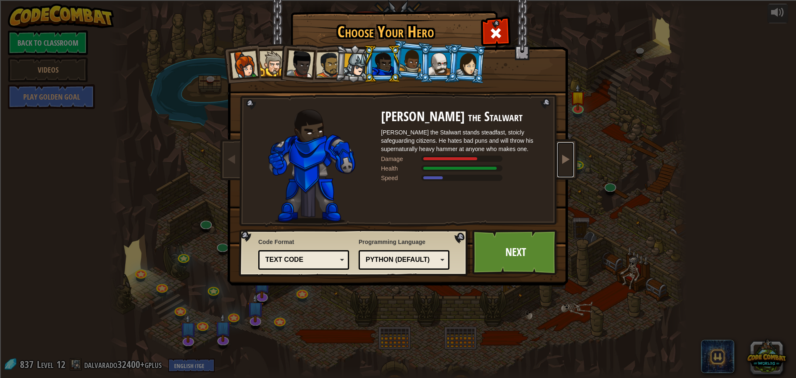
click at [564, 155] on span at bounding box center [565, 159] width 10 height 10
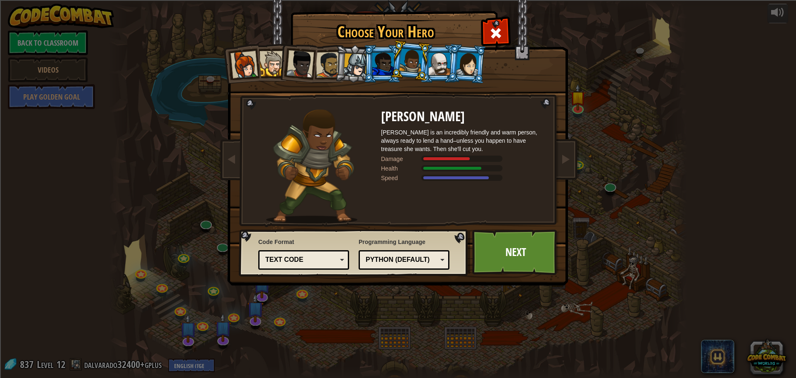
click at [465, 63] on div at bounding box center [467, 64] width 23 height 24
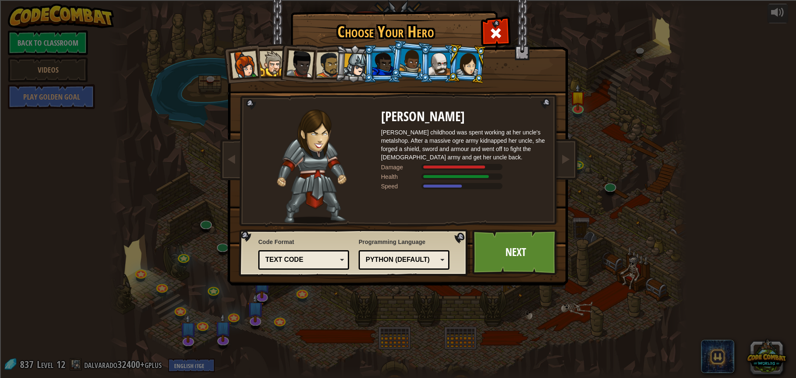
click at [272, 70] on div at bounding box center [271, 63] width 25 height 25
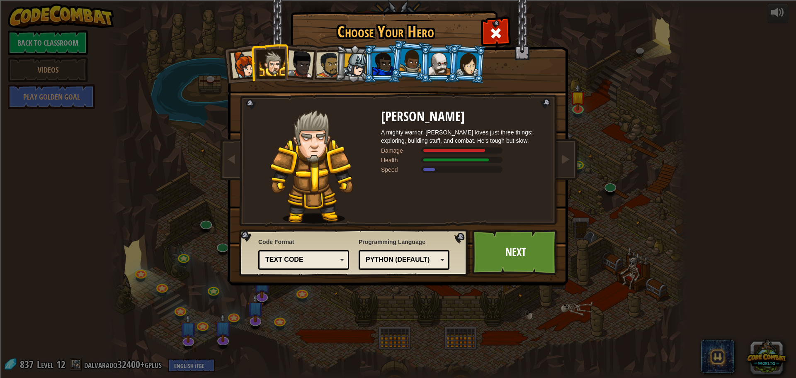
click at [353, 68] on div at bounding box center [356, 65] width 24 height 24
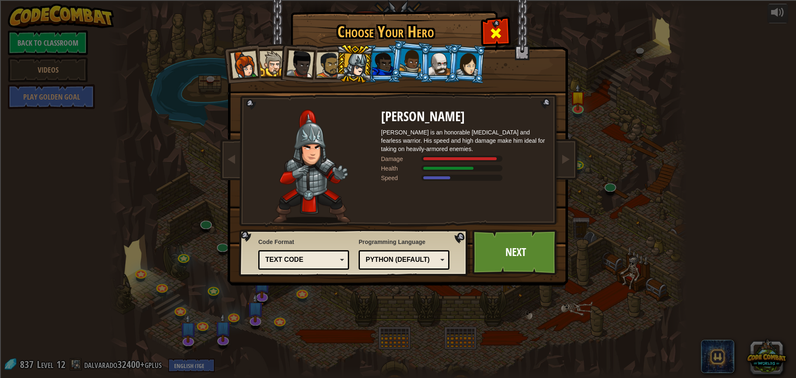
click at [495, 28] on span at bounding box center [495, 33] width 13 height 13
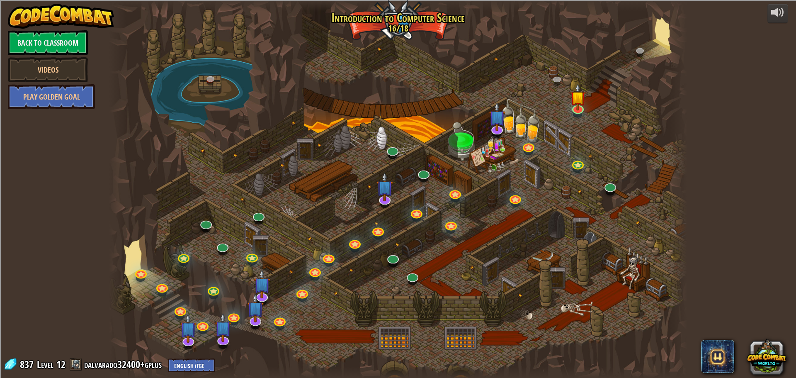
drag, startPoint x: 0, startPoint y: 397, endPoint x: 708, endPoint y: 226, distance: 728.1
click at [707, 224] on div "powered by Back to Classroom Videos Play Golden Goal 25. Kithgard Gates (Locked…" at bounding box center [398, 189] width 796 height 378
click at [716, 182] on div "powered by Back to Classroom Videos Play Golden Goal 25. Kithgard Gates (Locked…" at bounding box center [398, 189] width 796 height 378
drag, startPoint x: 734, startPoint y: 305, endPoint x: 629, endPoint y: 376, distance: 127.5
click at [729, 308] on div "powered by Back to Classroom Videos Play Golden Goal 25. Kithgard Gates (Locked…" at bounding box center [398, 189] width 796 height 378
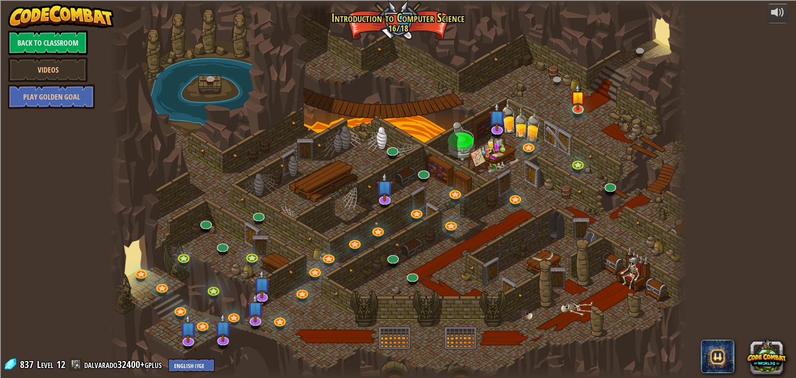
click at [775, 251] on div "powered by Back to Classroom Videos Play Golden Goal 25. Kithgard Gates (Locked…" at bounding box center [398, 189] width 796 height 378
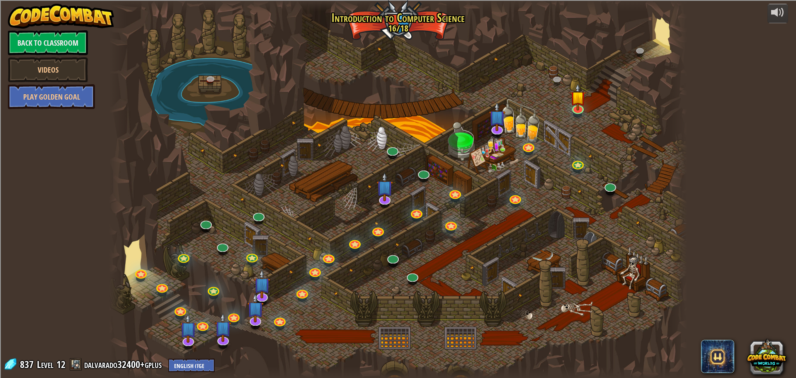
click at [775, 251] on div "powered by Back to Classroom Videos Play Golden Goal 25. Kithgard Gates (Locked…" at bounding box center [398, 189] width 796 height 378
drag, startPoint x: 775, startPoint y: 251, endPoint x: 769, endPoint y: 252, distance: 5.9
click at [770, 251] on div "powered by Back to Classroom Videos Play Golden Goal 25. Kithgard Gates (Locked…" at bounding box center [398, 189] width 796 height 378
click at [769, 252] on div "powered by Back to Classroom Videos Play Golden Goal 25. Kithgard Gates (Locked…" at bounding box center [398, 189] width 796 height 378
